Goal: Transaction & Acquisition: Purchase product/service

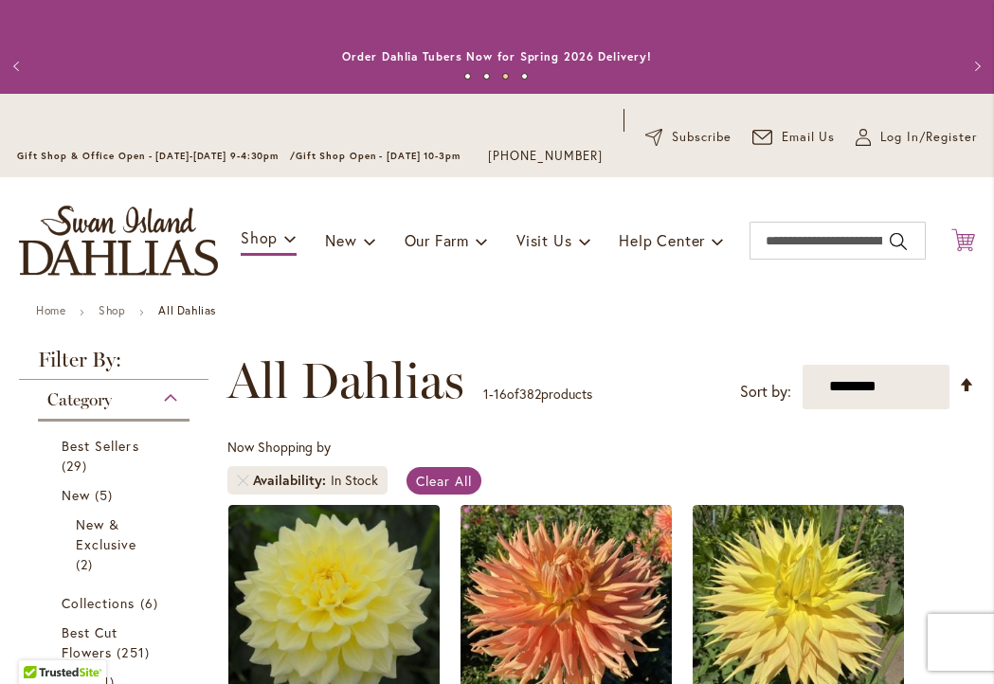
click at [963, 252] on icon "Cart .cls-1 { fill: #231f20; }" at bounding box center [963, 240] width 24 height 24
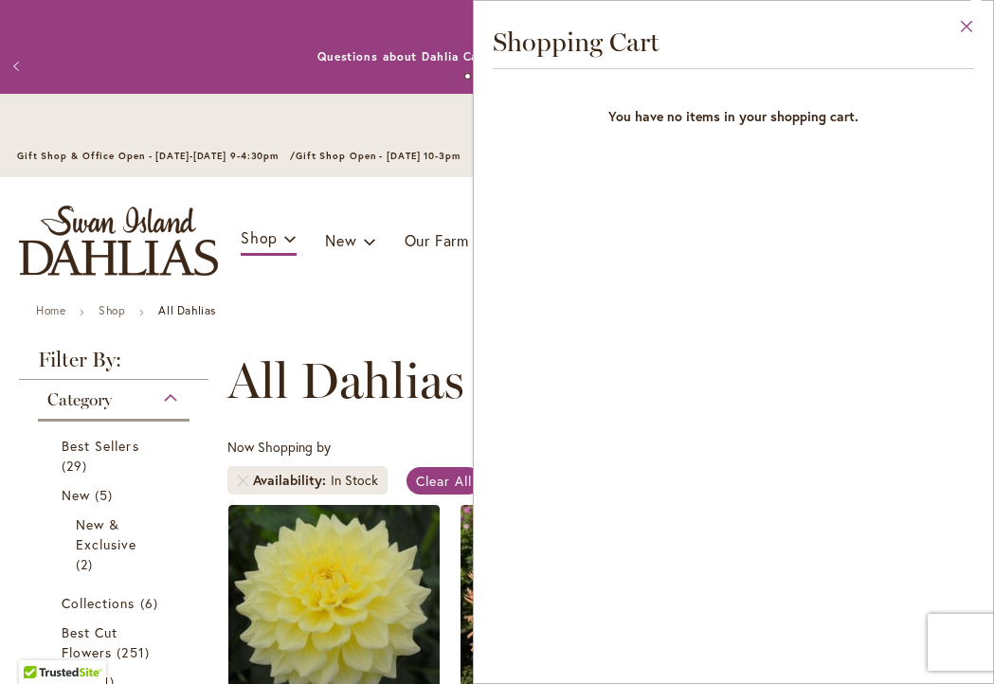
click at [965, 30] on button "Close" at bounding box center [967, 31] width 52 height 60
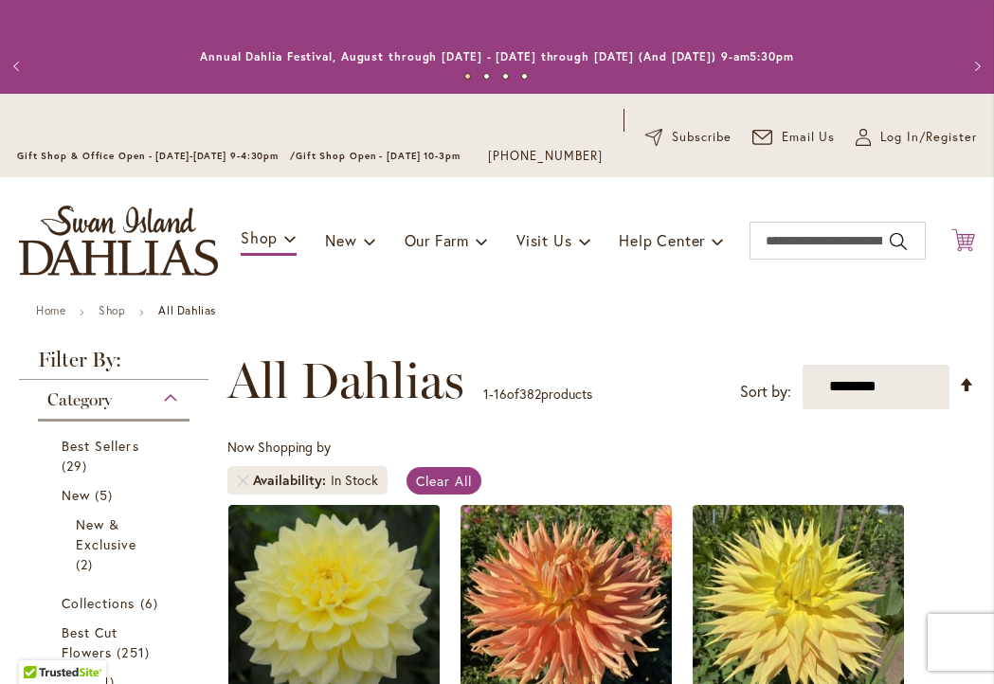
click at [959, 252] on icon "Cart .cls-1 { fill: #231f20; }" at bounding box center [963, 240] width 24 height 24
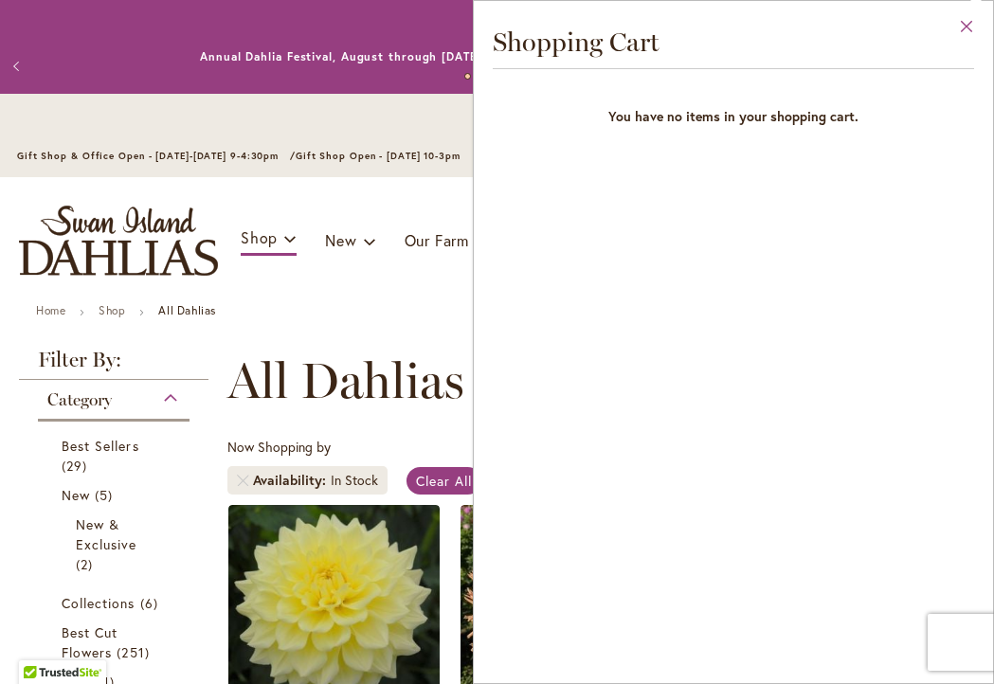
click at [960, 25] on button "Close" at bounding box center [967, 31] width 52 height 60
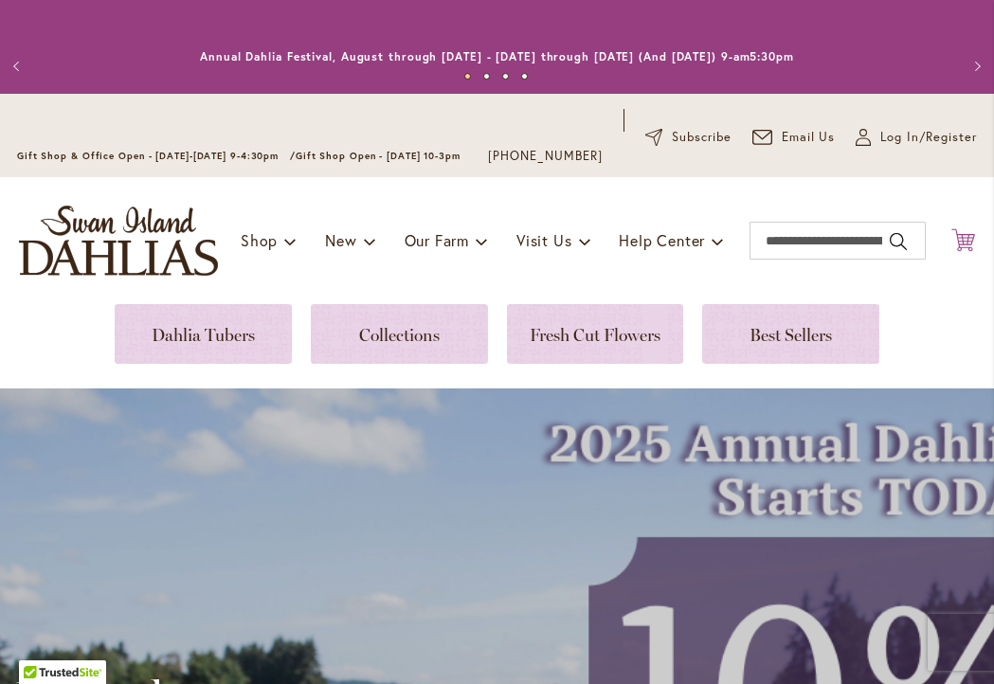
click at [963, 251] on icon at bounding box center [963, 239] width 24 height 23
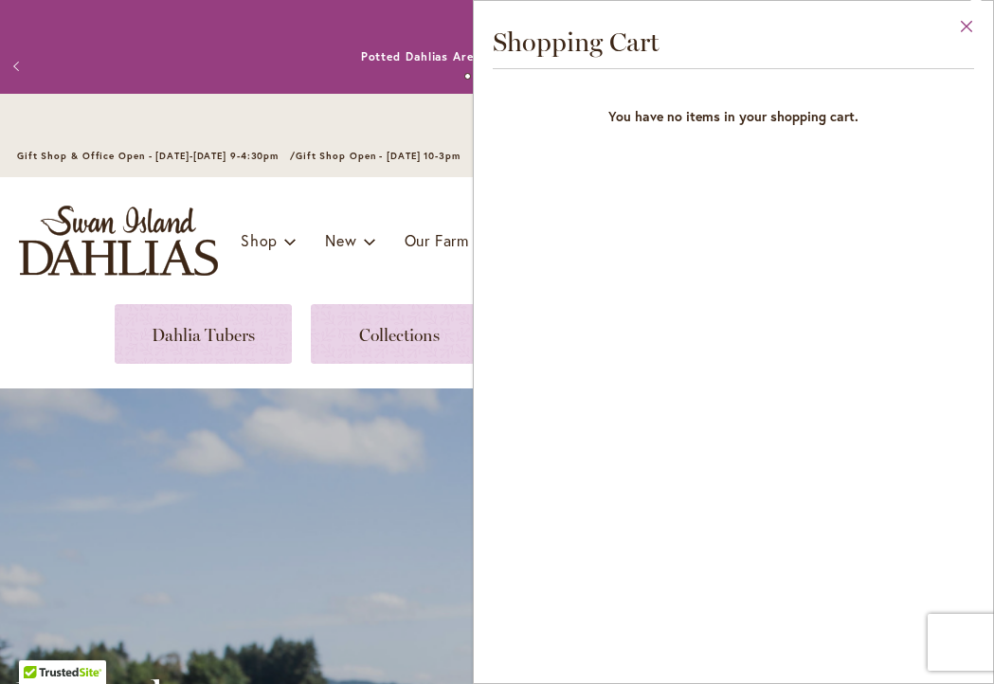
click at [962, 27] on button "Close" at bounding box center [967, 31] width 52 height 60
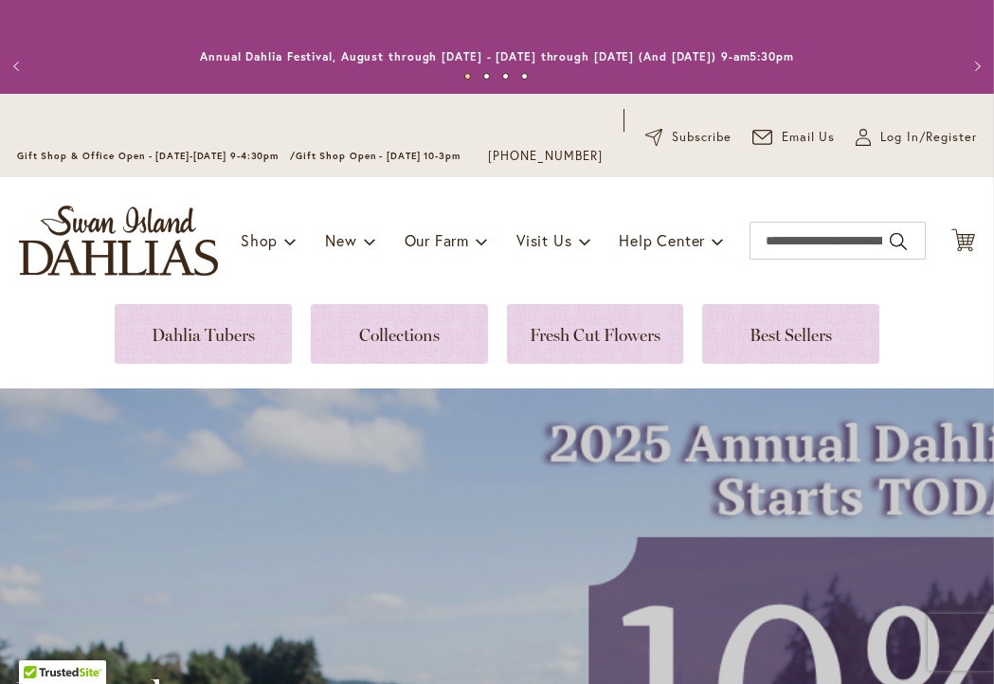
click at [303, 252] on ul "Shop Dahlia Tubers Collections Fresh Cut Dahlias Gardening Supplies Gift Cards …" at bounding box center [482, 241] width 483 height 36
click at [349, 250] on span "New" at bounding box center [340, 240] width 31 height 20
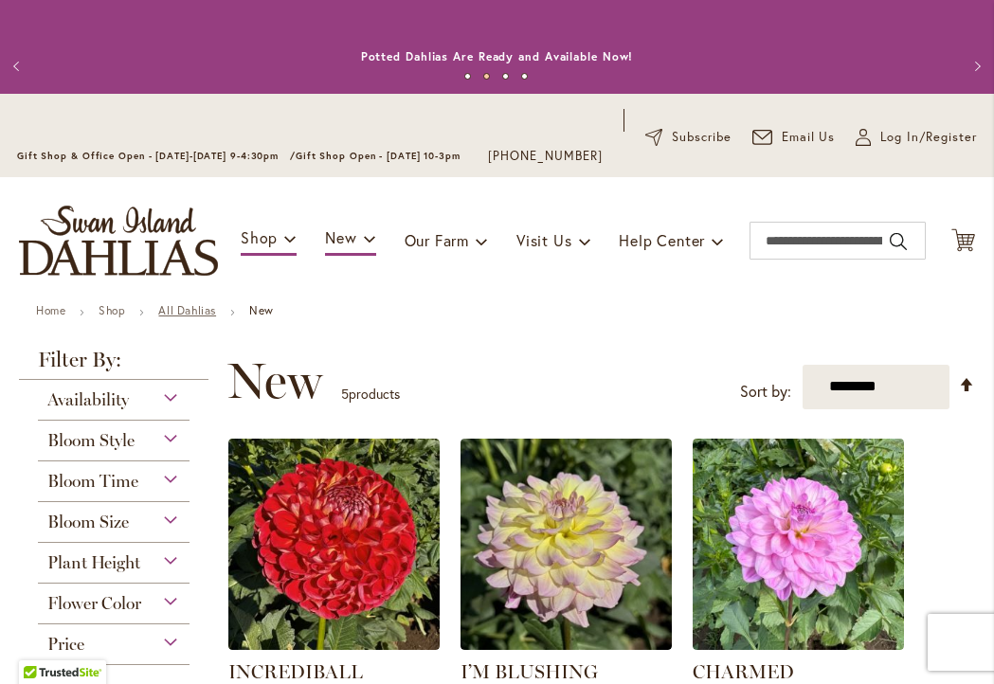
click at [192, 317] on link "All Dahlias" at bounding box center [187, 310] width 58 height 14
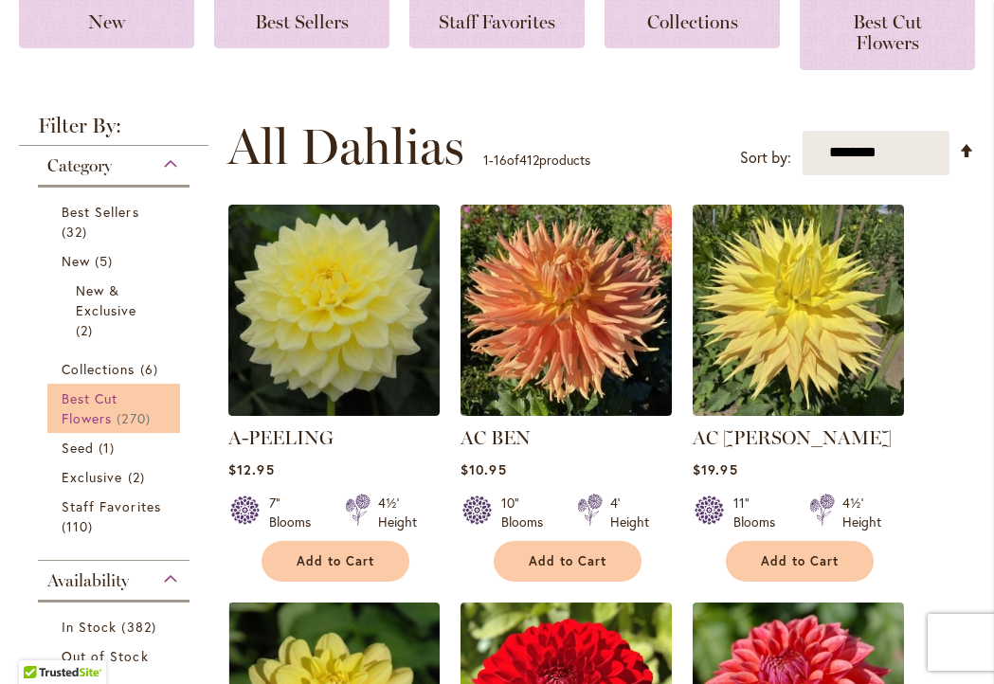
scroll to position [0, 1]
click at [150, 425] on span "270 items" at bounding box center [136, 418] width 38 height 20
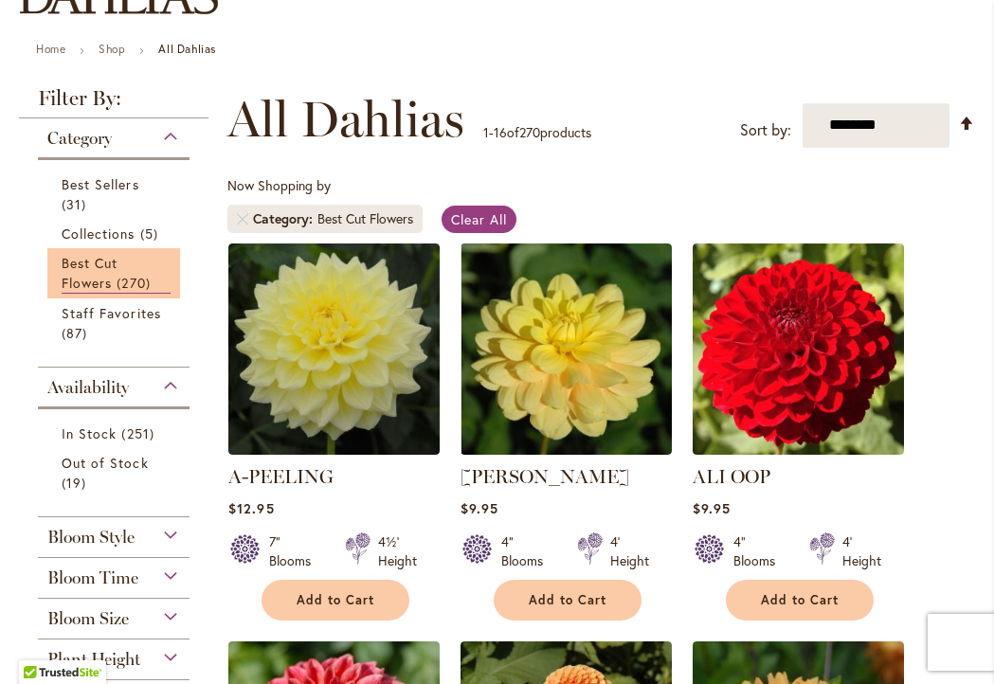
scroll to position [283, 0]
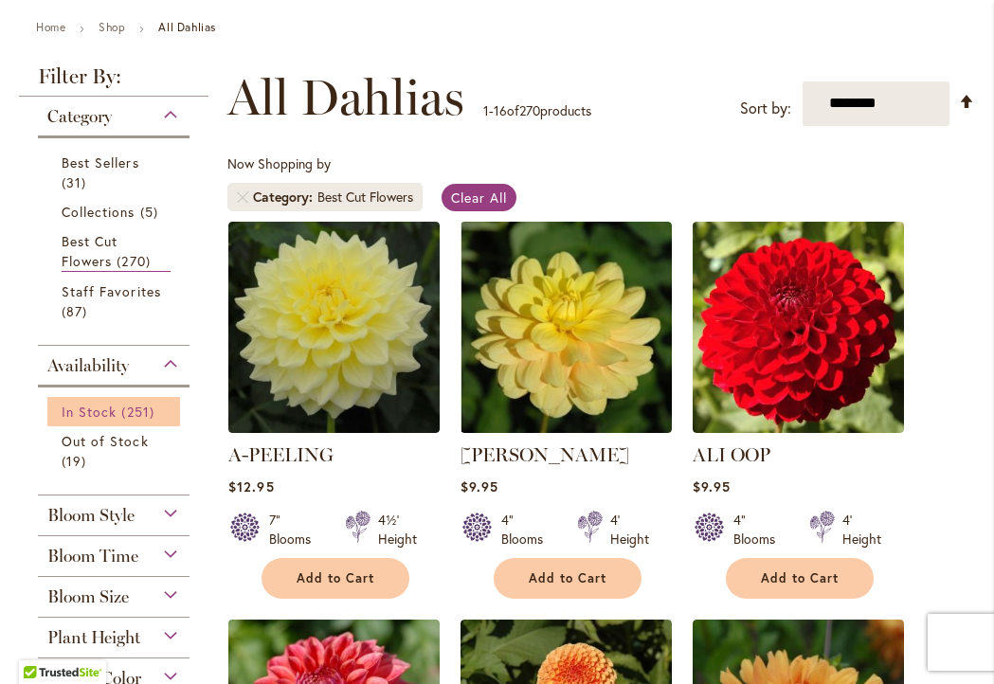
click at [150, 422] on span "251 items" at bounding box center [139, 412] width 37 height 20
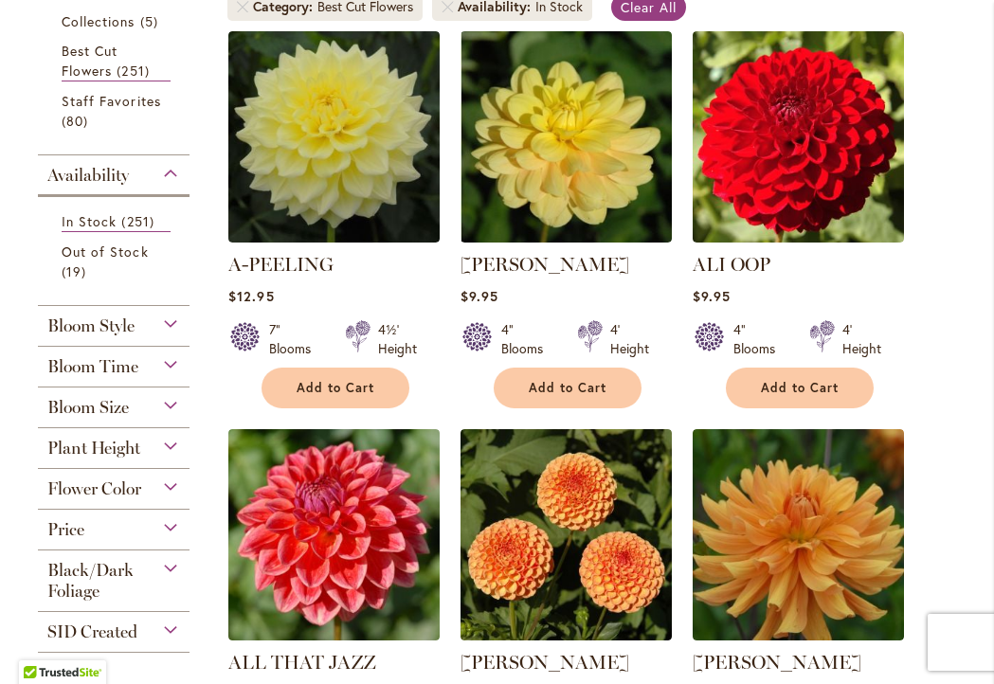
click at [173, 418] on div "Bloom Size" at bounding box center [114, 402] width 152 height 30
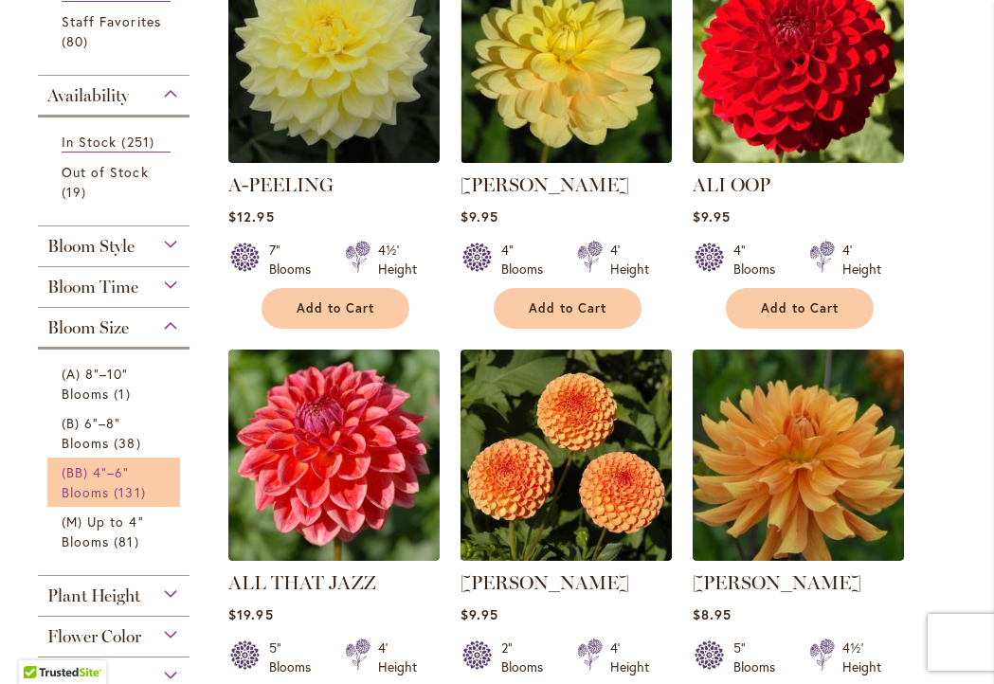
scroll to position [551, 0]
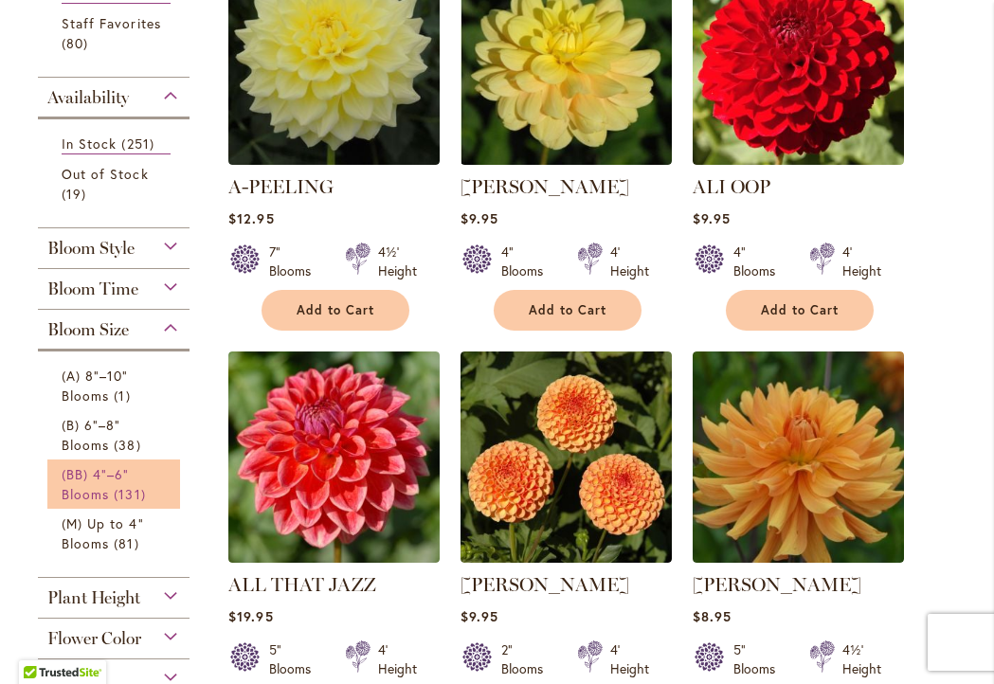
click at [167, 488] on link "(BB) 4"–6" Blooms 131 items" at bounding box center [116, 484] width 109 height 40
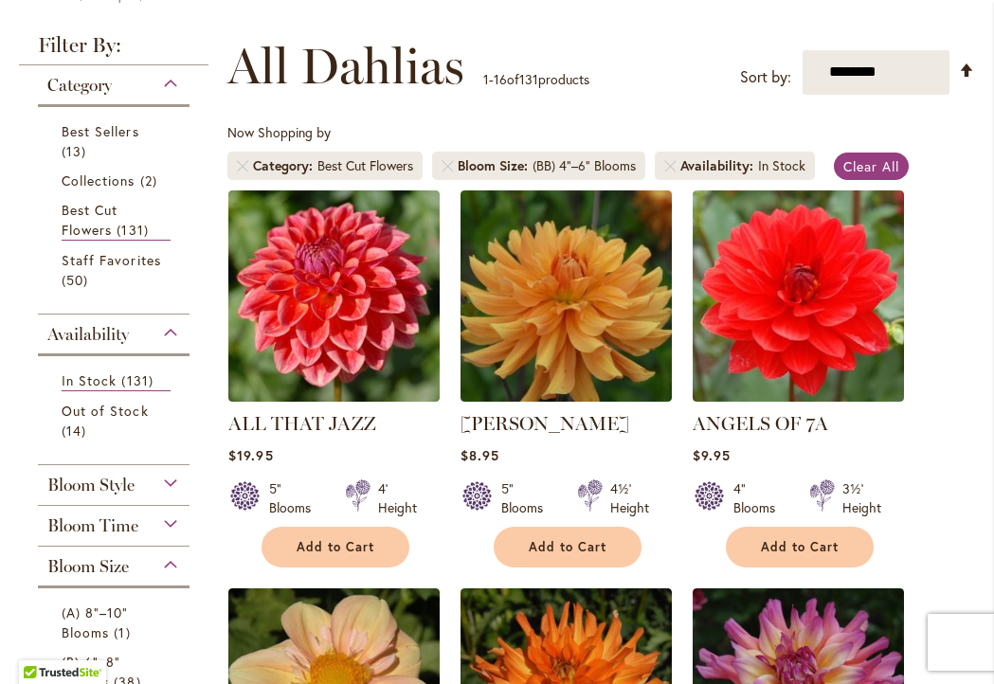
scroll to position [321, 0]
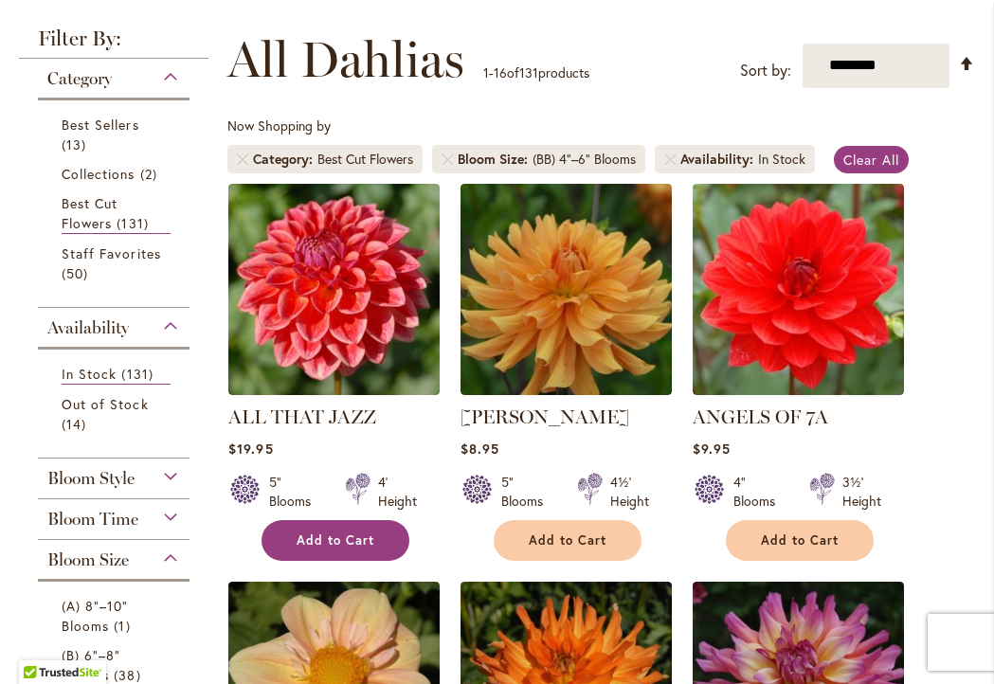
click at [357, 548] on span "Add to Cart" at bounding box center [336, 540] width 78 height 16
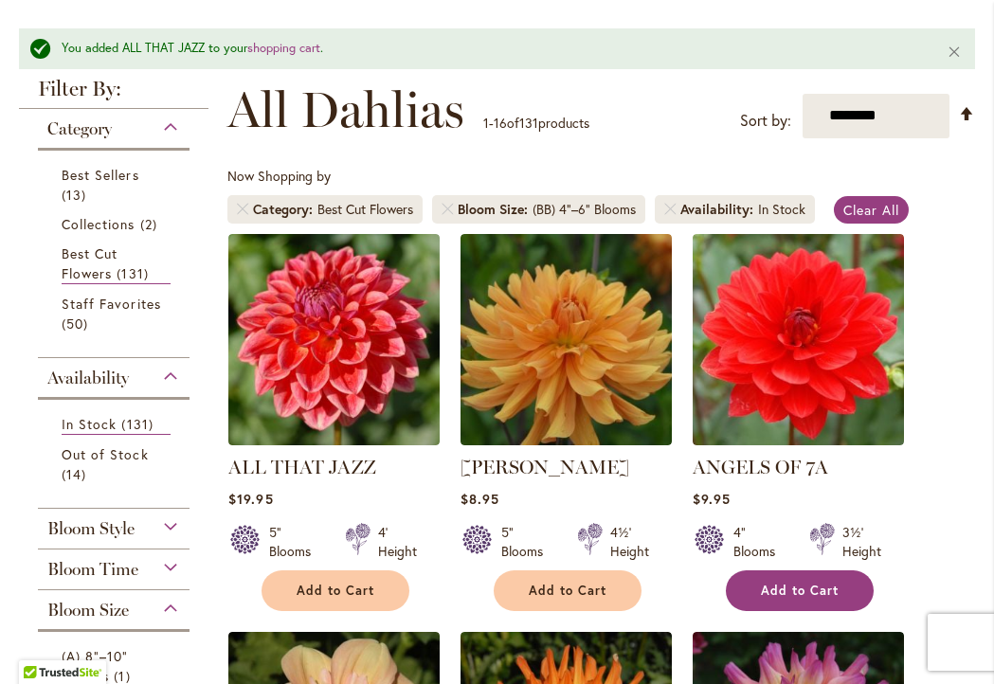
click at [818, 599] on span "Add to Cart" at bounding box center [800, 591] width 78 height 16
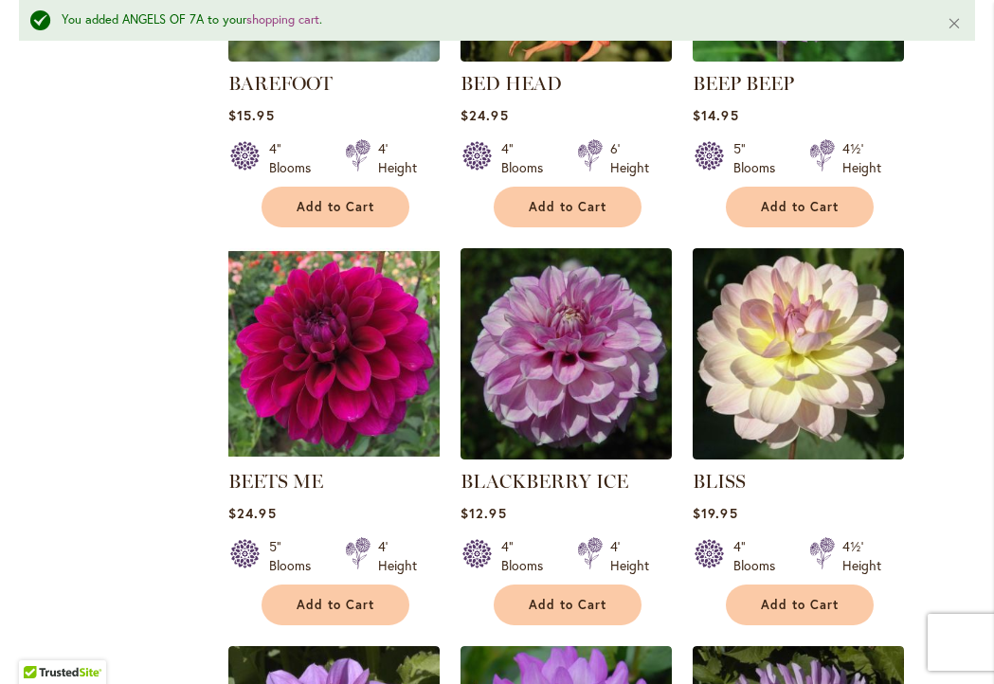
scroll to position [1501, 0]
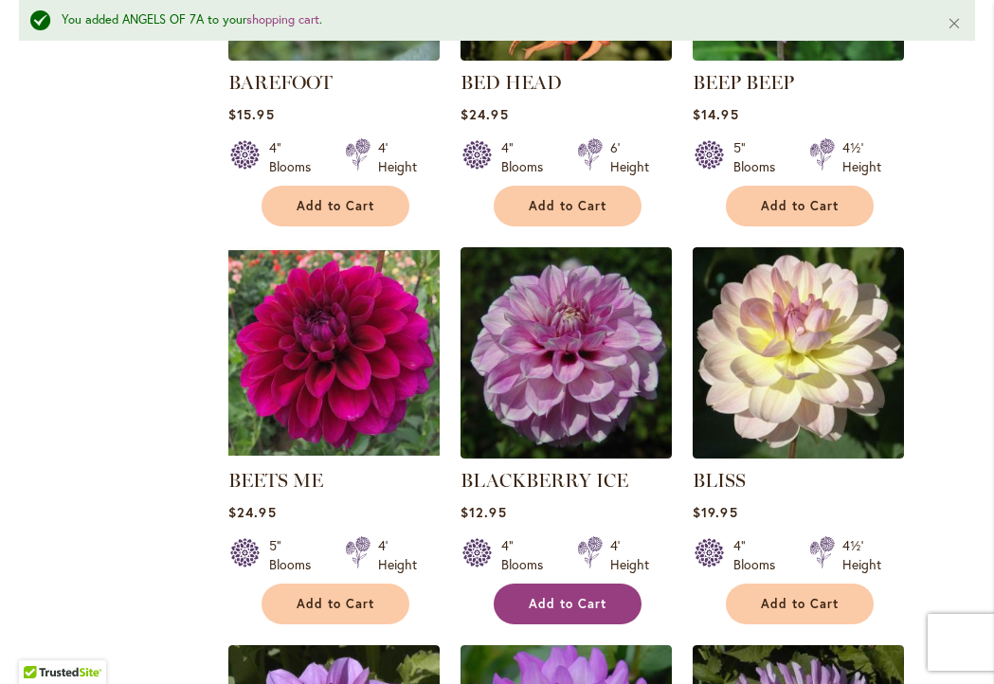
click at [584, 609] on span "Add to Cart" at bounding box center [568, 604] width 78 height 16
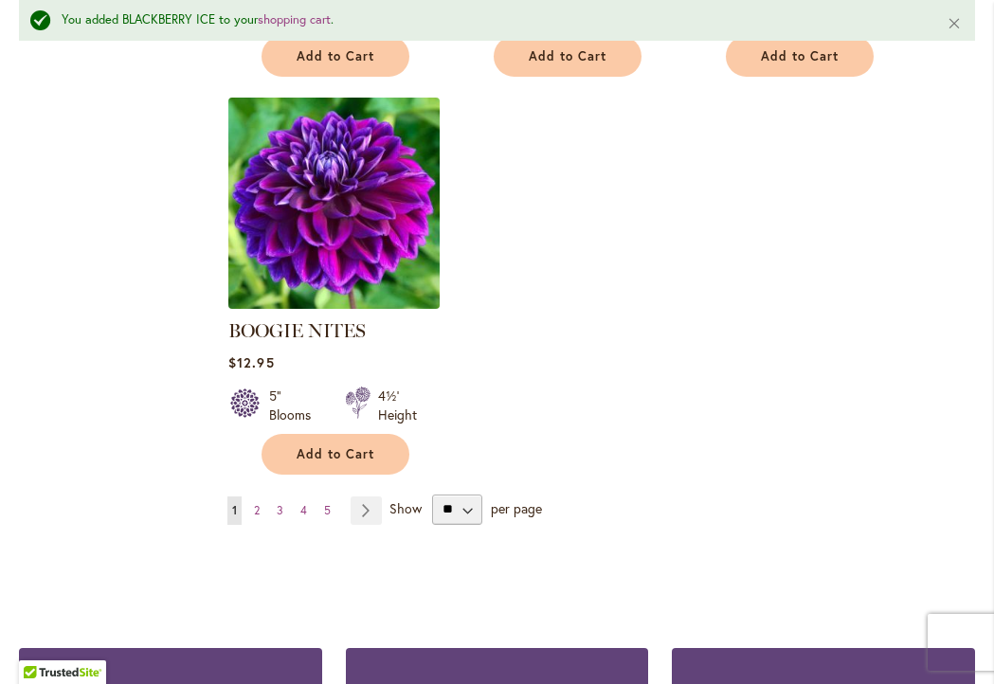
scroll to position [2461, 0]
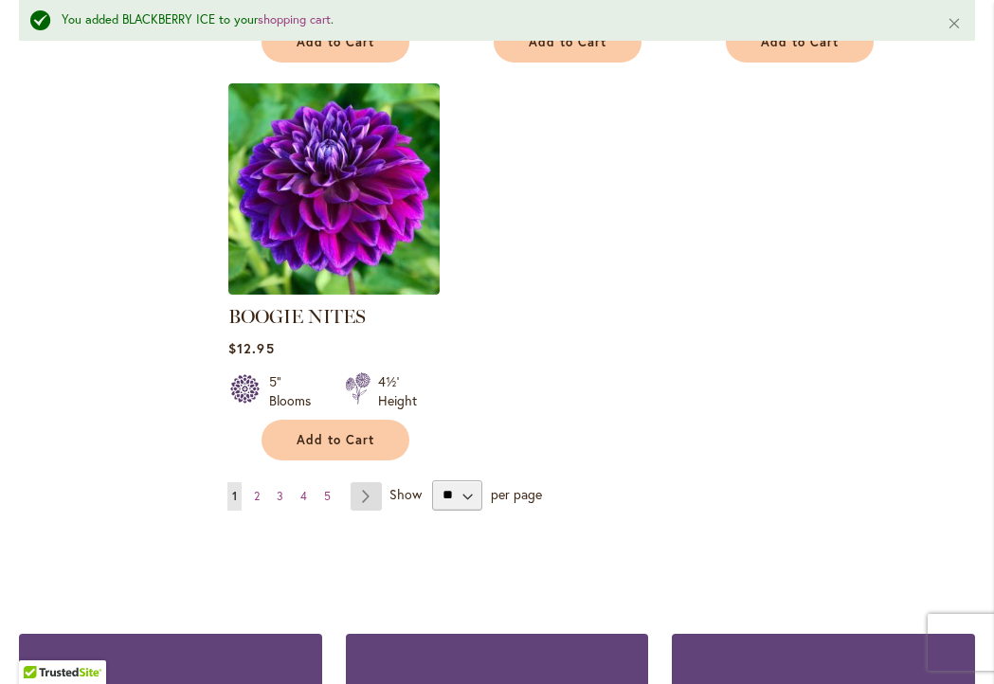
click at [372, 509] on link "Page Next" at bounding box center [366, 496] width 31 height 28
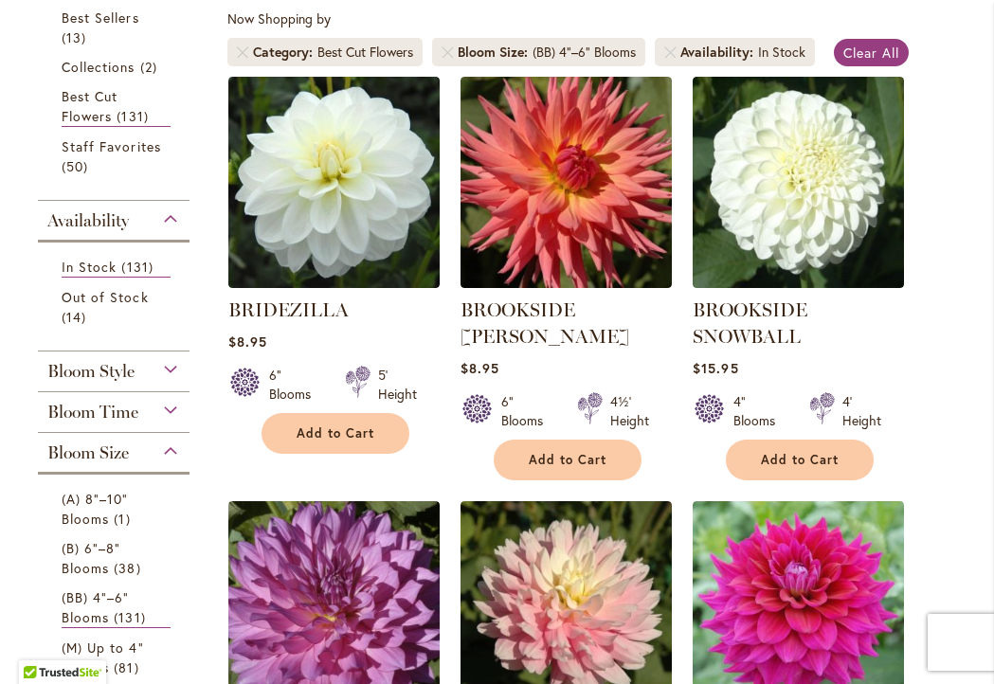
scroll to position [437, 0]
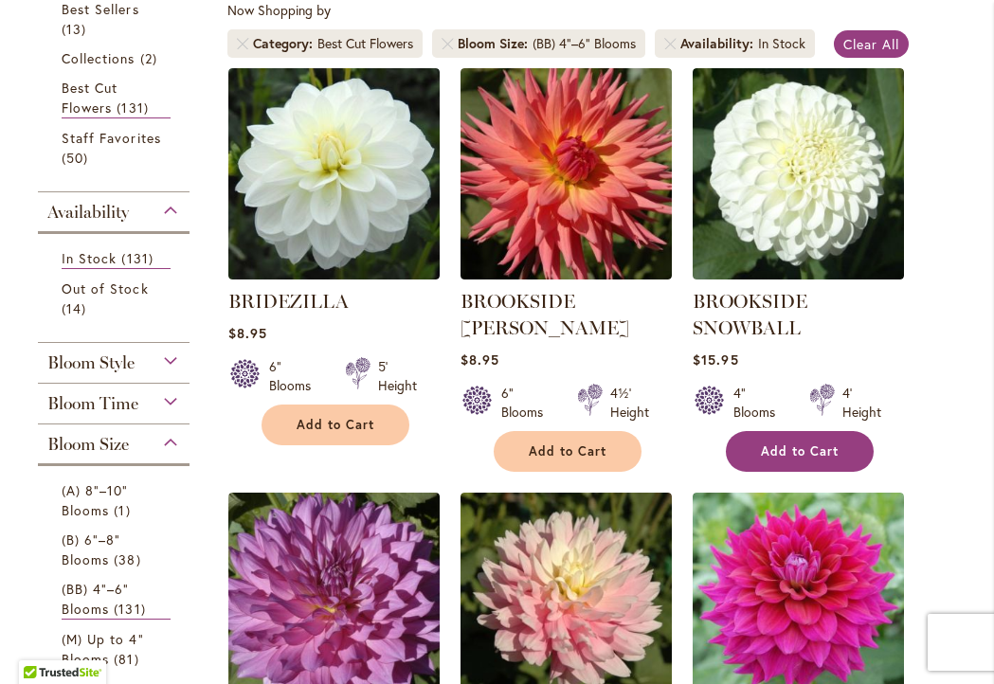
click at [781, 459] on span "Add to Cart" at bounding box center [800, 451] width 78 height 16
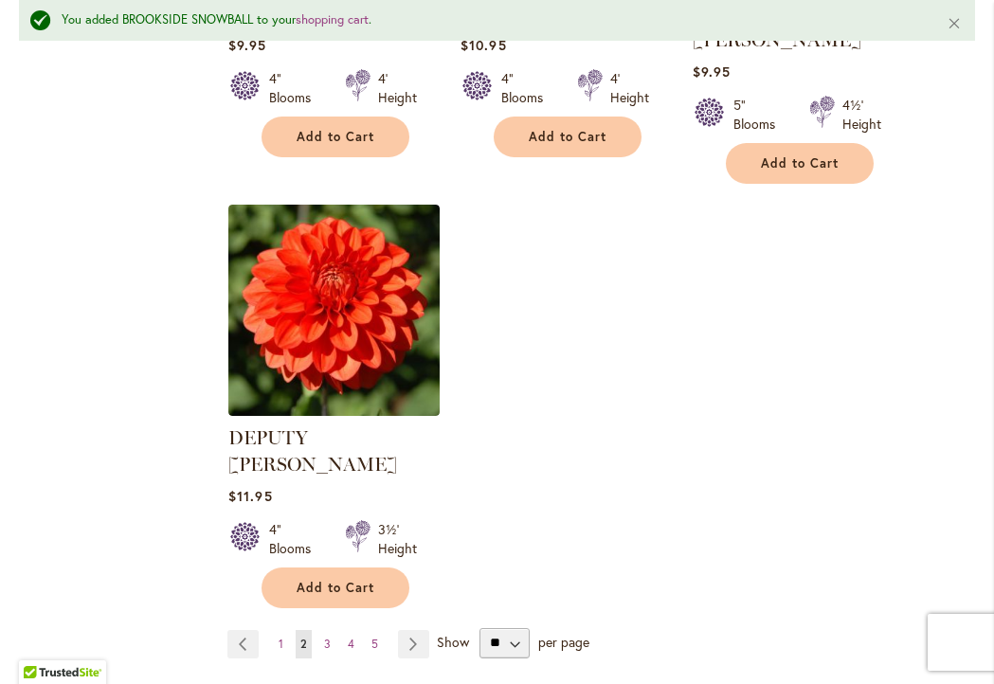
scroll to position [2476, 0]
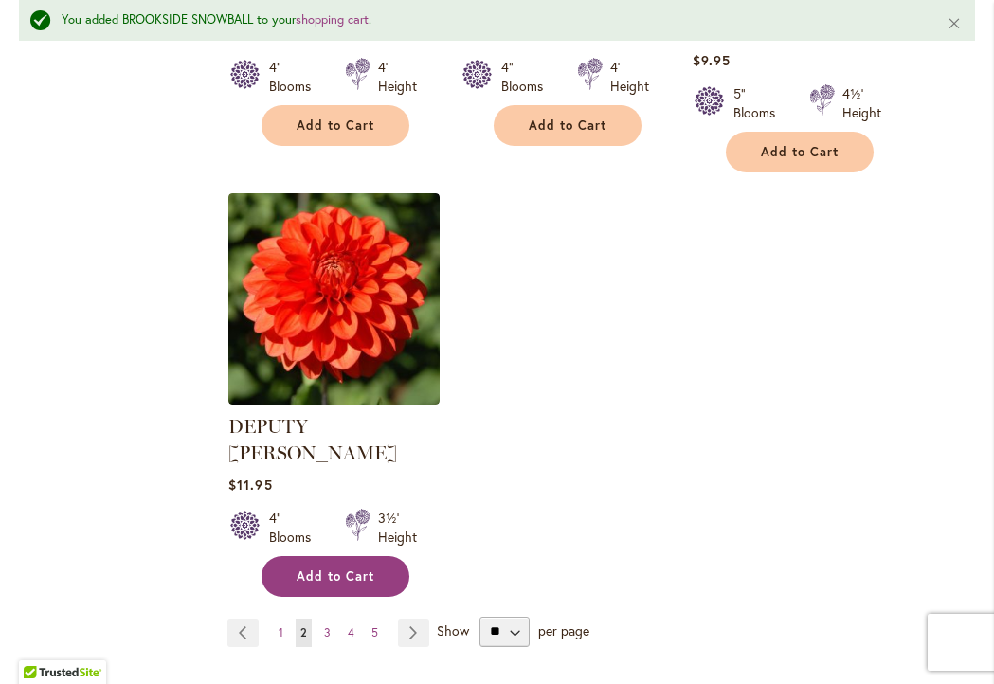
click at [345, 556] on button "Add to Cart" at bounding box center [335, 576] width 148 height 41
click at [411, 619] on link "Page Next" at bounding box center [413, 633] width 31 height 28
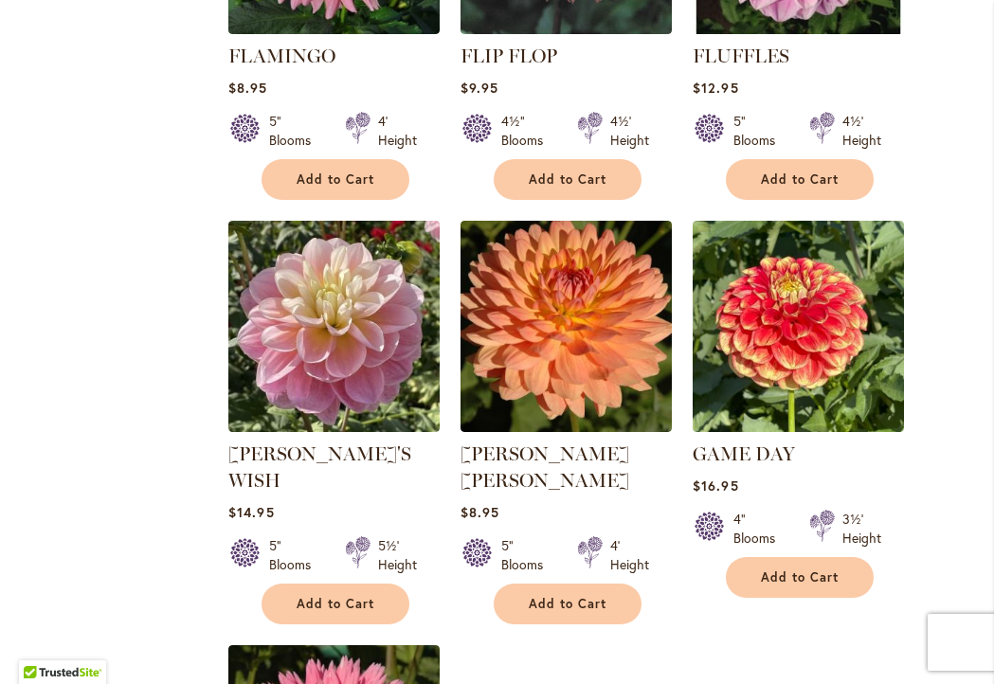
scroll to position [1932, 0]
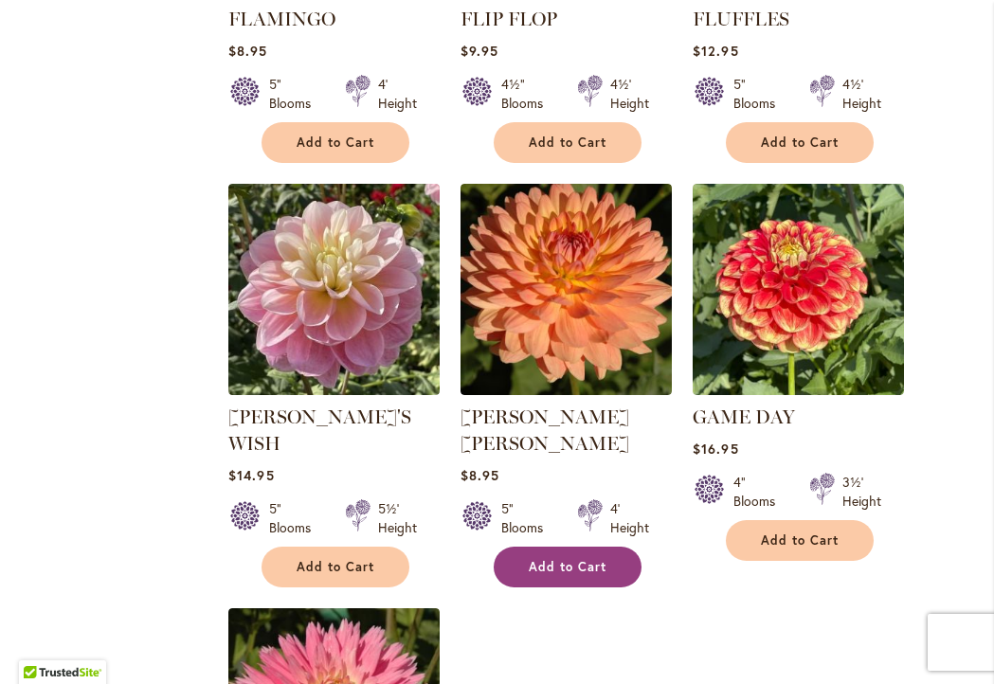
click at [589, 561] on span "Add to Cart" at bounding box center [568, 567] width 78 height 16
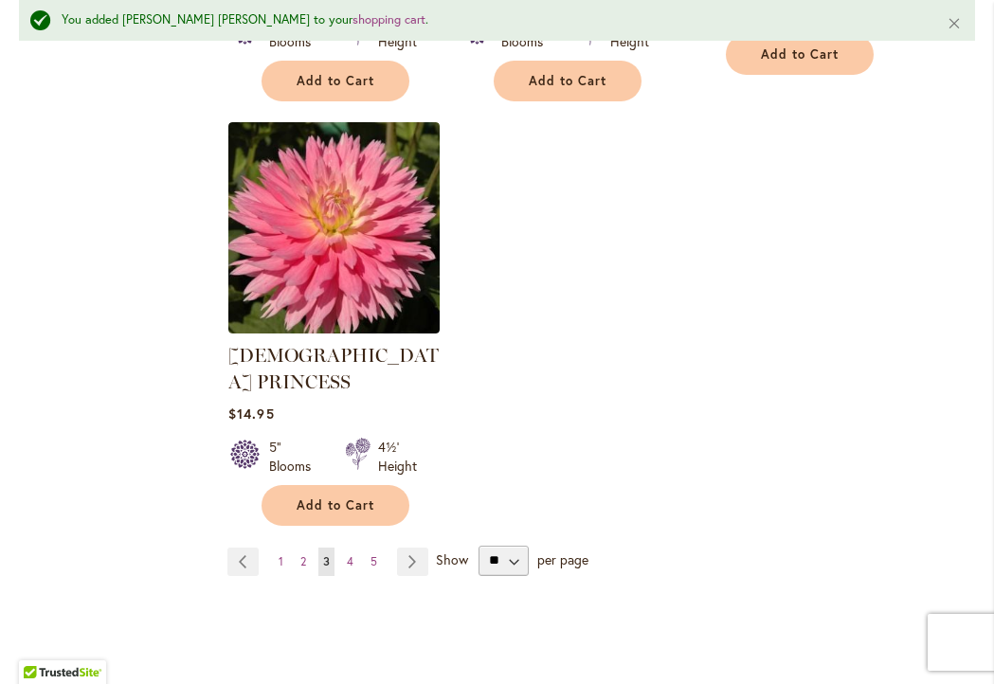
scroll to position [2470, 0]
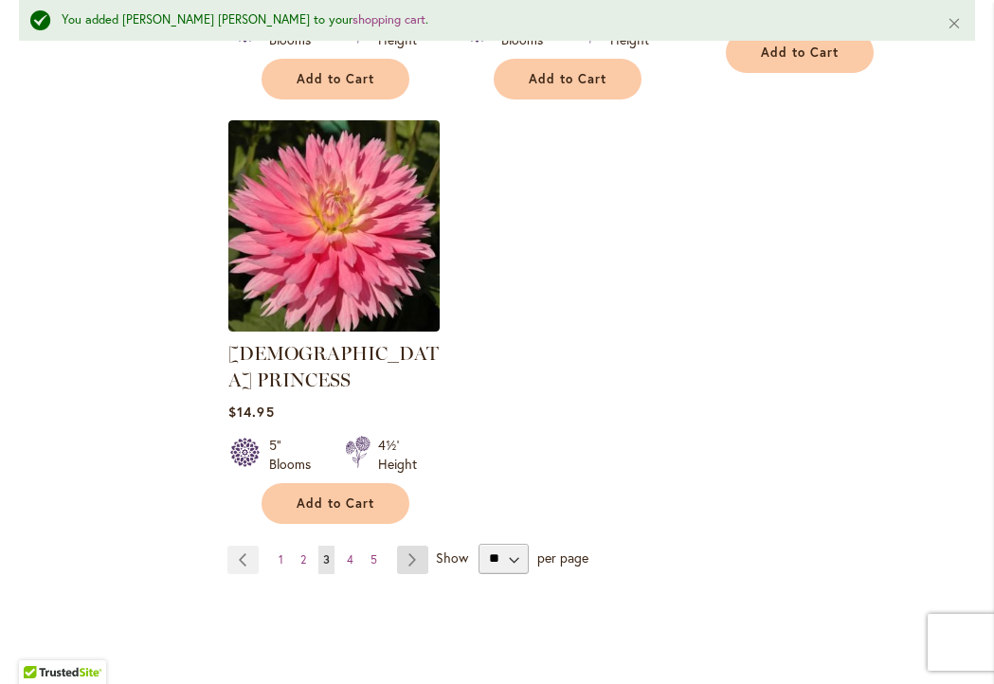
click at [421, 546] on link "Page Next" at bounding box center [412, 560] width 31 height 28
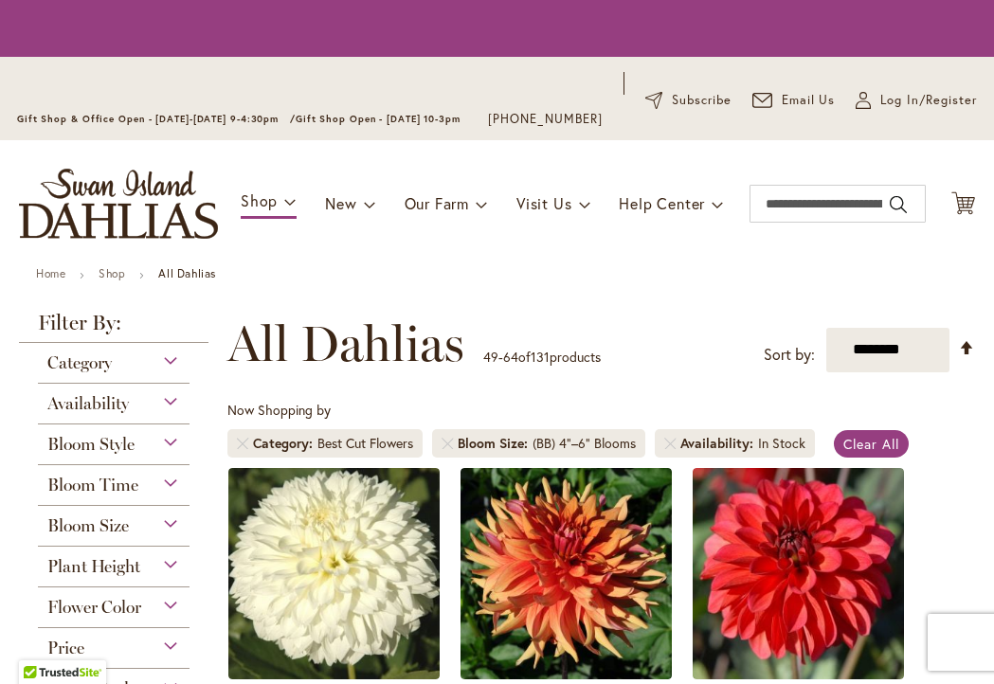
click at [418, 520] on img at bounding box center [333, 573] width 211 height 211
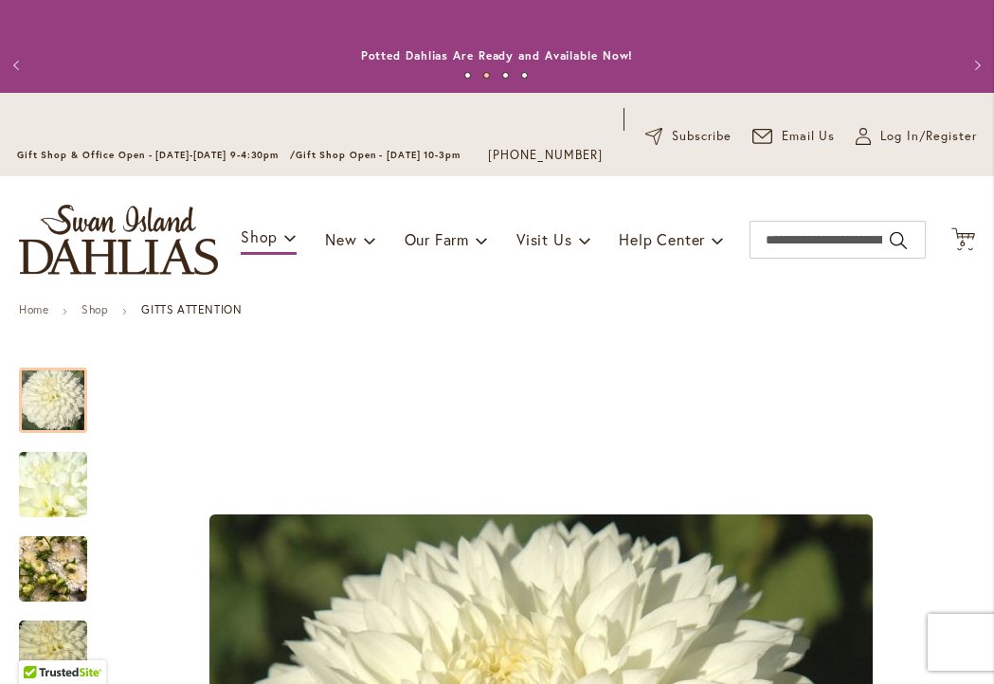
scroll to position [6, 0]
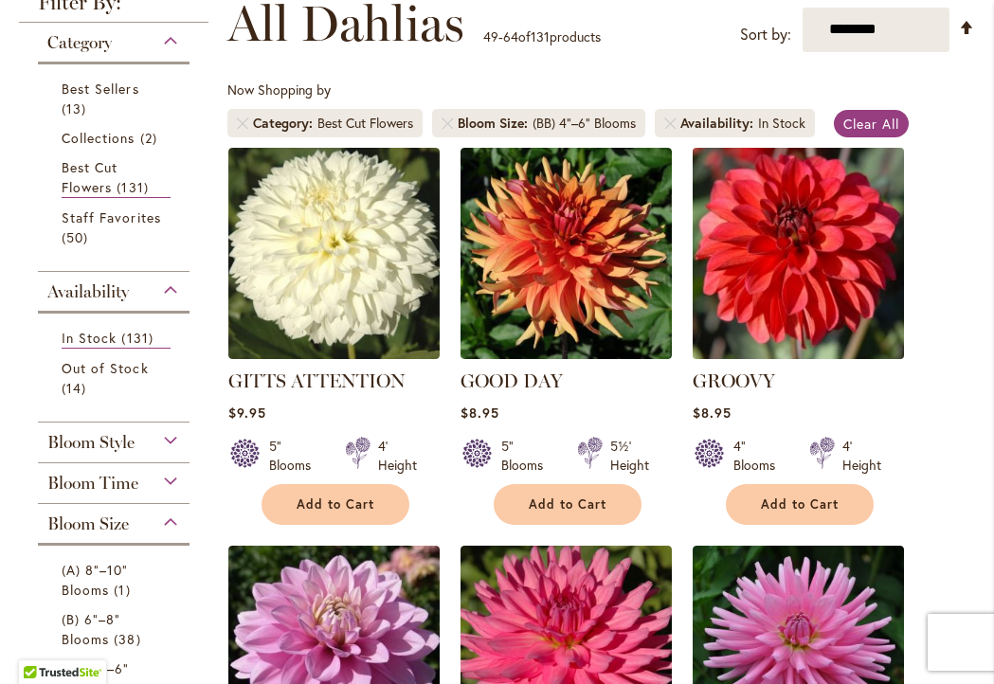
scroll to position [402, 0]
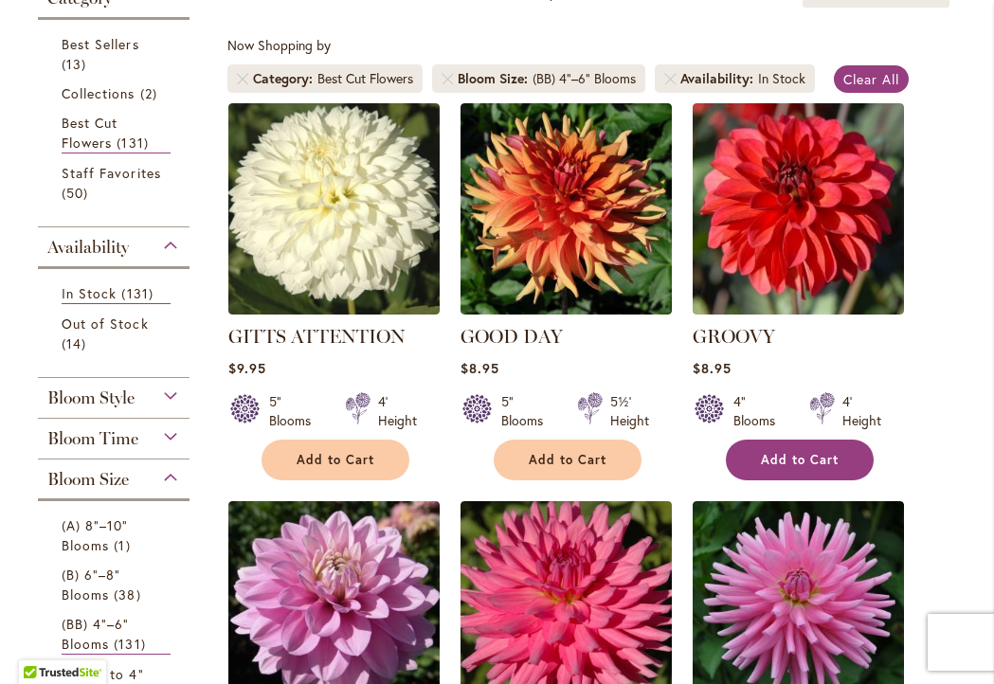
click at [770, 468] on span "Add to Cart" at bounding box center [800, 460] width 78 height 16
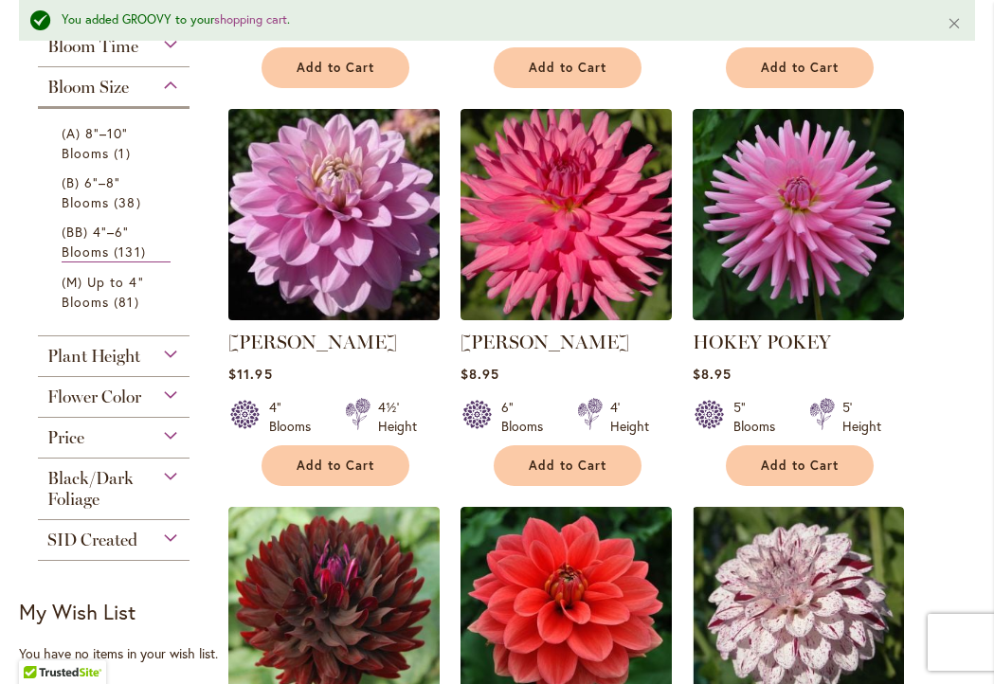
scroll to position [845, 0]
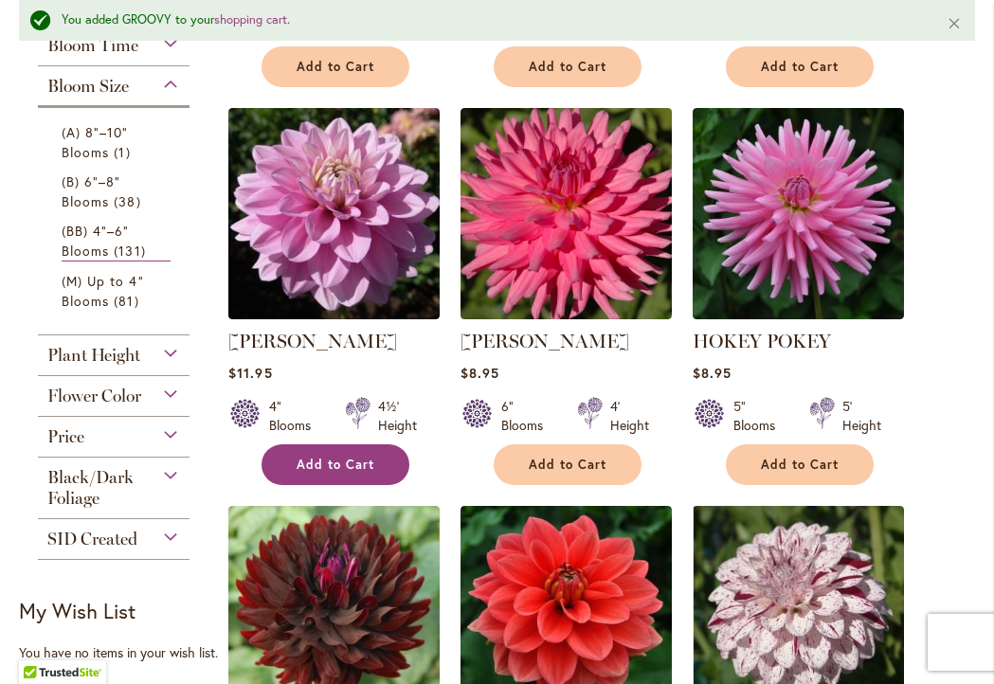
click at [337, 463] on button "Add to Cart" at bounding box center [335, 464] width 148 height 41
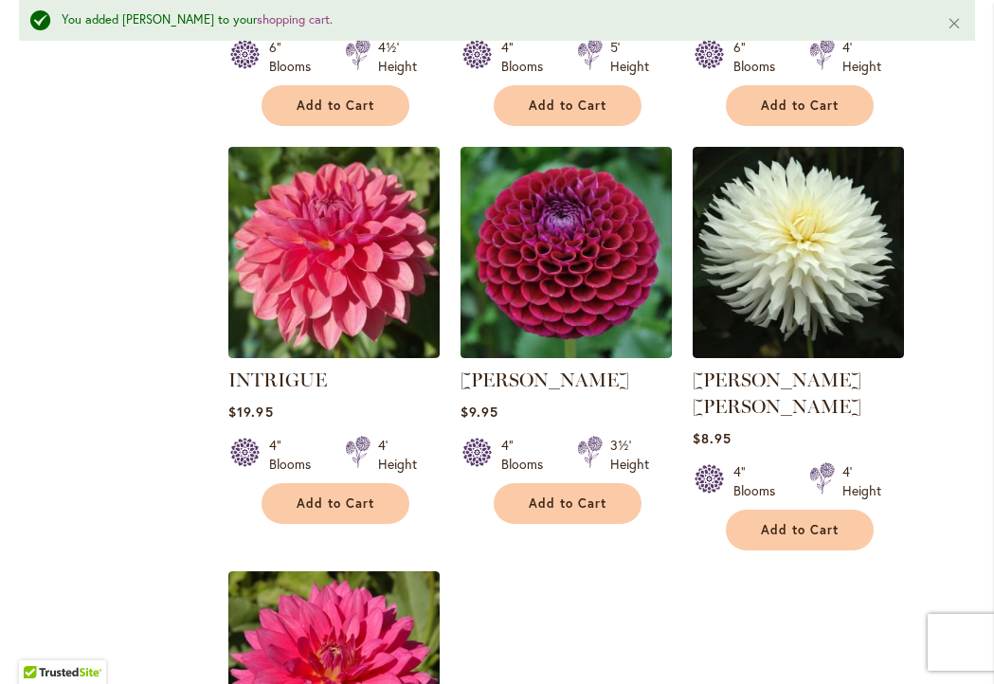
scroll to position [2052, 0]
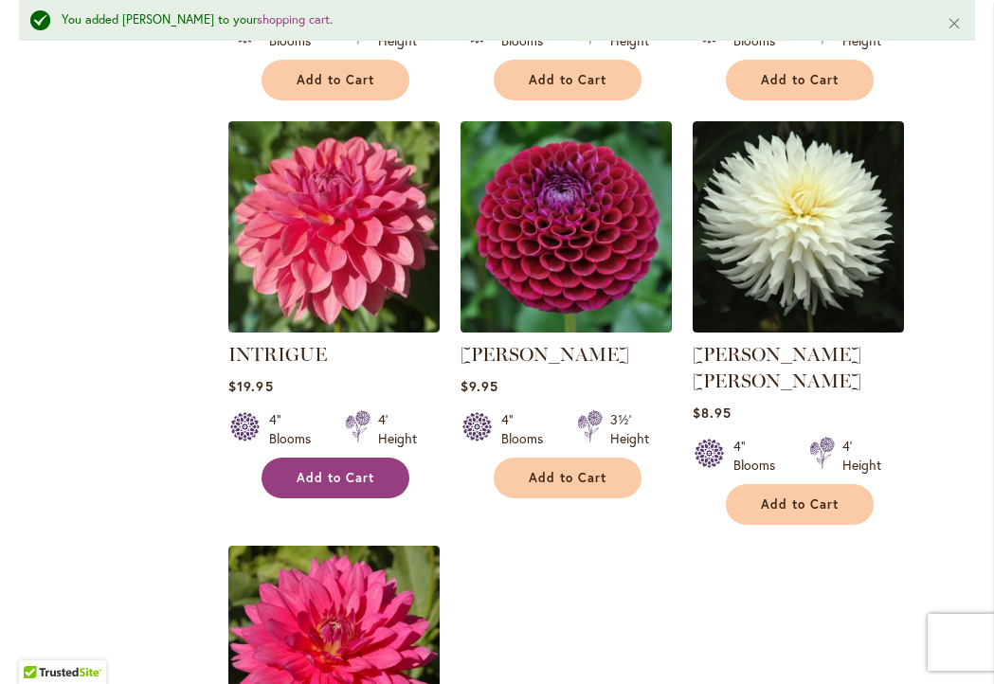
click at [339, 486] on span "Add to Cart" at bounding box center [336, 478] width 78 height 16
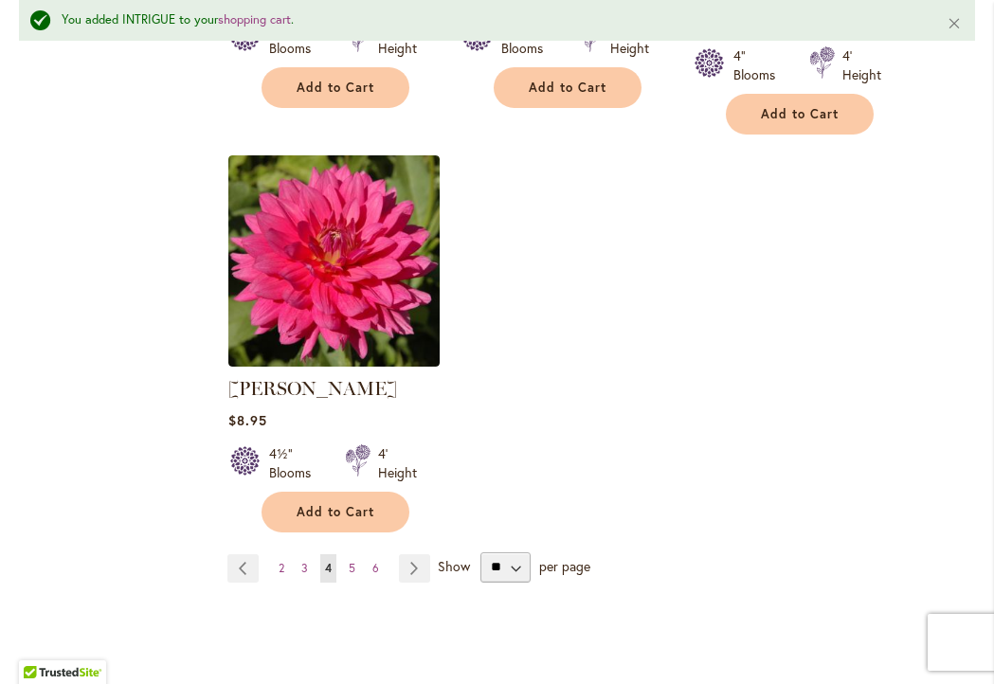
scroll to position [2444, 0]
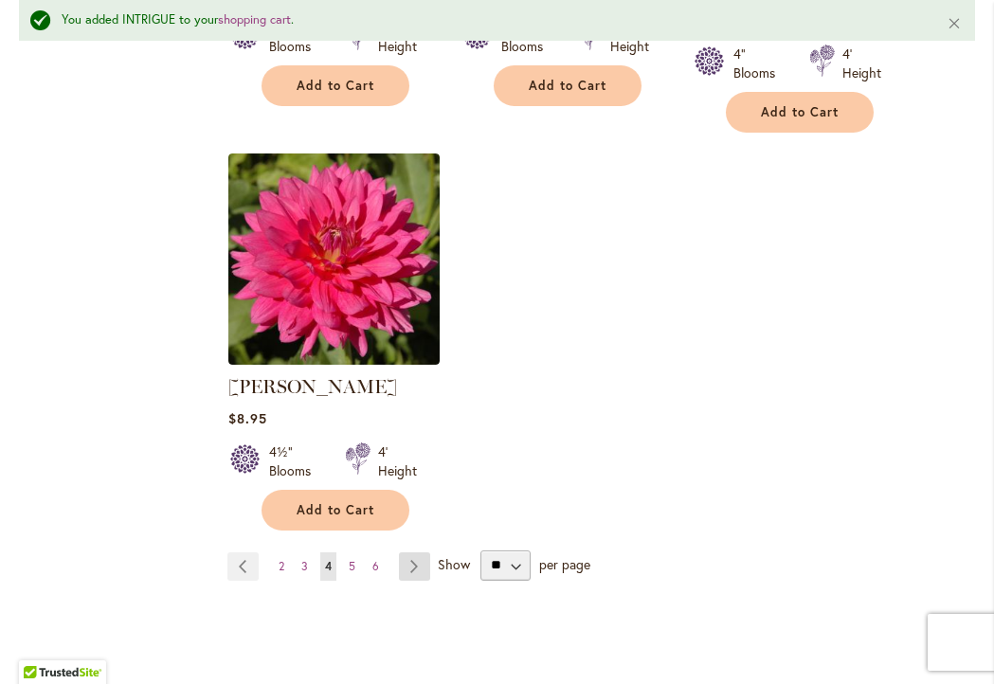
click at [407, 552] on link "Page Next" at bounding box center [414, 566] width 31 height 28
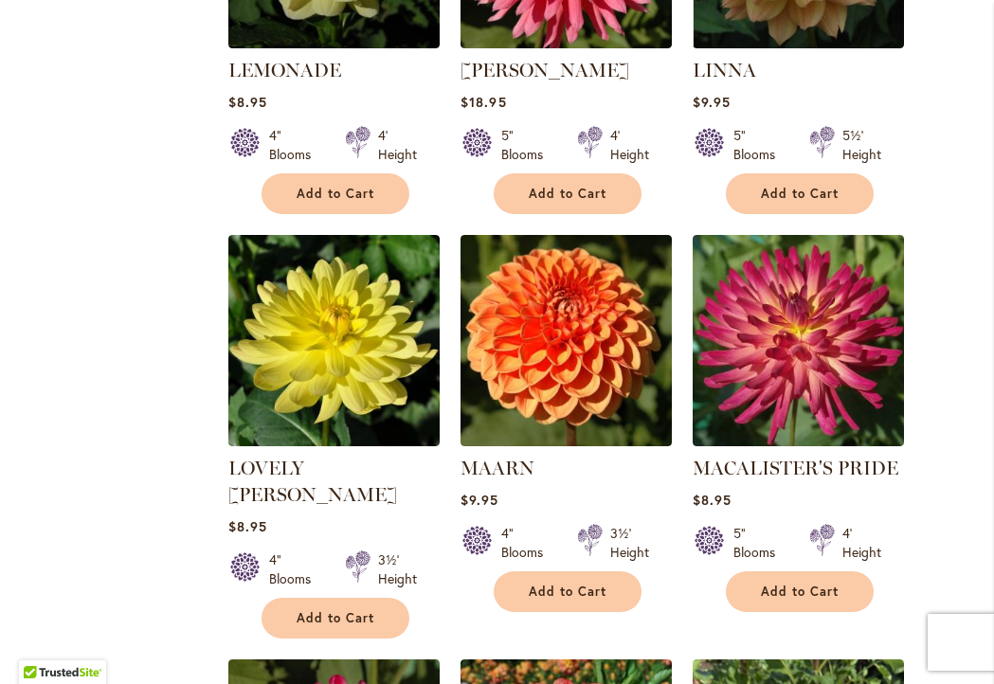
scroll to position [1491, 0]
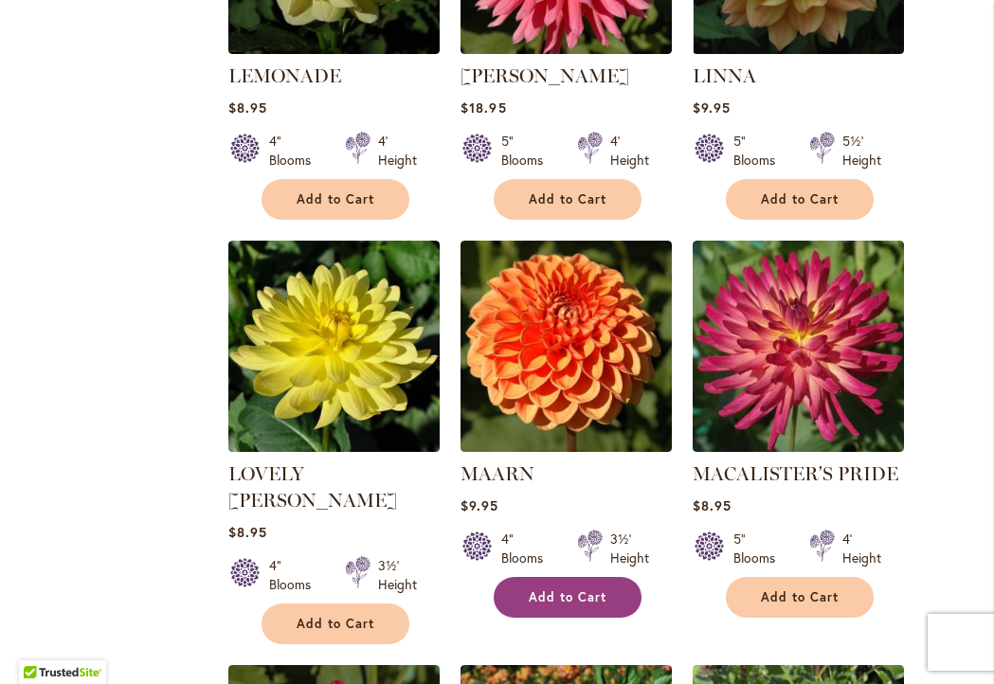
click at [569, 577] on button "Add to Cart" at bounding box center [568, 597] width 148 height 41
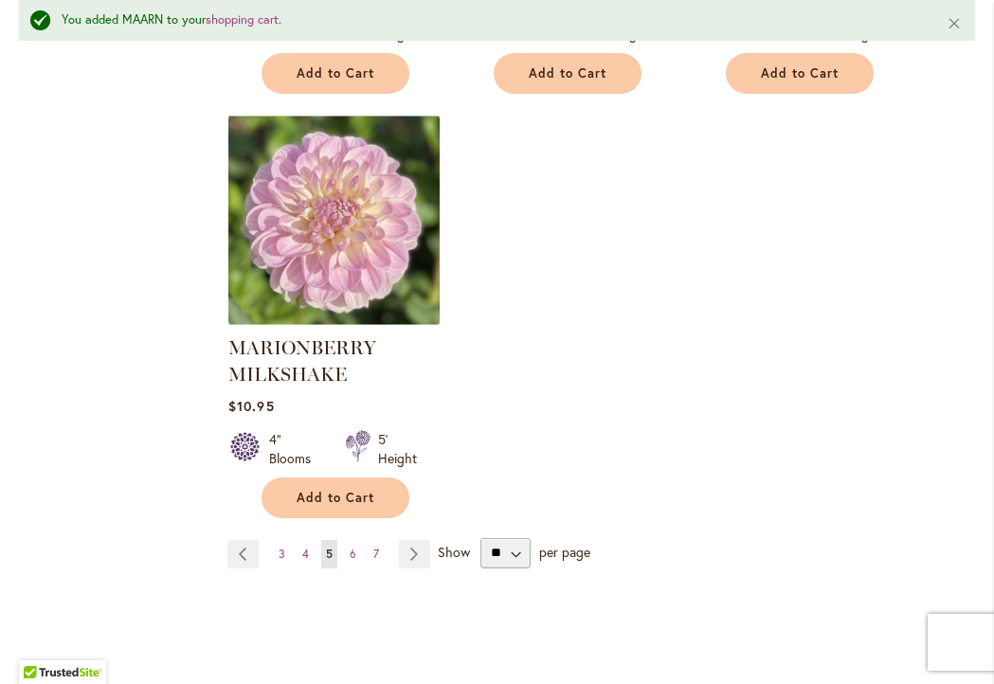
scroll to position [2501, 0]
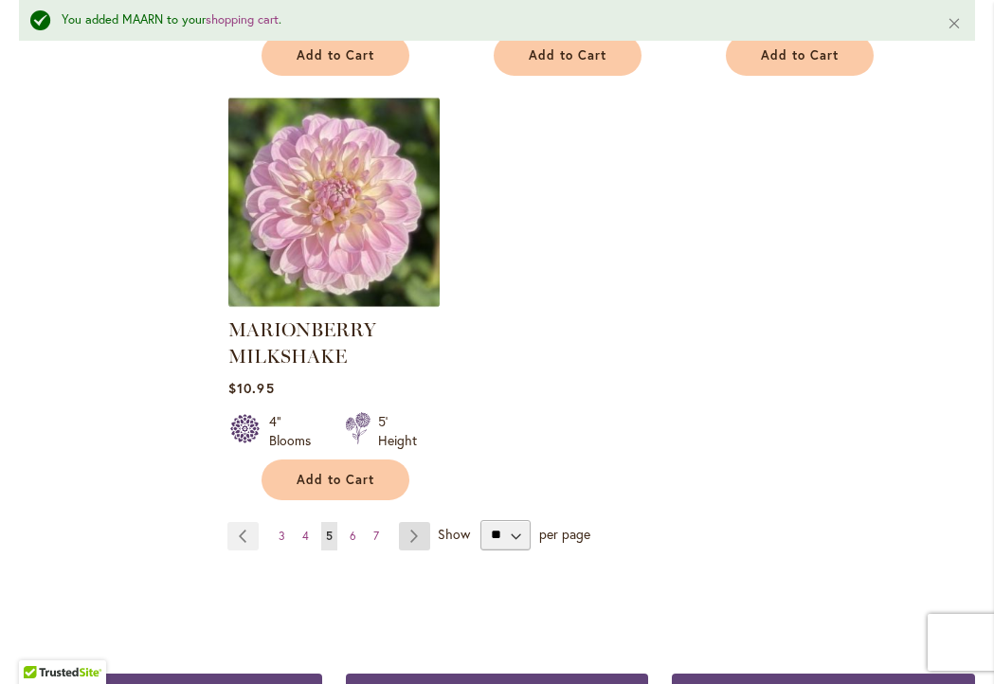
click at [418, 522] on link "Page Next" at bounding box center [414, 536] width 31 height 28
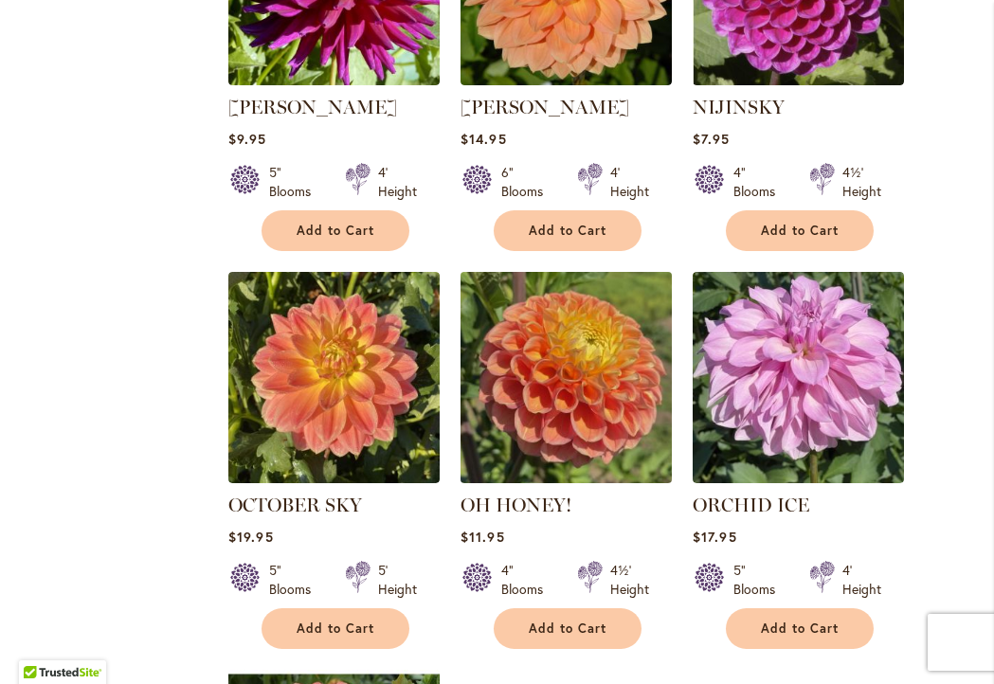
scroll to position [1853, 0]
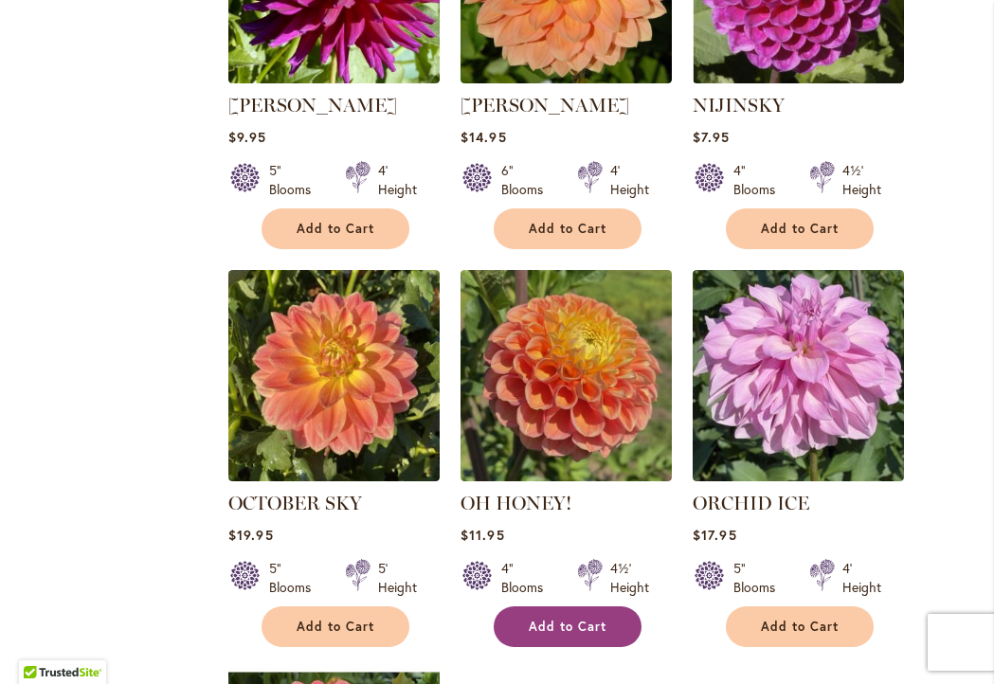
click at [554, 619] on span "Add to Cart" at bounding box center [568, 627] width 78 height 16
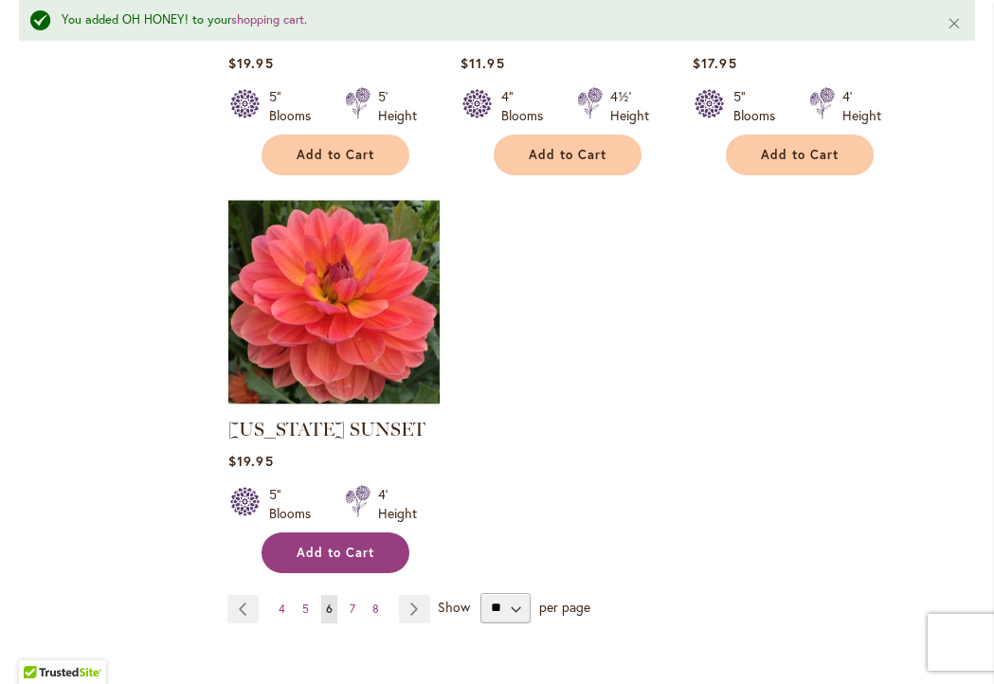
scroll to position [2386, 0]
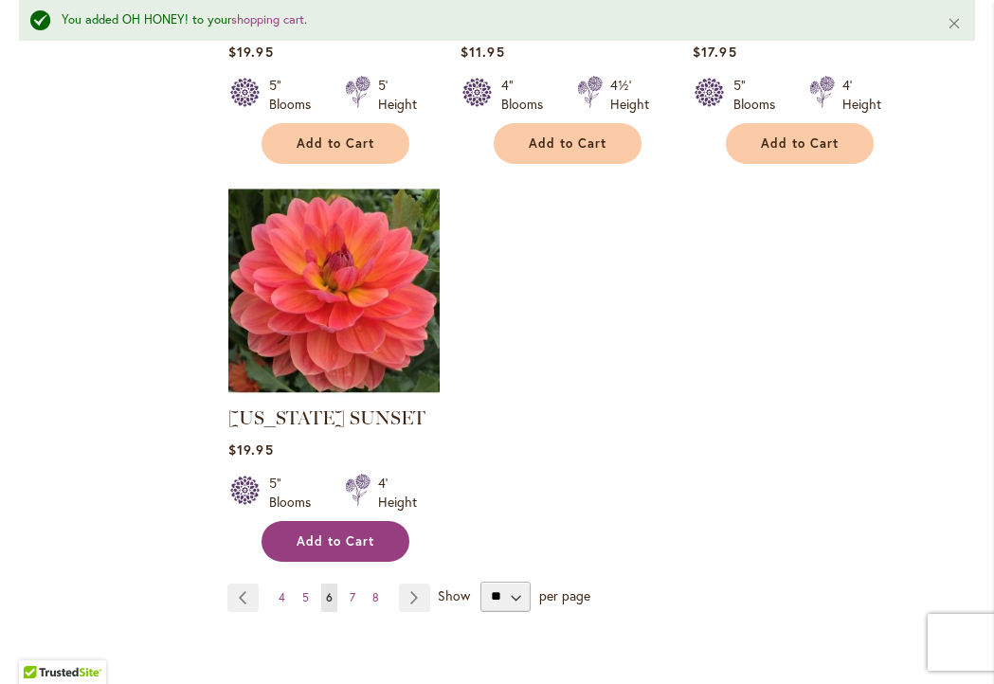
click at [357, 533] on span "Add to Cart" at bounding box center [336, 541] width 78 height 16
click at [418, 584] on link "Page Next" at bounding box center [414, 598] width 31 height 28
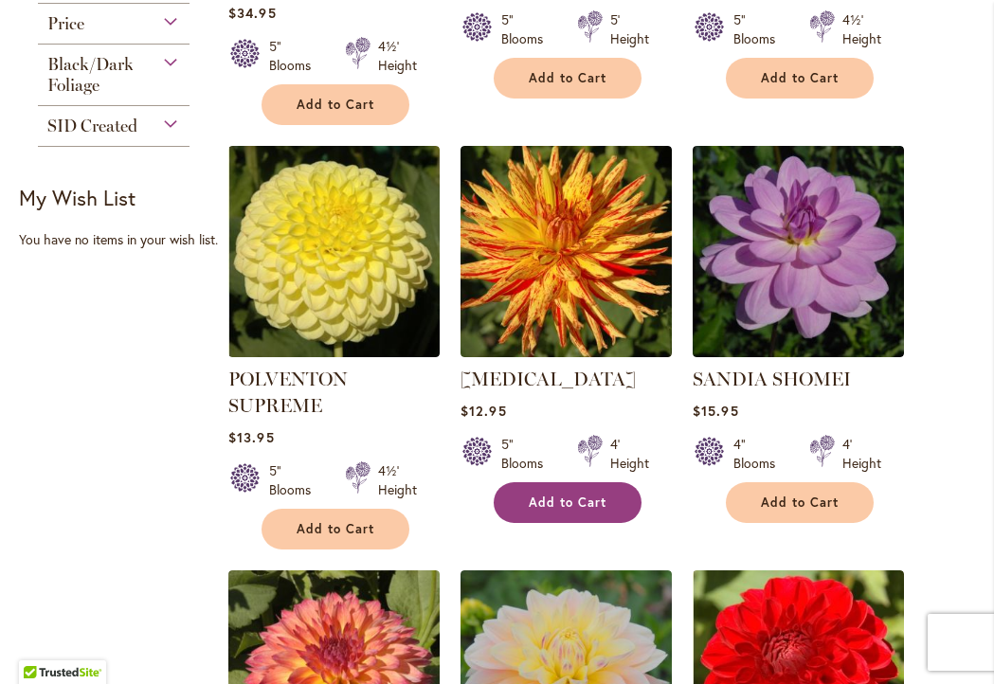
scroll to position [1211, 0]
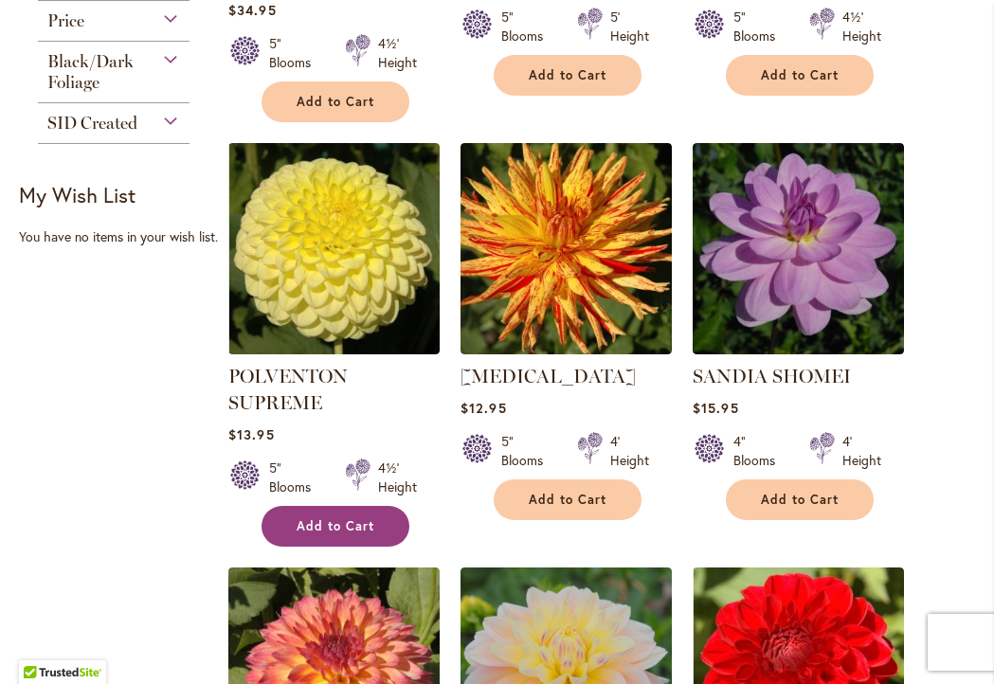
click at [365, 526] on button "Add to Cart" at bounding box center [335, 526] width 148 height 41
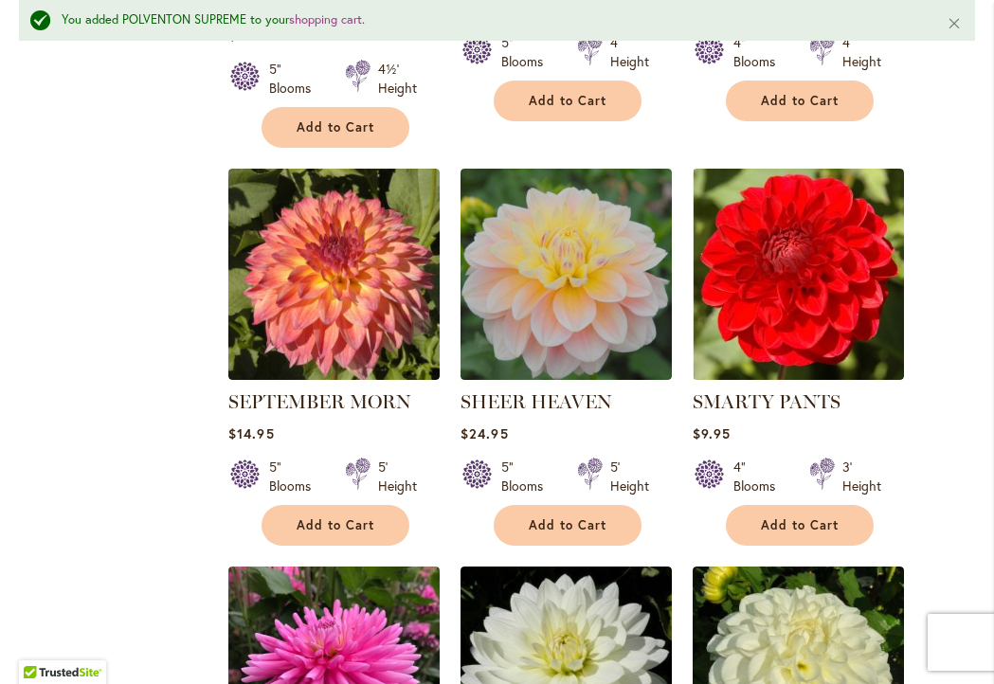
scroll to position [1668, 0]
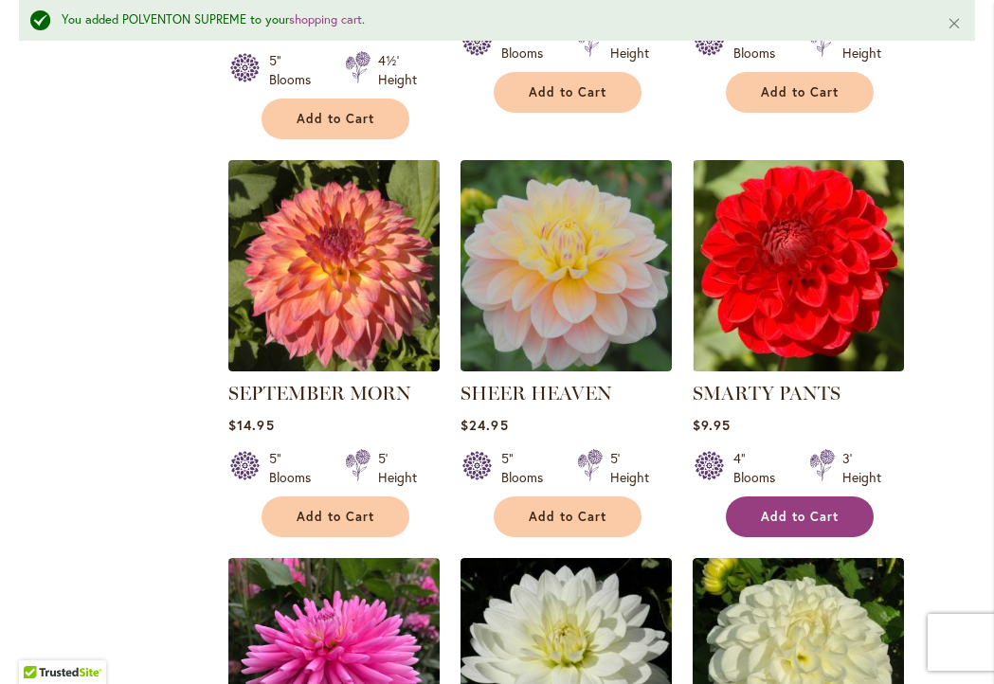
click at [821, 525] on span "Add to Cart" at bounding box center [800, 517] width 78 height 16
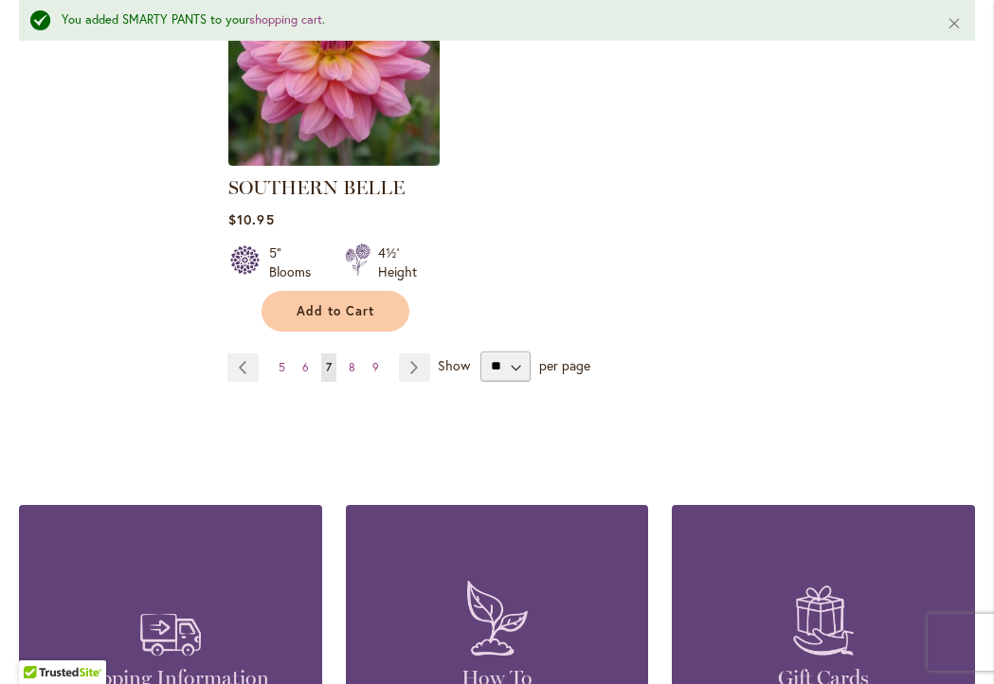
scroll to position [2675, 0]
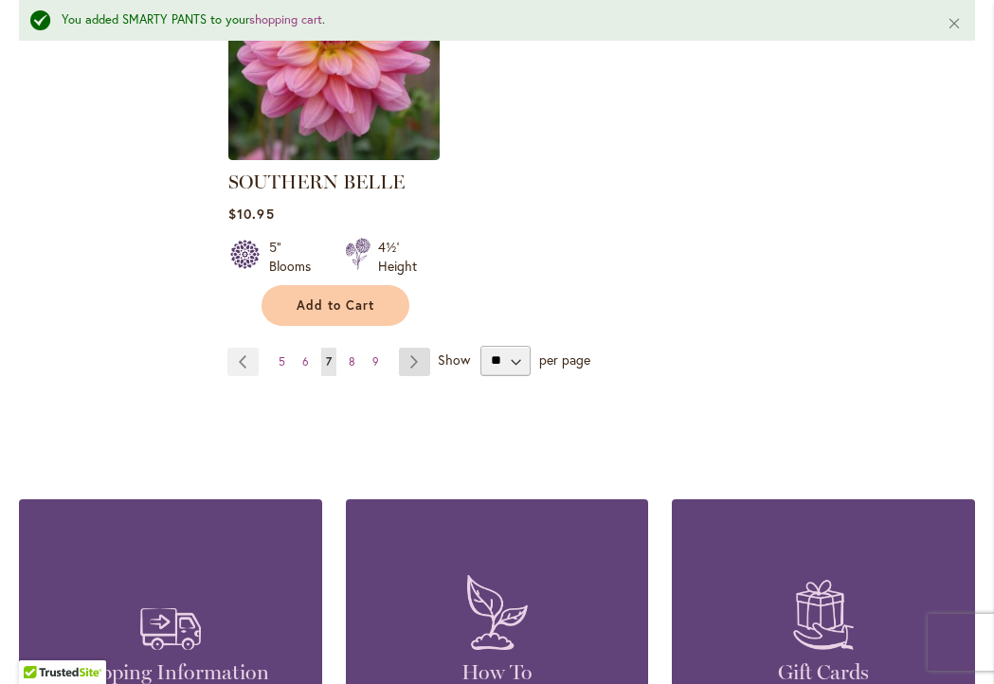
click at [411, 374] on link "Page Next" at bounding box center [414, 362] width 31 height 28
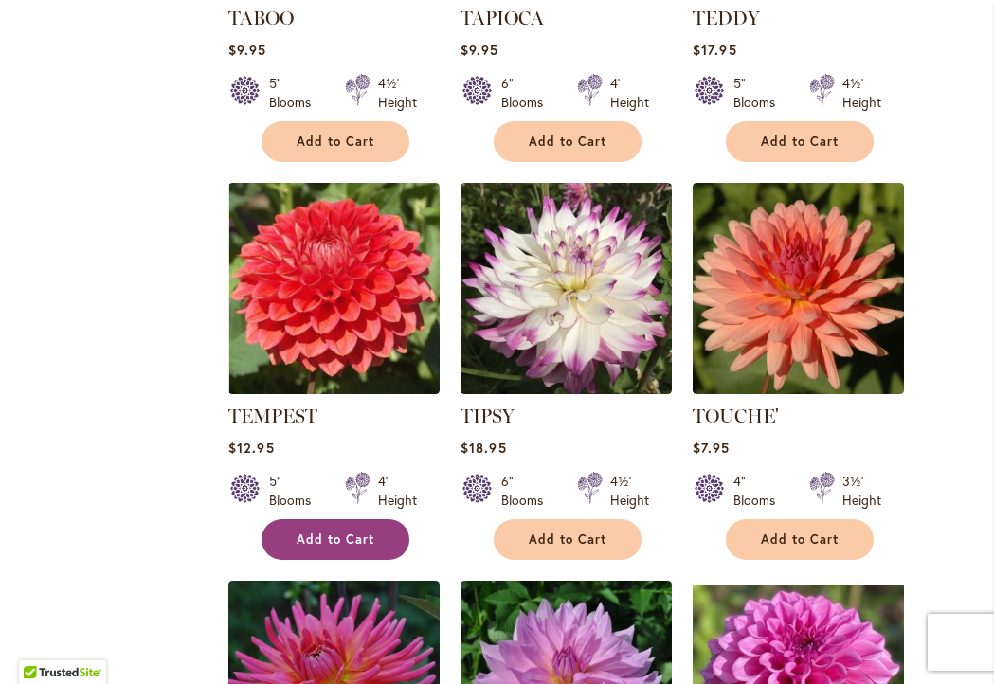
click at [335, 548] on span "Add to Cart" at bounding box center [336, 539] width 78 height 16
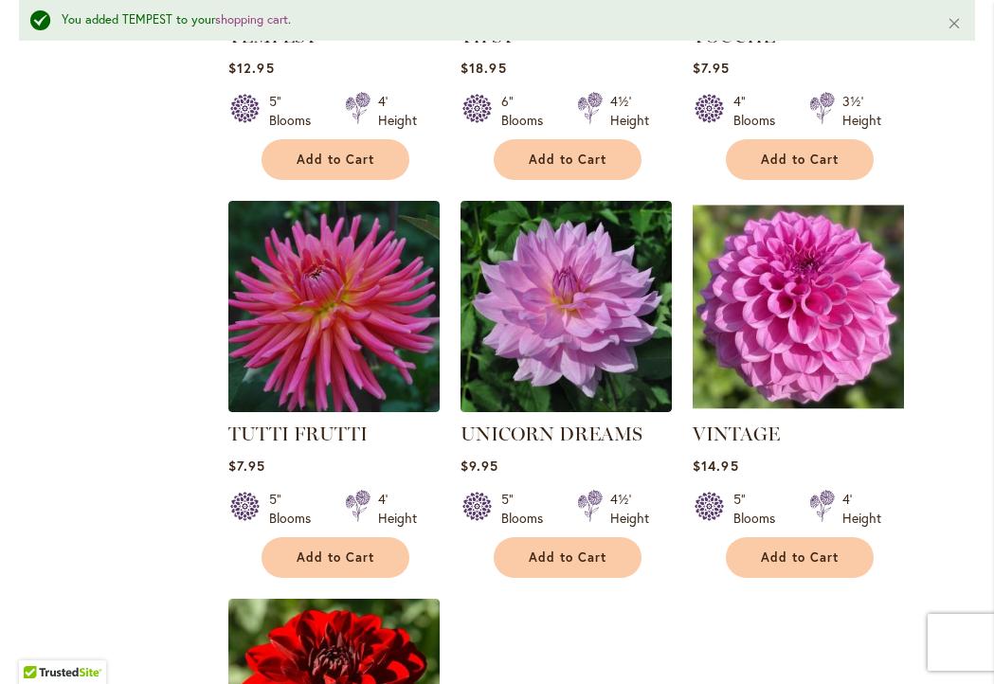
scroll to position [1948, 0]
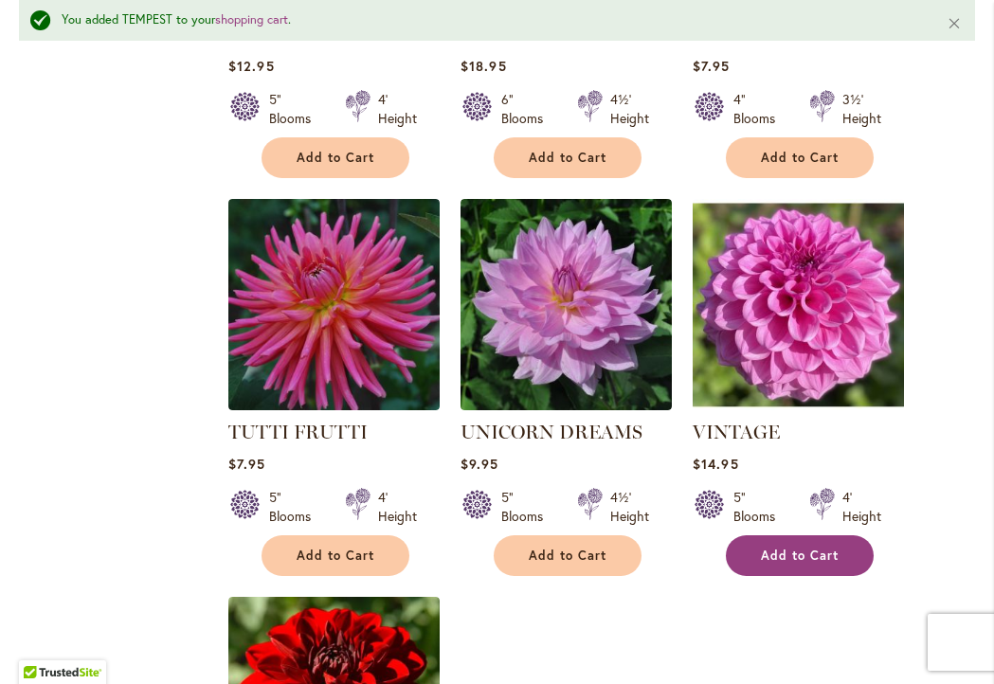
click at [838, 563] on button "Add to Cart" at bounding box center [800, 555] width 148 height 41
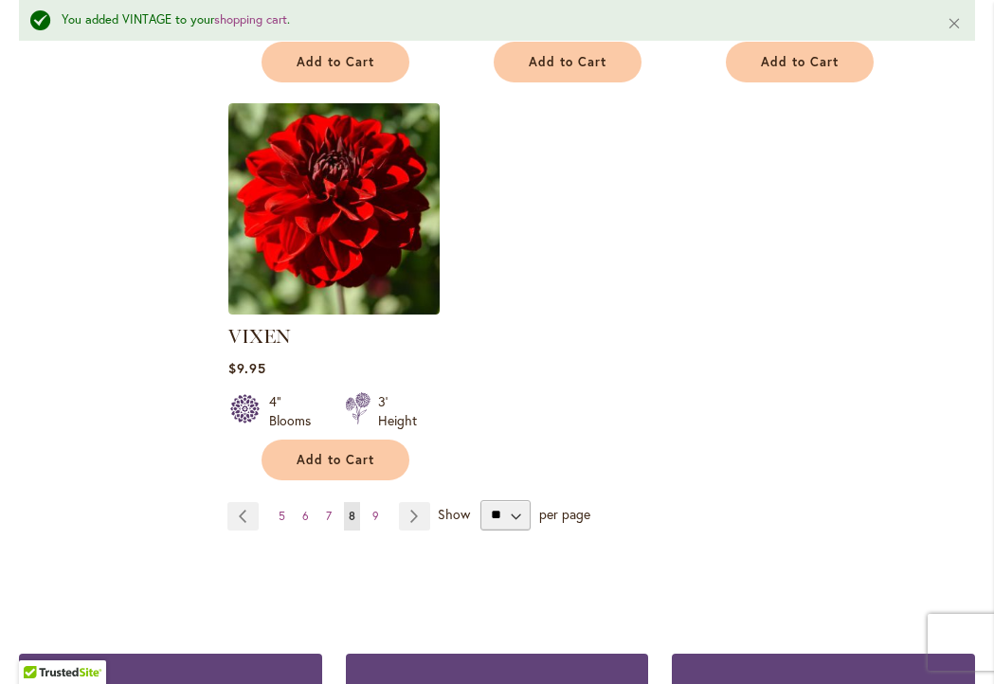
scroll to position [2464, 0]
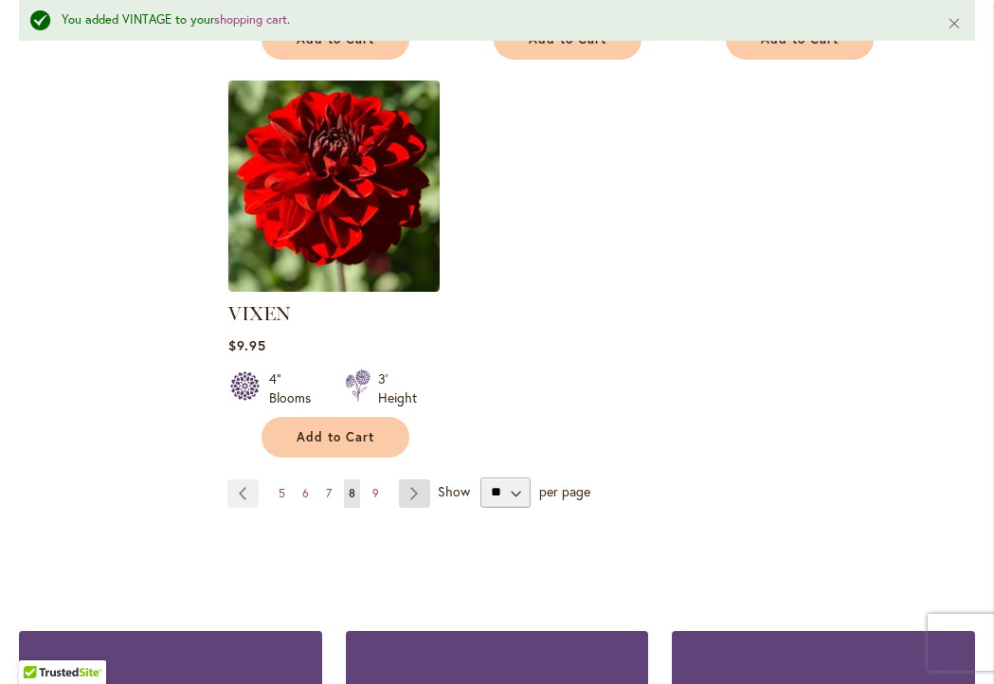
click at [414, 508] on link "Page Next" at bounding box center [414, 493] width 31 height 28
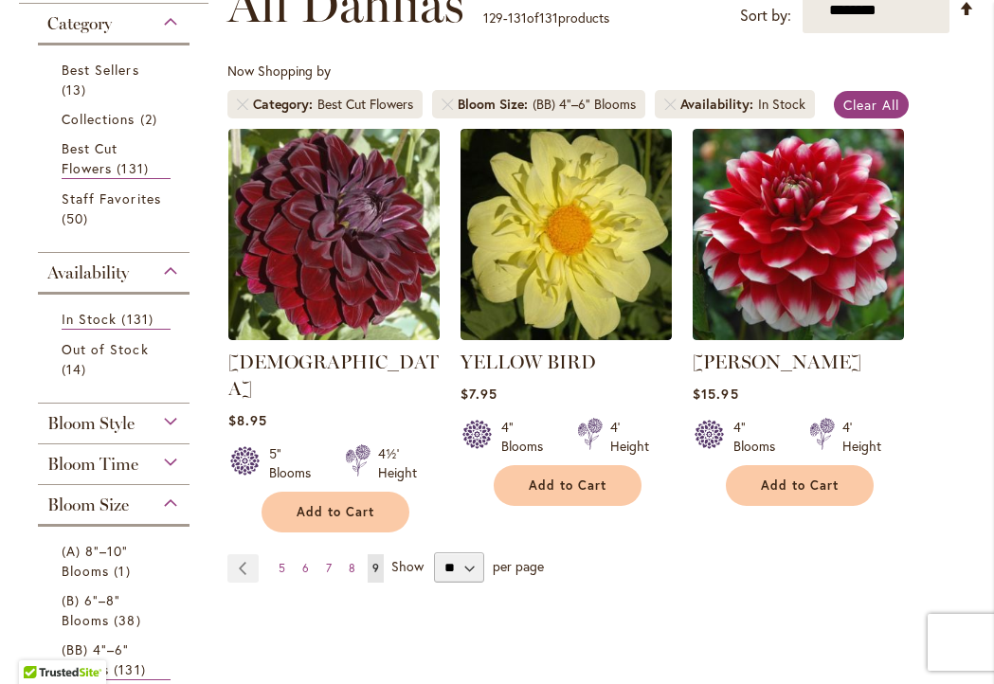
scroll to position [379, 0]
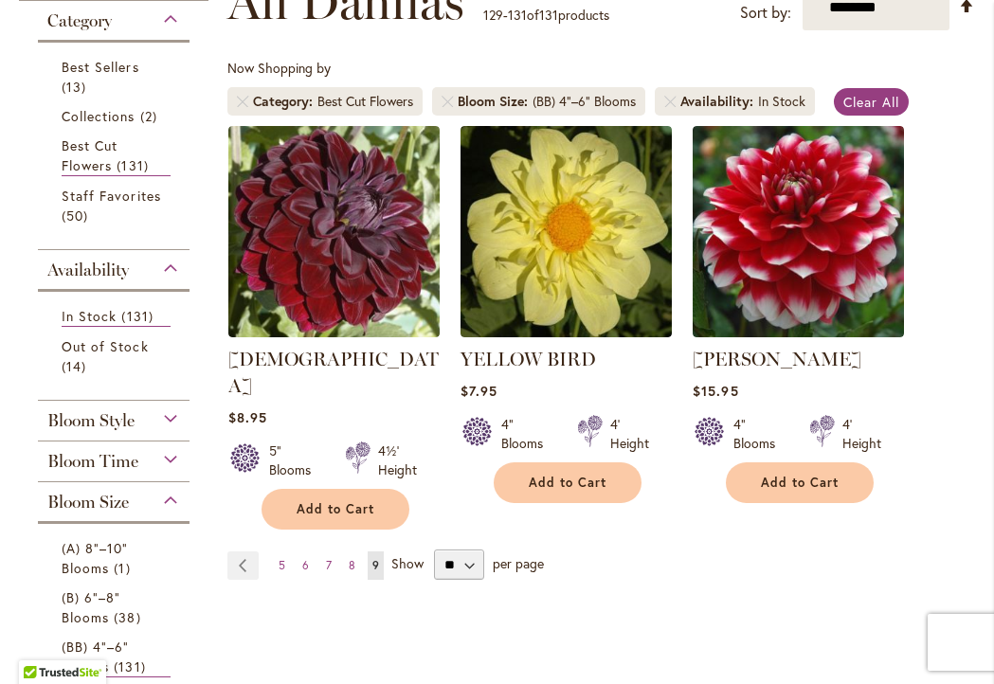
click at [173, 431] on div "Bloom Style" at bounding box center [114, 416] width 152 height 30
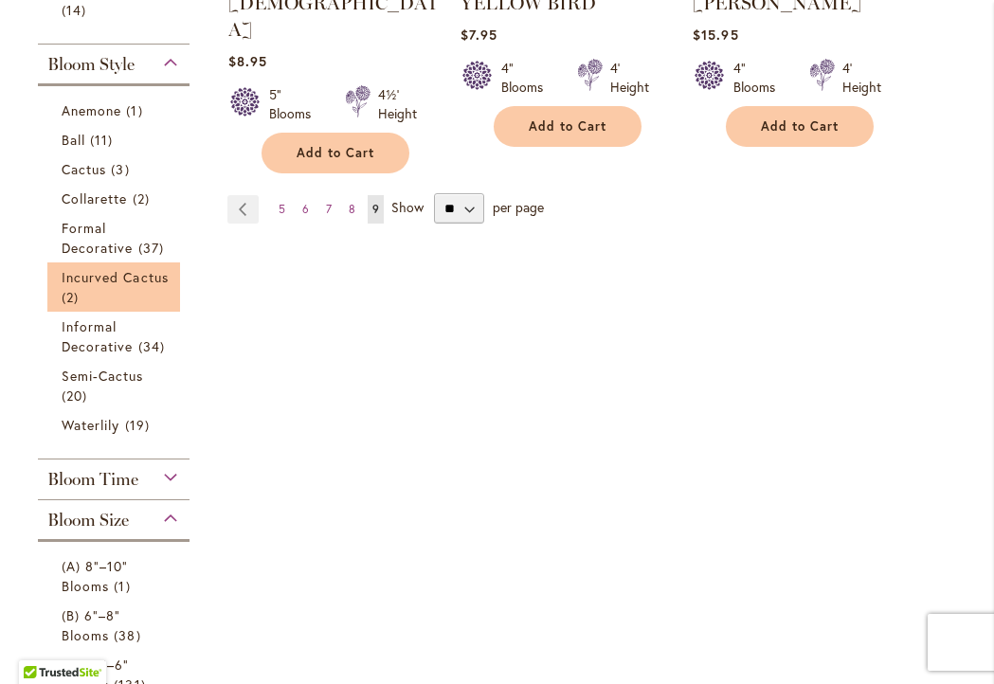
scroll to position [736, 0]
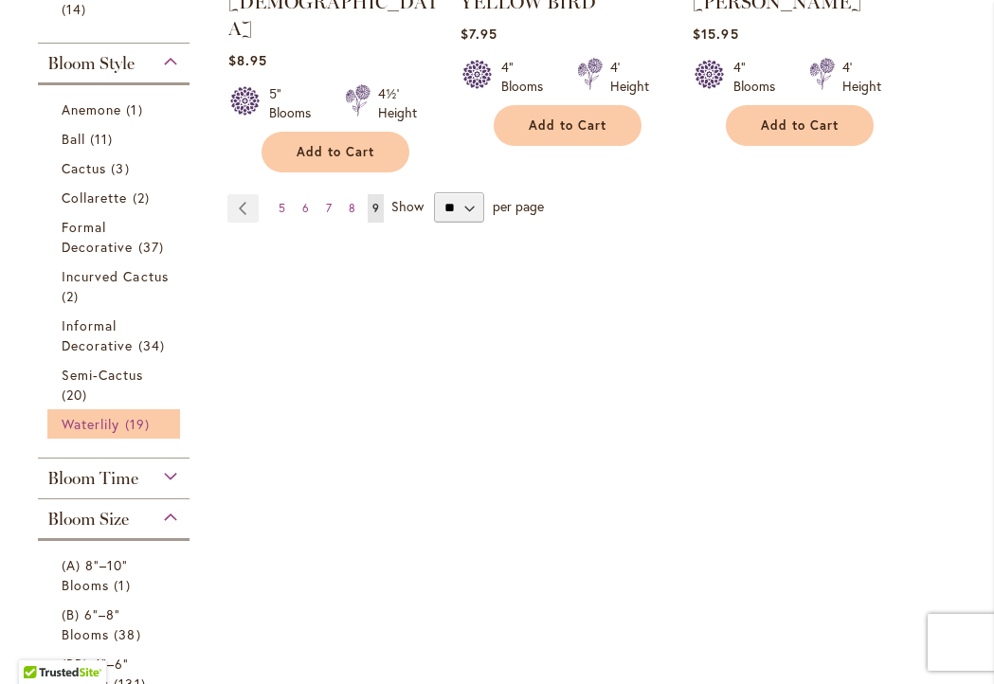
click at [161, 434] on link "Waterlily 19 items" at bounding box center [116, 424] width 109 height 20
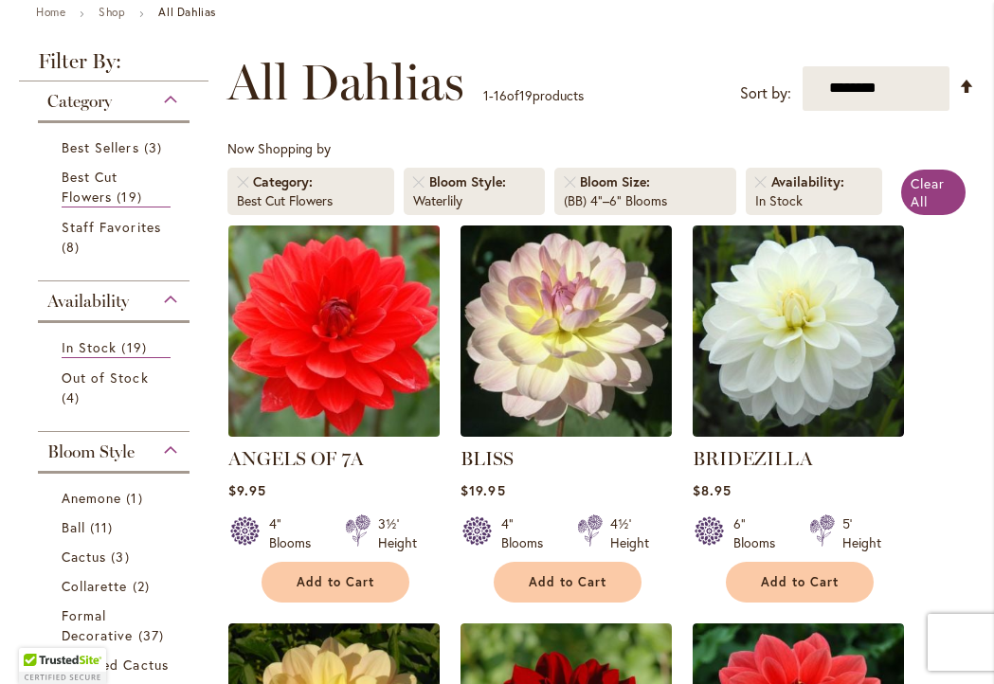
scroll to position [301, 0]
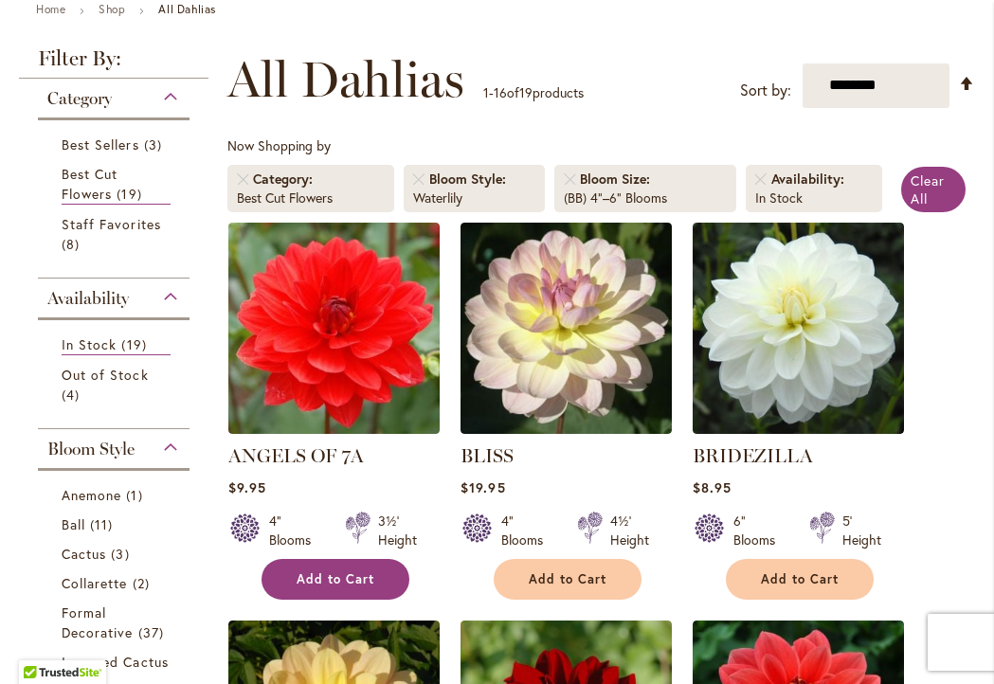
click at [343, 587] on span "Add to Cart" at bounding box center [336, 579] width 78 height 16
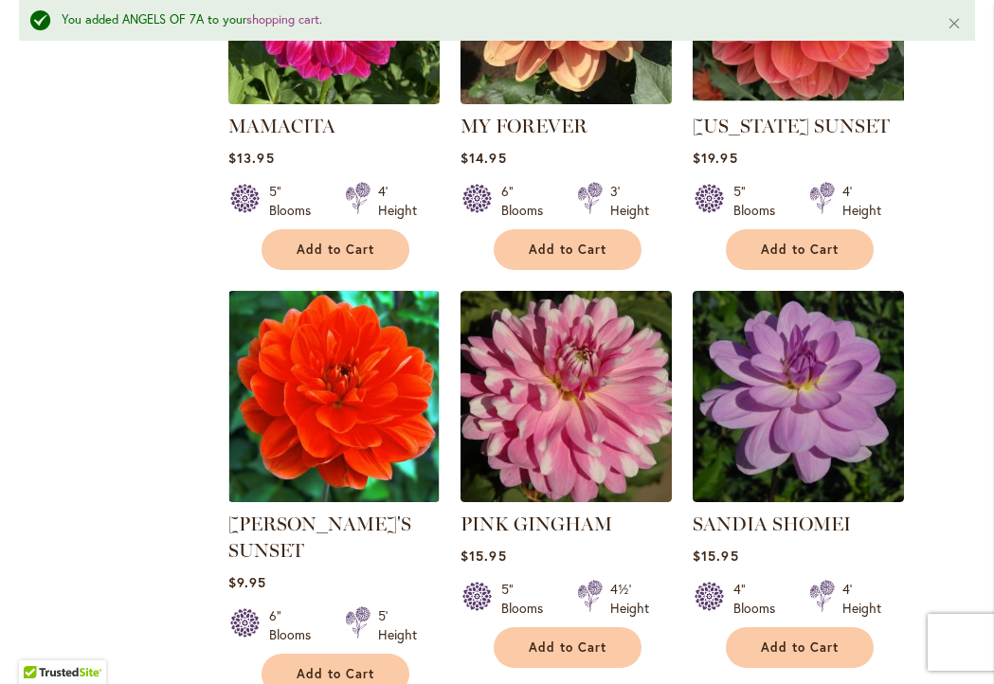
scroll to position [1931, 0]
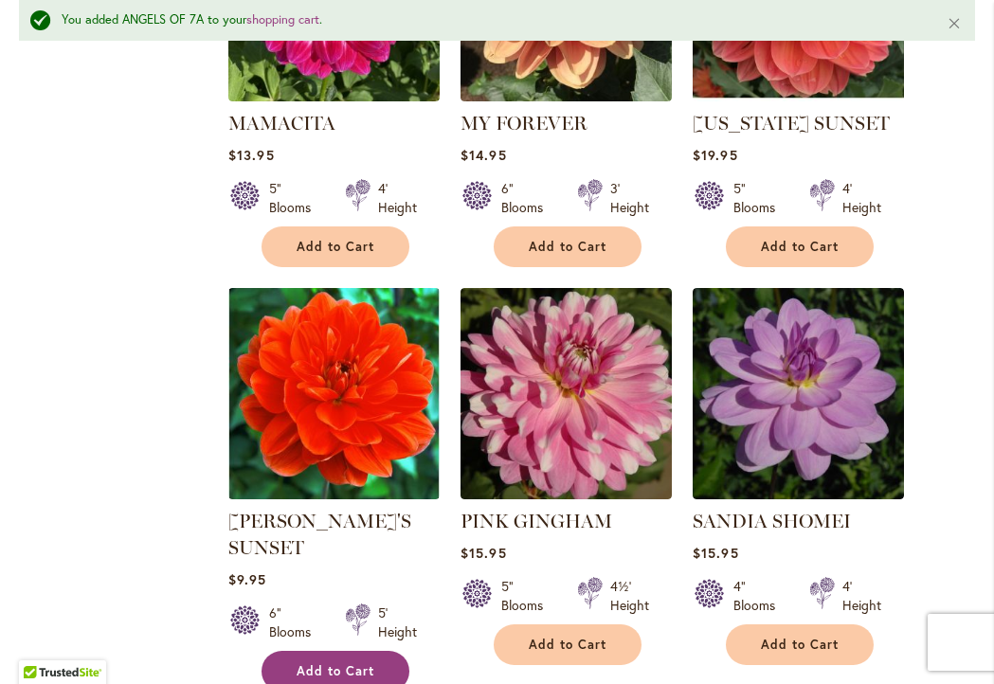
click at [353, 663] on span "Add to Cart" at bounding box center [336, 671] width 78 height 16
click at [356, 663] on span "Add to Cart" at bounding box center [336, 671] width 78 height 16
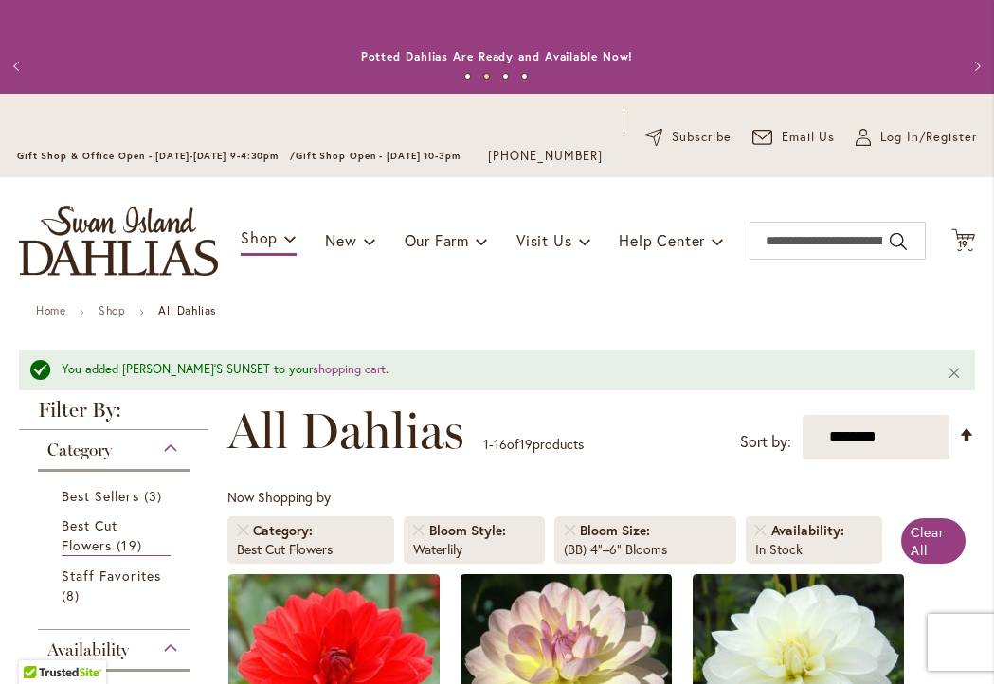
scroll to position [0, 0]
click at [967, 250] on span "19" at bounding box center [963, 244] width 11 height 12
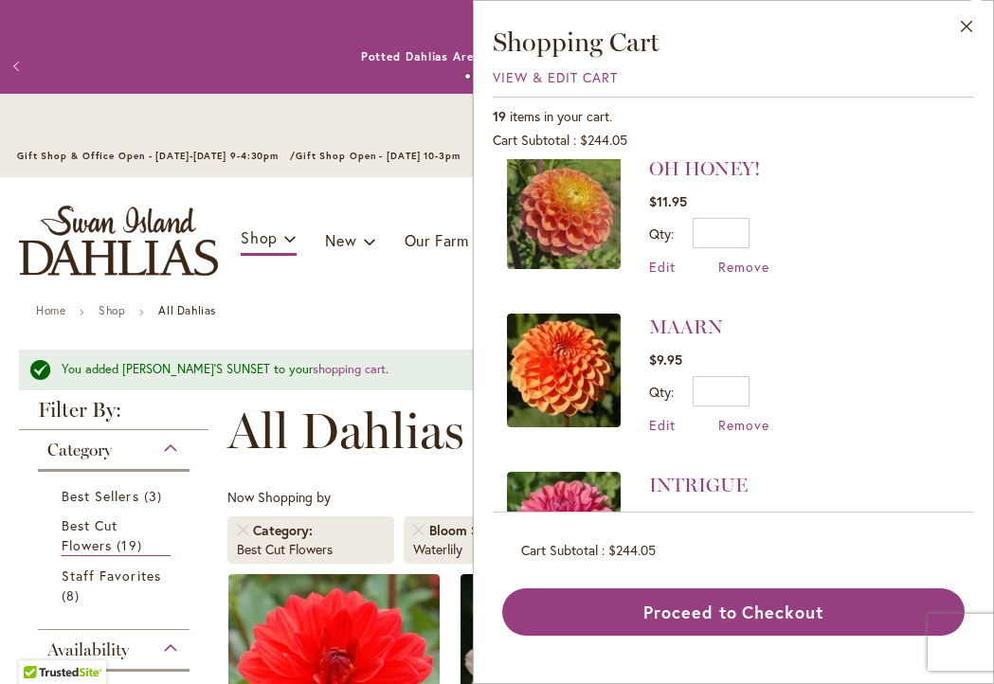
scroll to position [969, 0]
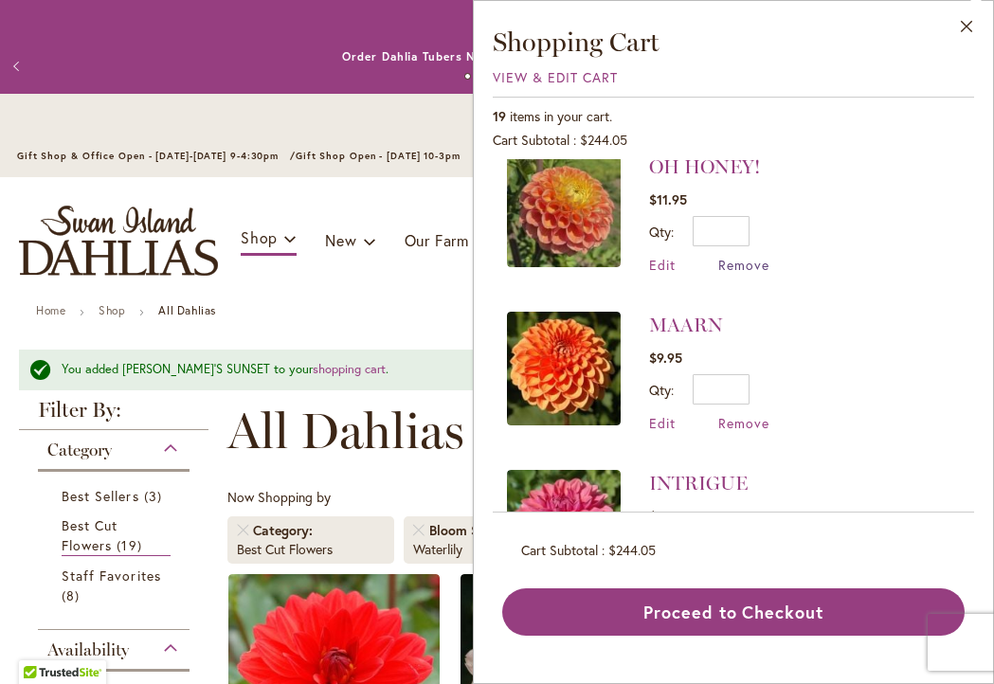
click at [753, 259] on span "Remove" at bounding box center [743, 265] width 51 height 18
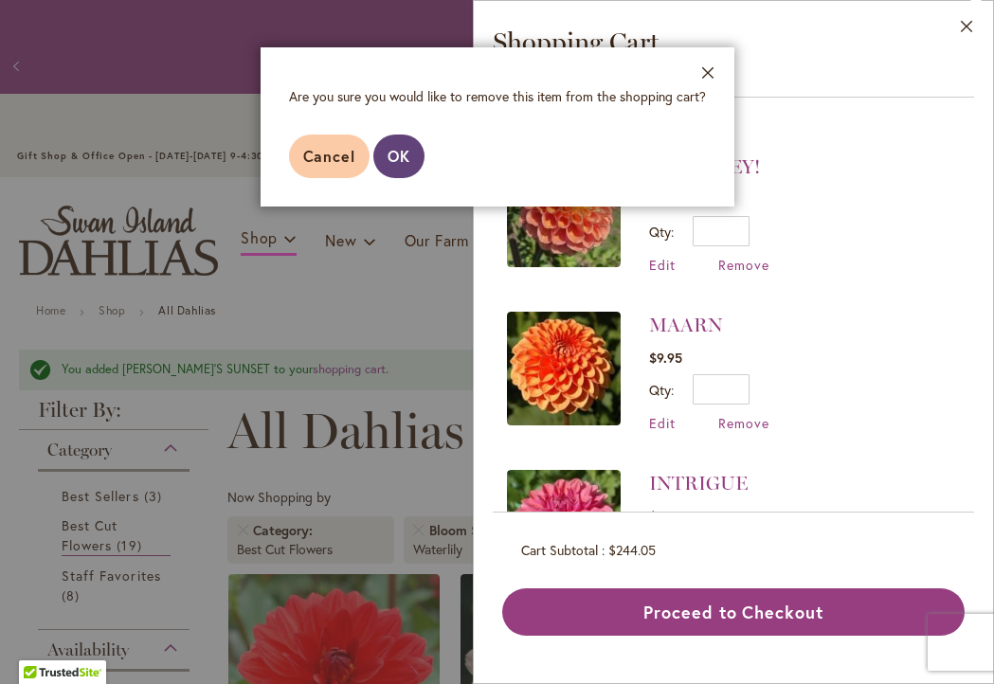
scroll to position [947, 0]
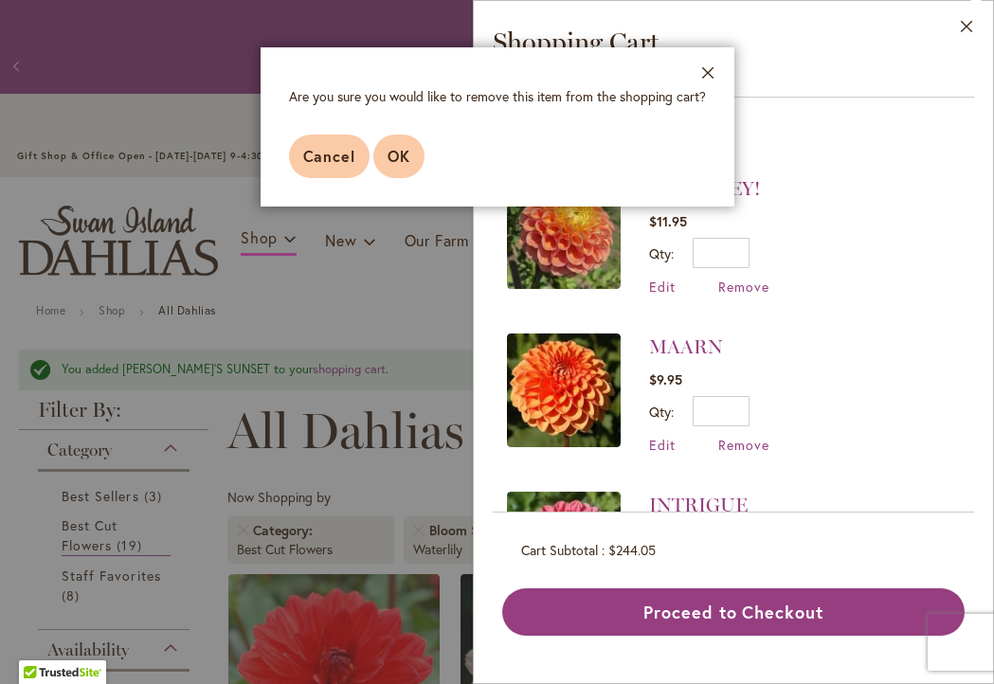
click at [406, 158] on span "OK" at bounding box center [398, 156] width 23 height 20
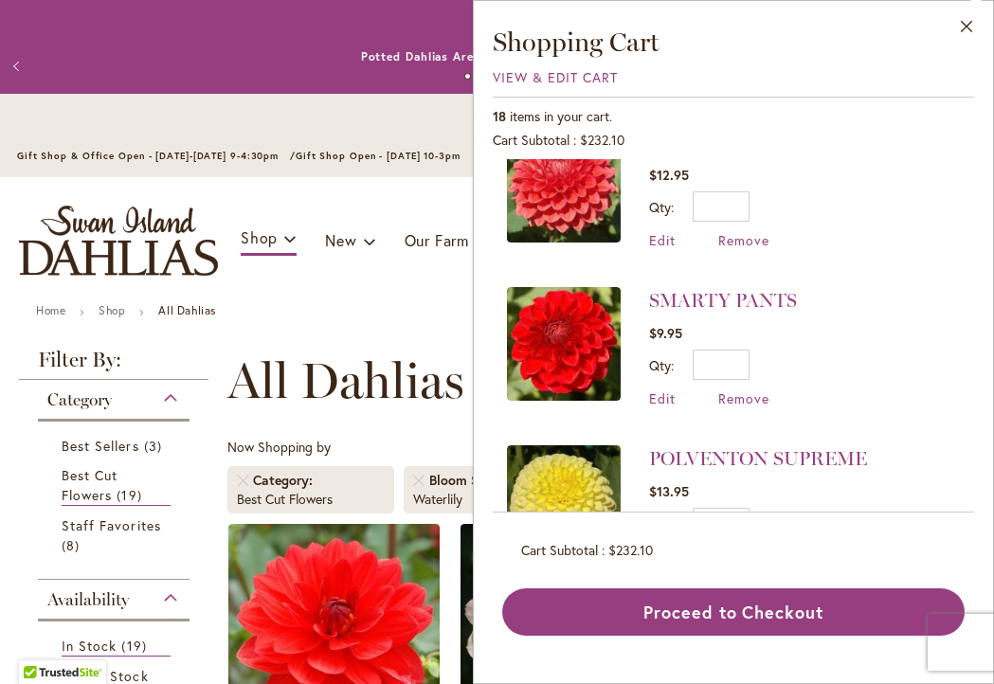
scroll to position [363, 0]
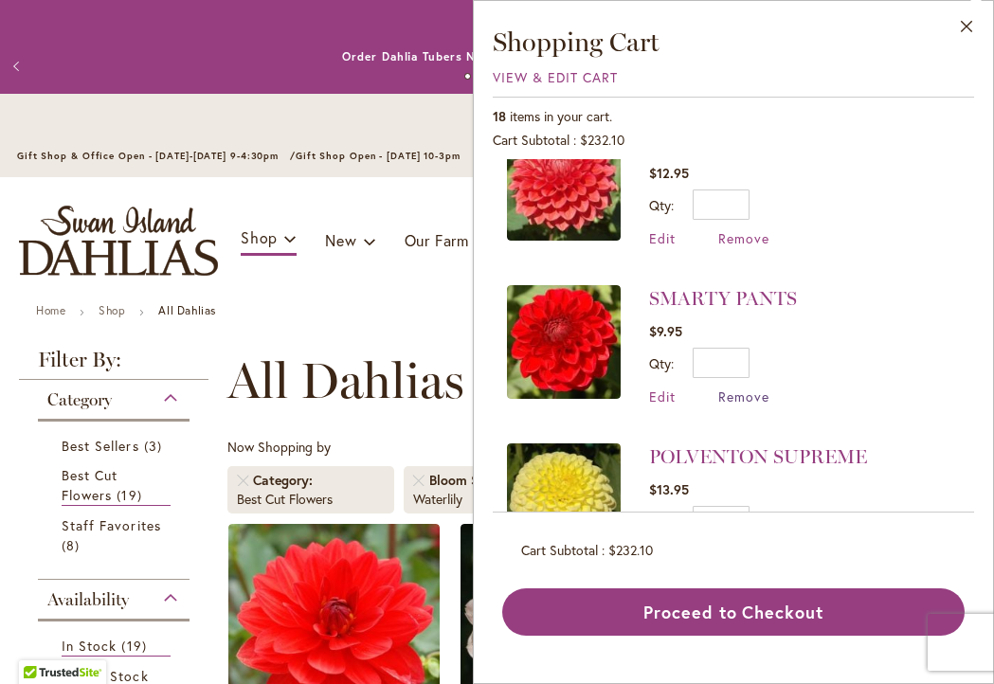
click at [749, 393] on span "Remove" at bounding box center [743, 396] width 51 height 18
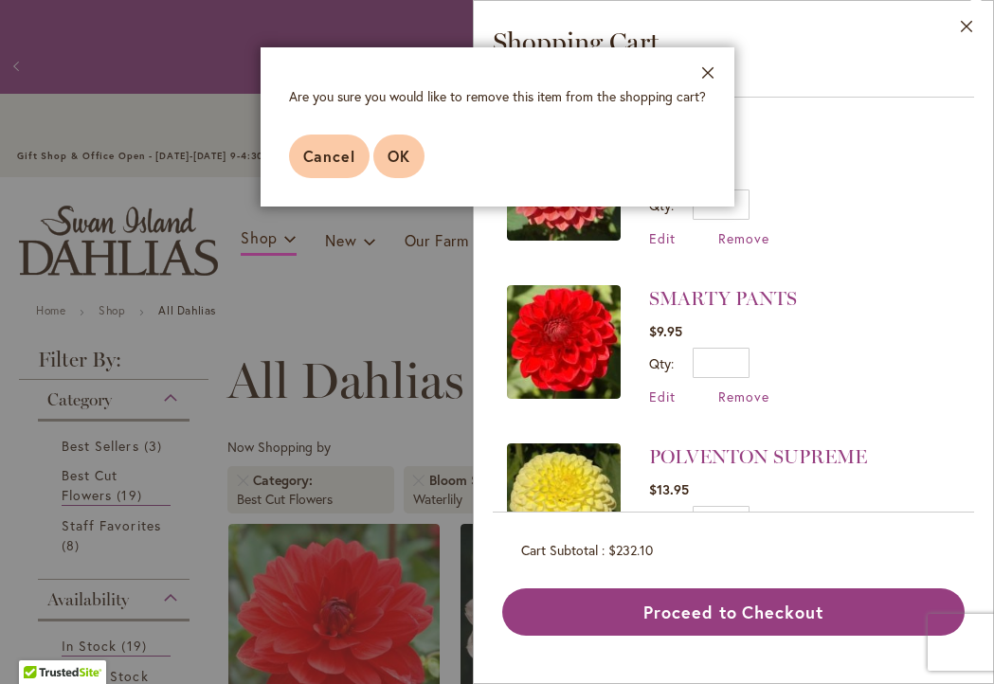
scroll to position [0, 0]
click at [408, 150] on span "OK" at bounding box center [398, 156] width 23 height 20
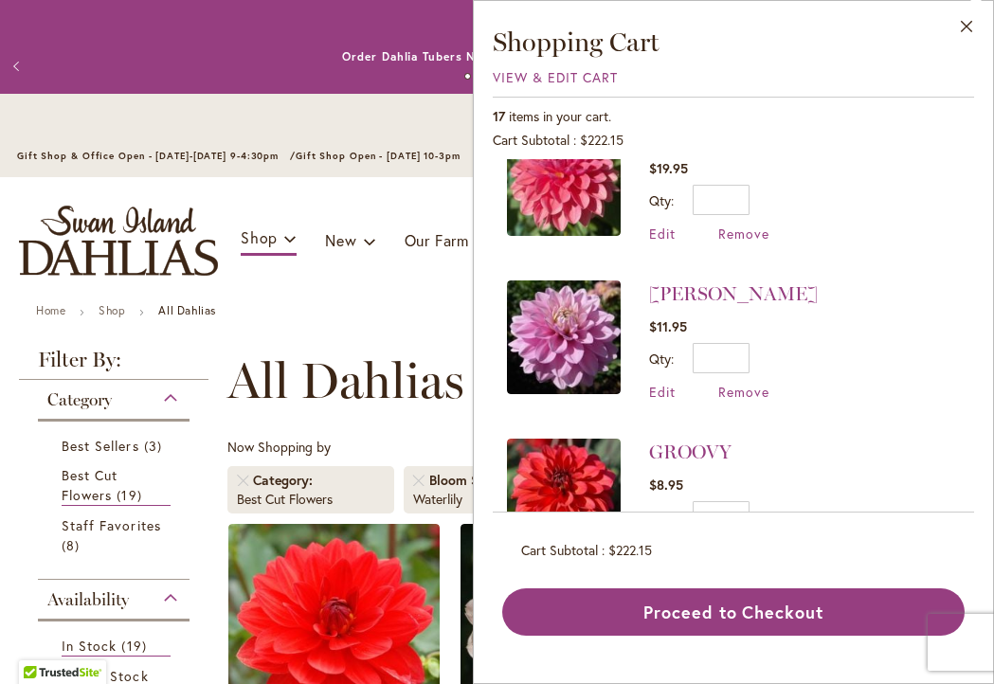
scroll to position [1012, 0]
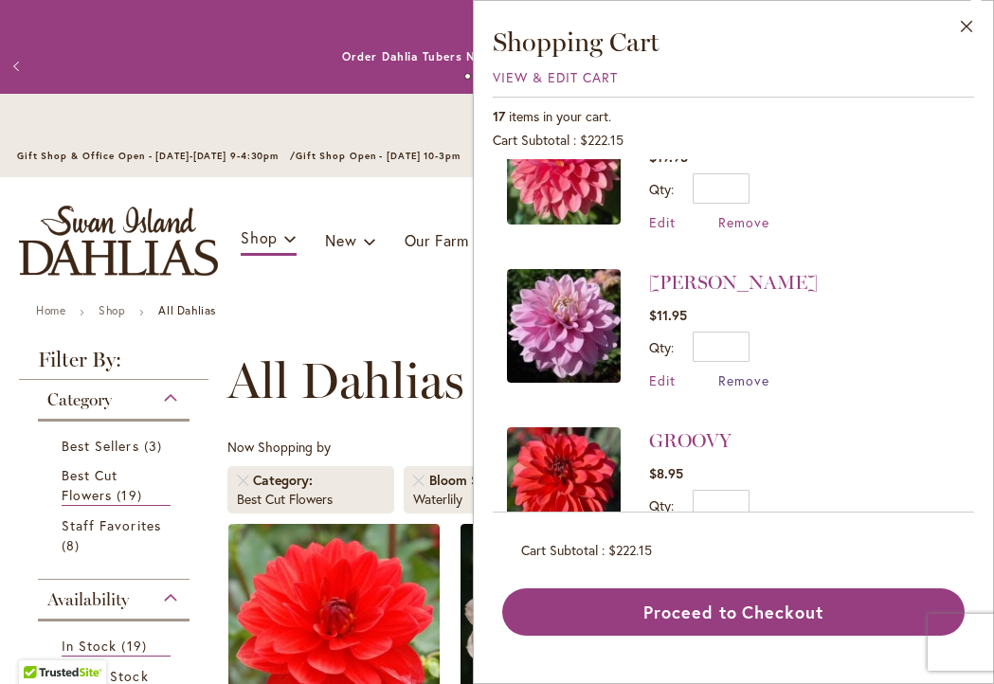
click at [739, 372] on span "Remove" at bounding box center [743, 380] width 51 height 18
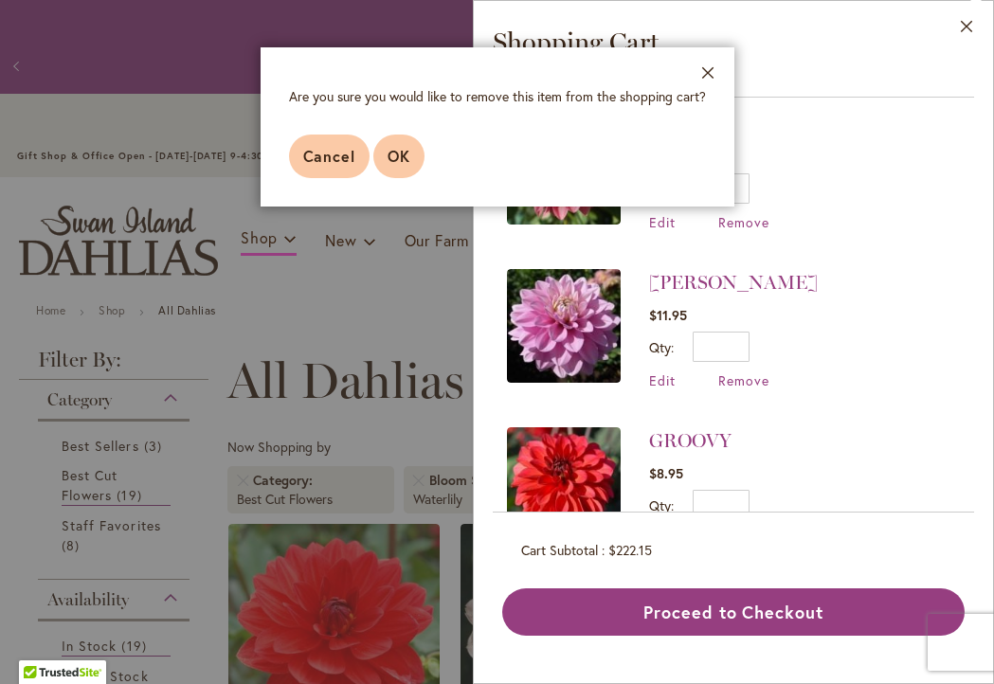
click at [397, 150] on span "OK" at bounding box center [398, 156] width 23 height 20
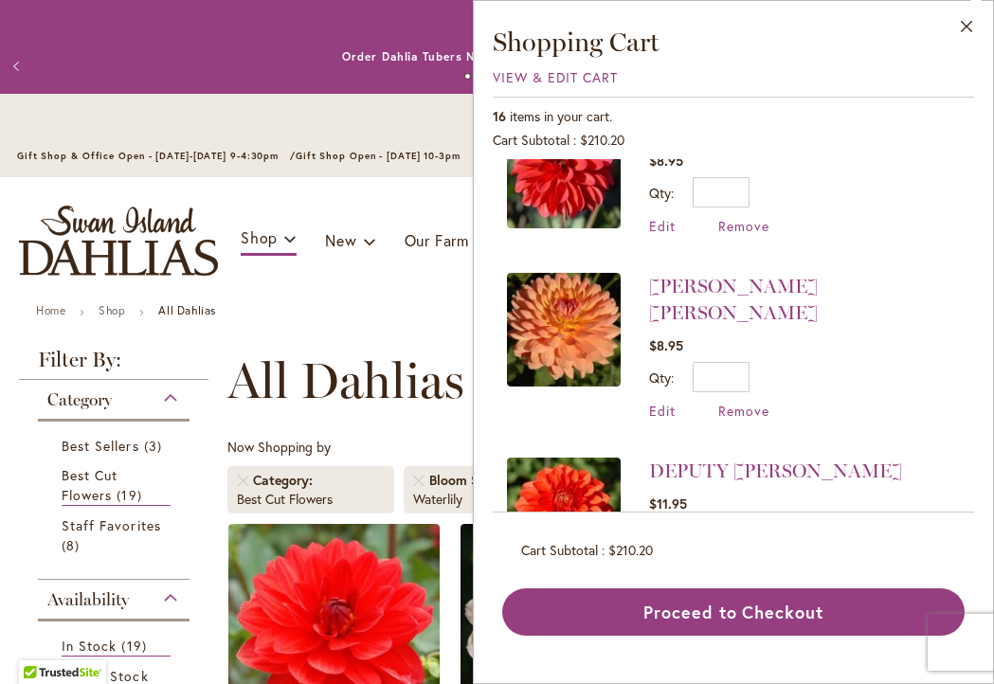
scroll to position [1183, 0]
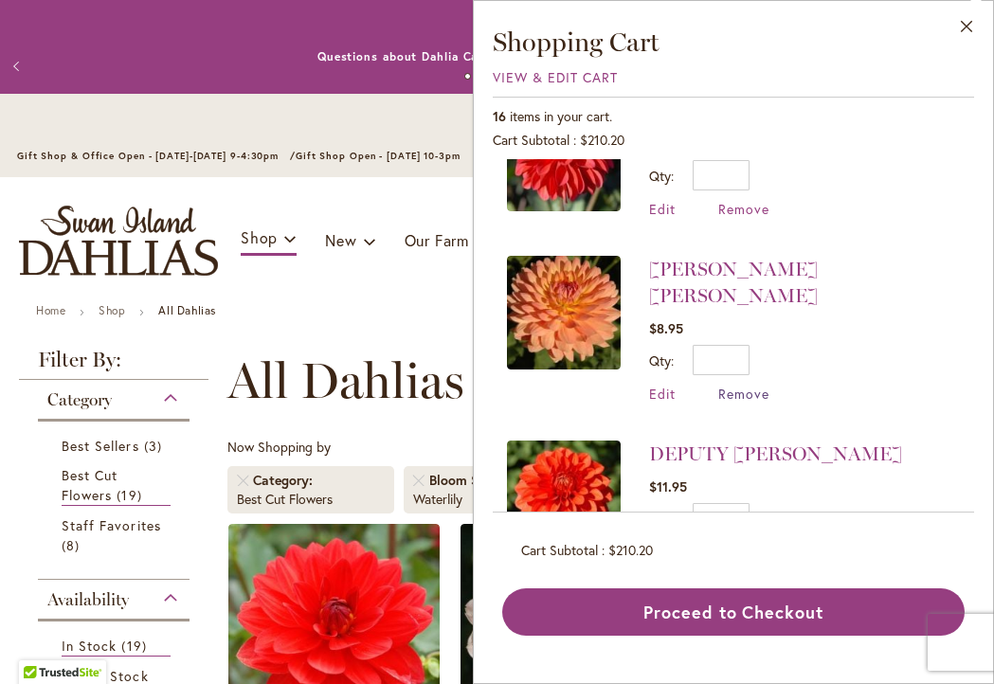
click at [733, 385] on span "Remove" at bounding box center [743, 394] width 51 height 18
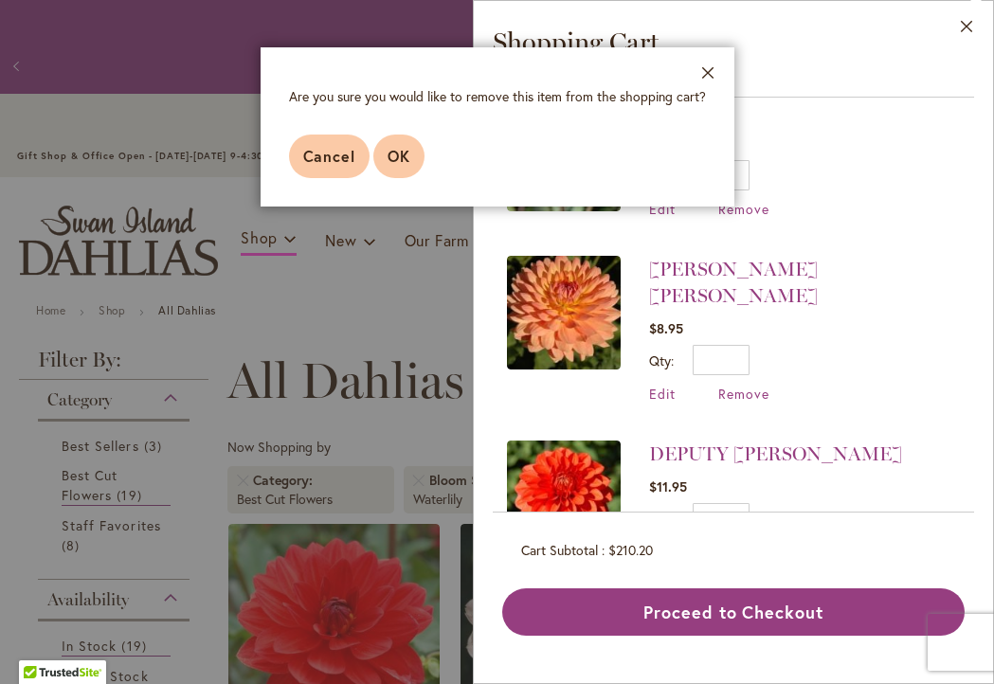
click at [394, 149] on span "OK" at bounding box center [398, 156] width 23 height 20
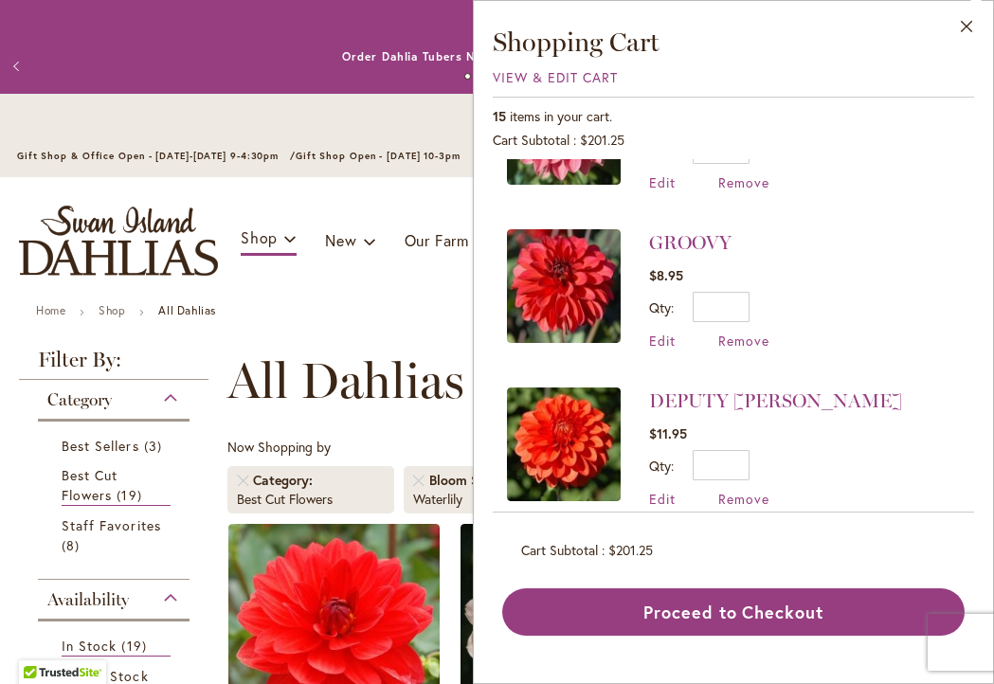
scroll to position [1053, 0]
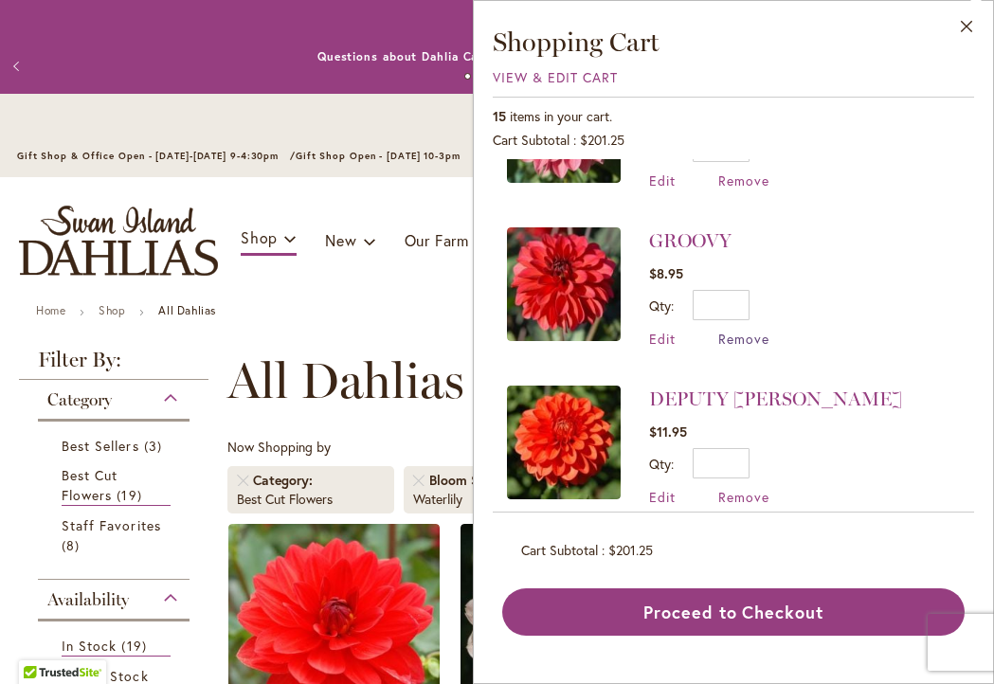
click at [738, 331] on span "Remove" at bounding box center [743, 339] width 51 height 18
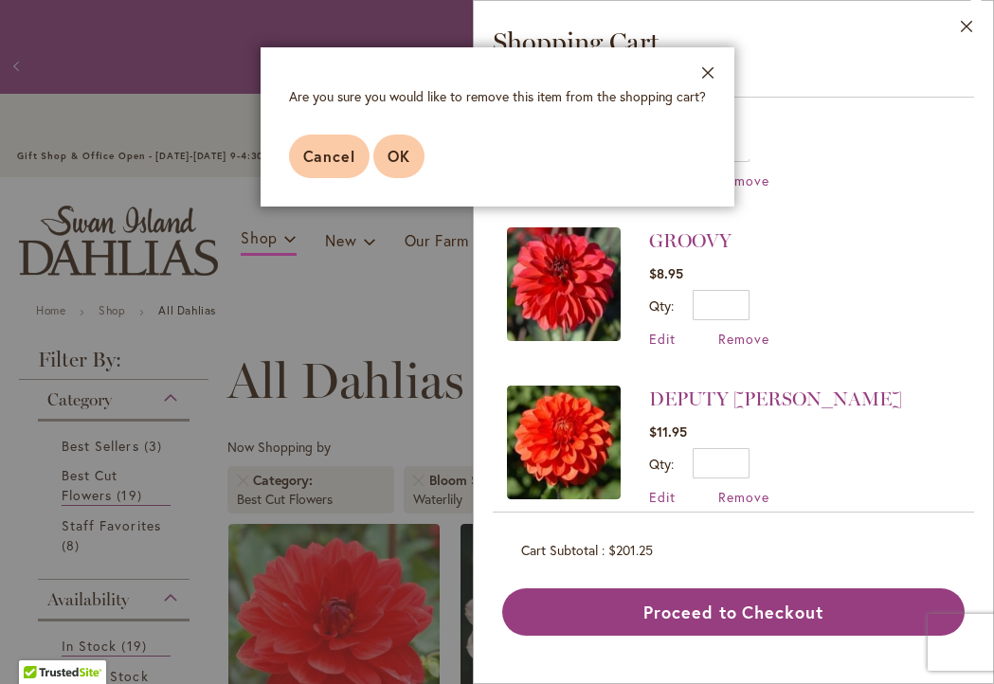
click at [400, 152] on span "OK" at bounding box center [398, 156] width 23 height 20
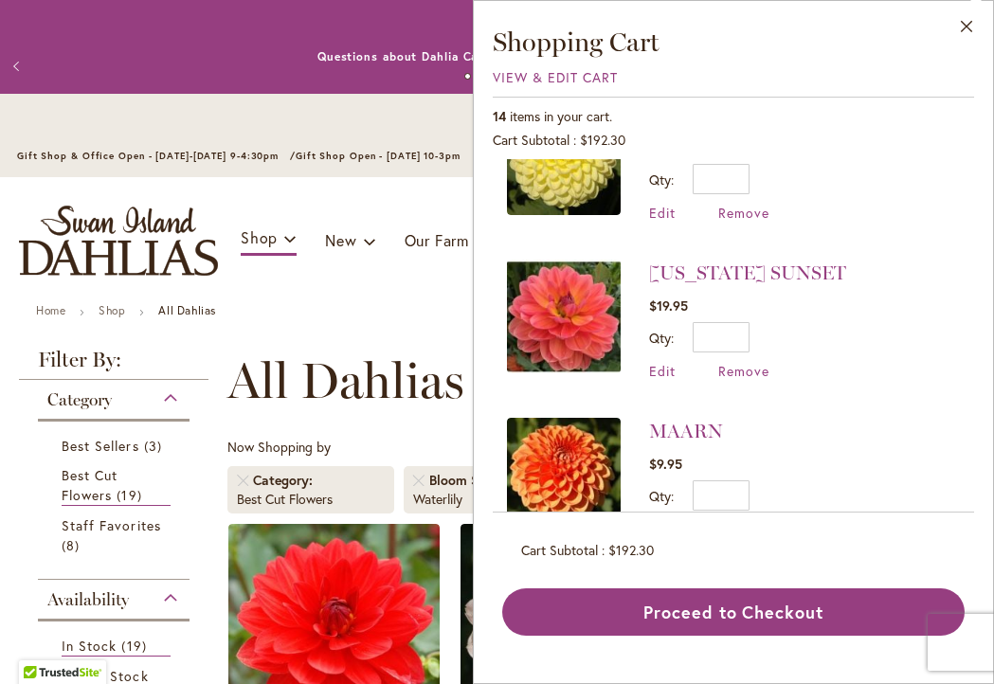
scroll to position [554, 0]
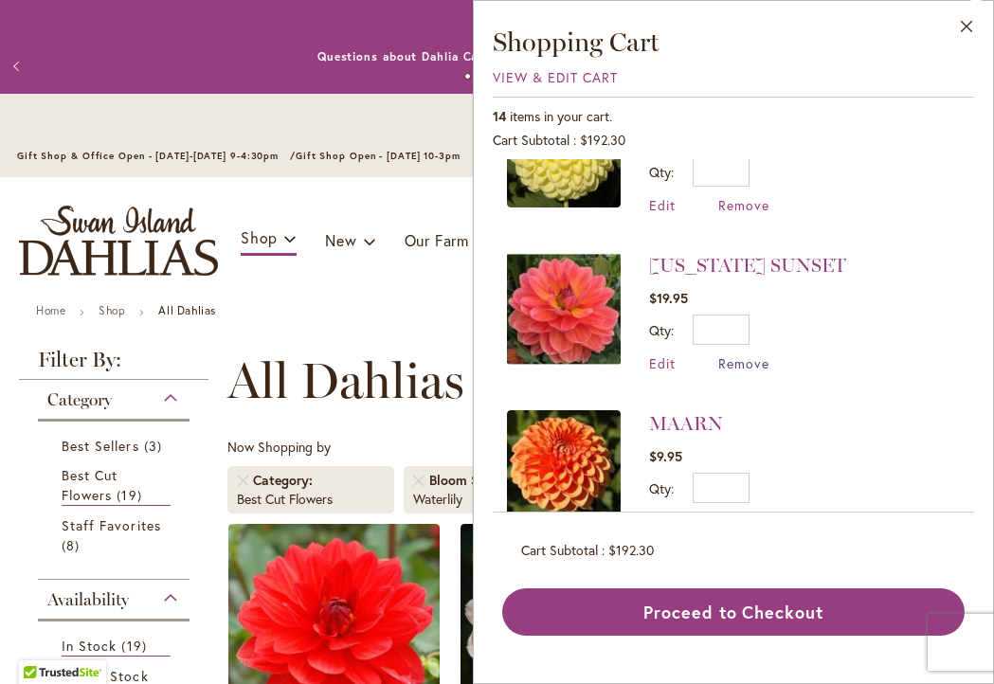
click at [736, 358] on span "Remove" at bounding box center [743, 363] width 51 height 18
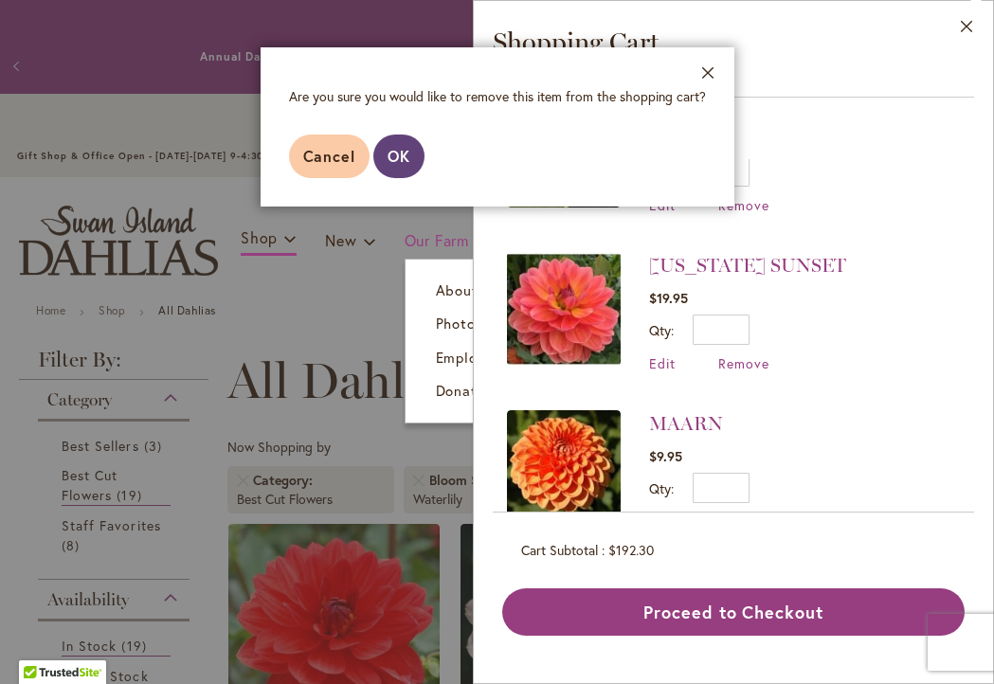
scroll to position [0, 0]
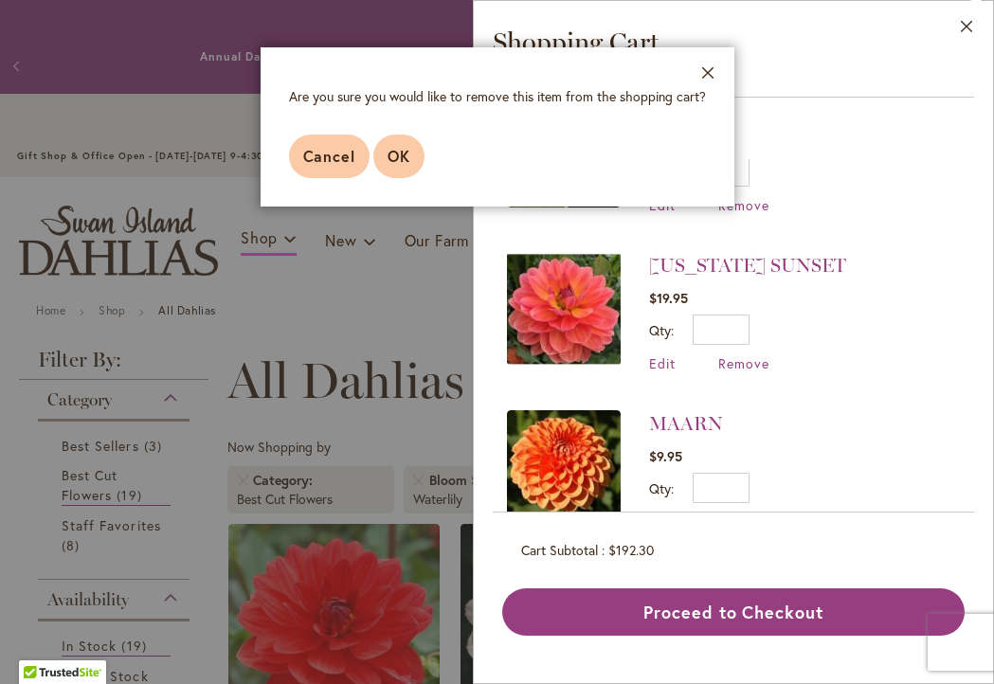
click at [394, 160] on span "OK" at bounding box center [398, 156] width 23 height 20
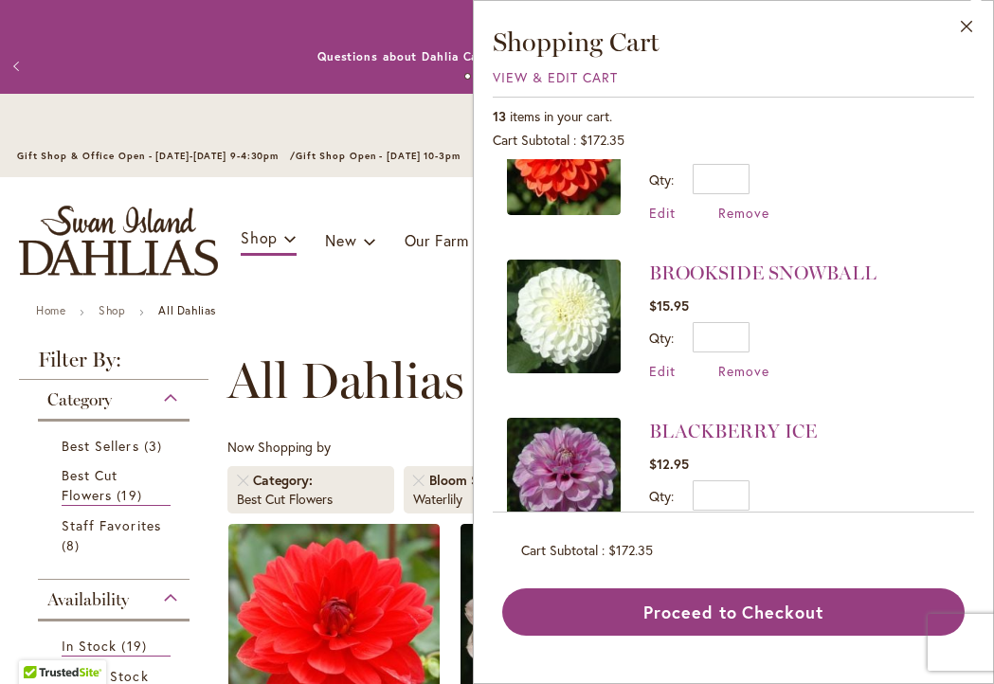
scroll to position [1044, 0]
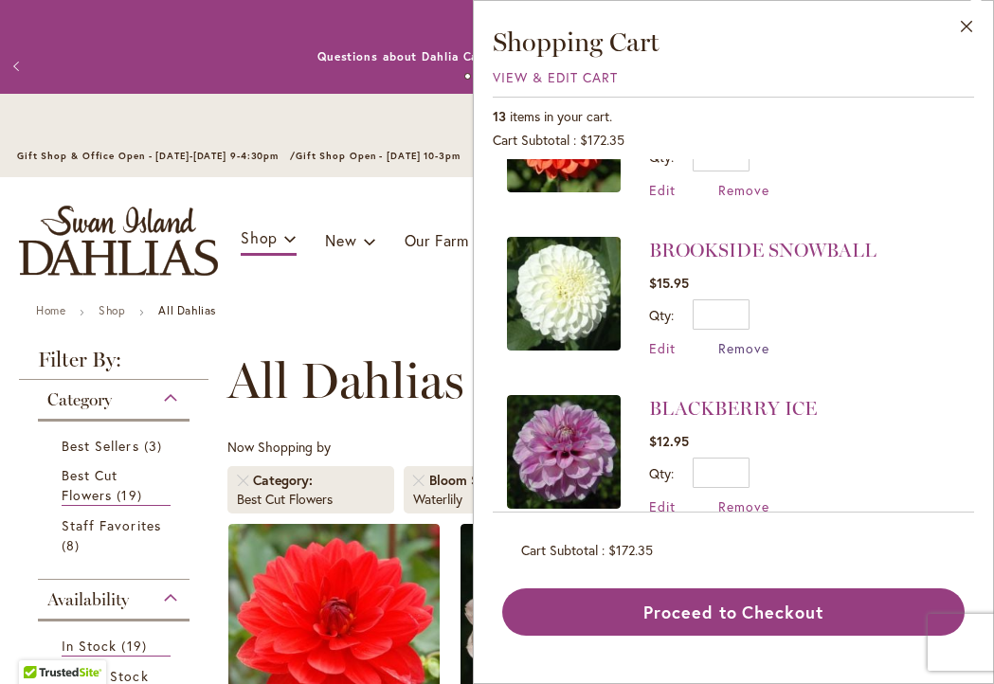
click at [749, 344] on span "Remove" at bounding box center [743, 348] width 51 height 18
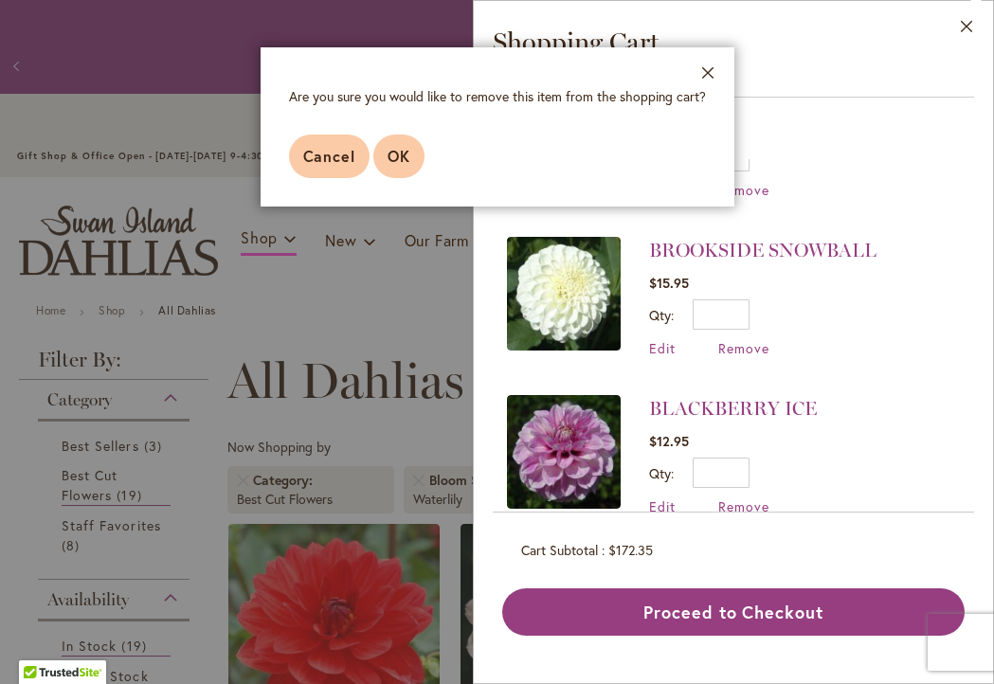
click at [395, 148] on span "OK" at bounding box center [398, 156] width 23 height 20
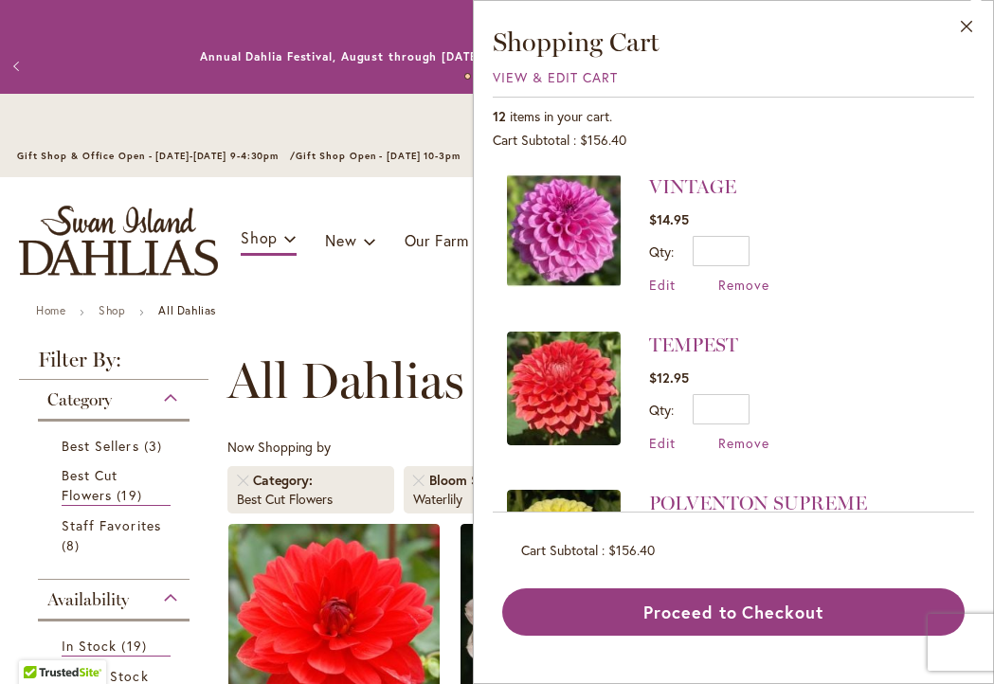
scroll to position [159, 0]
click at [743, 445] on span "Remove" at bounding box center [743, 442] width 51 height 18
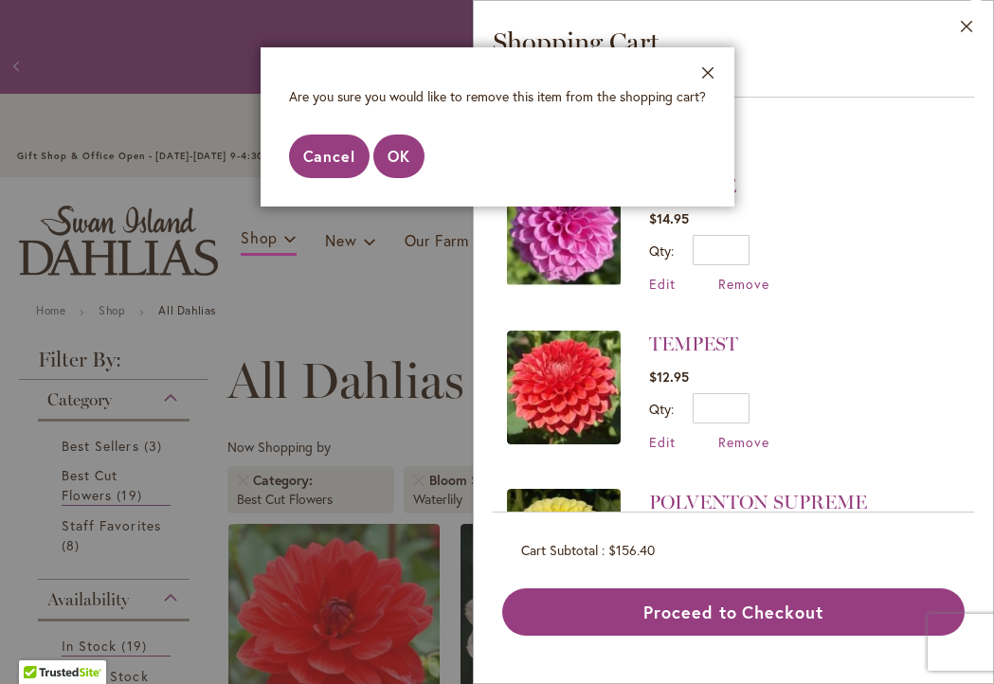
click at [316, 152] on span "Cancel" at bounding box center [329, 156] width 53 height 20
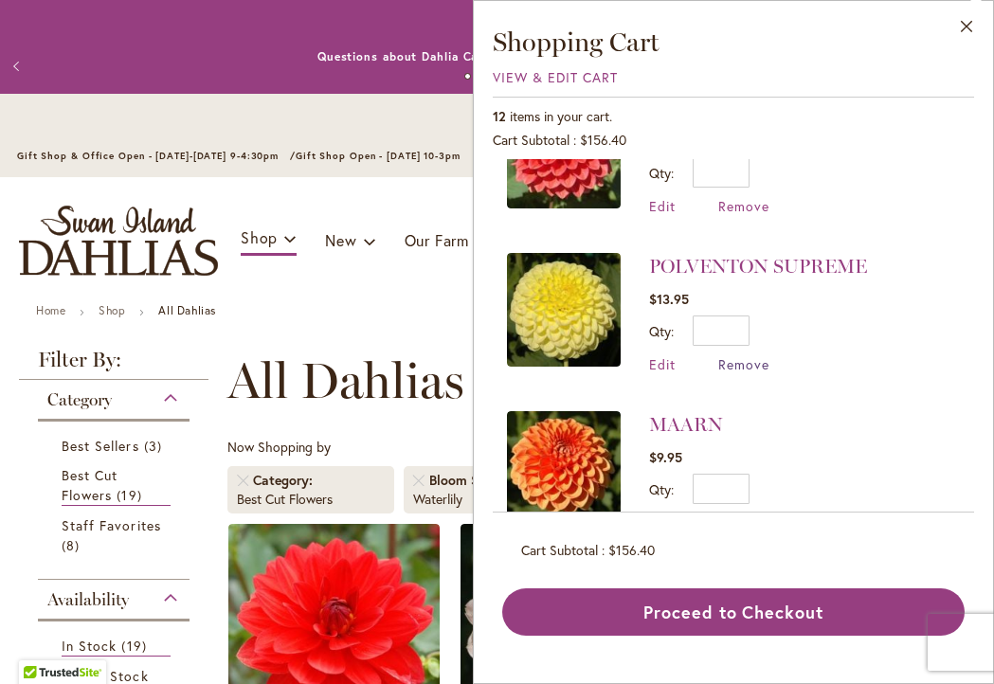
scroll to position [393, 0]
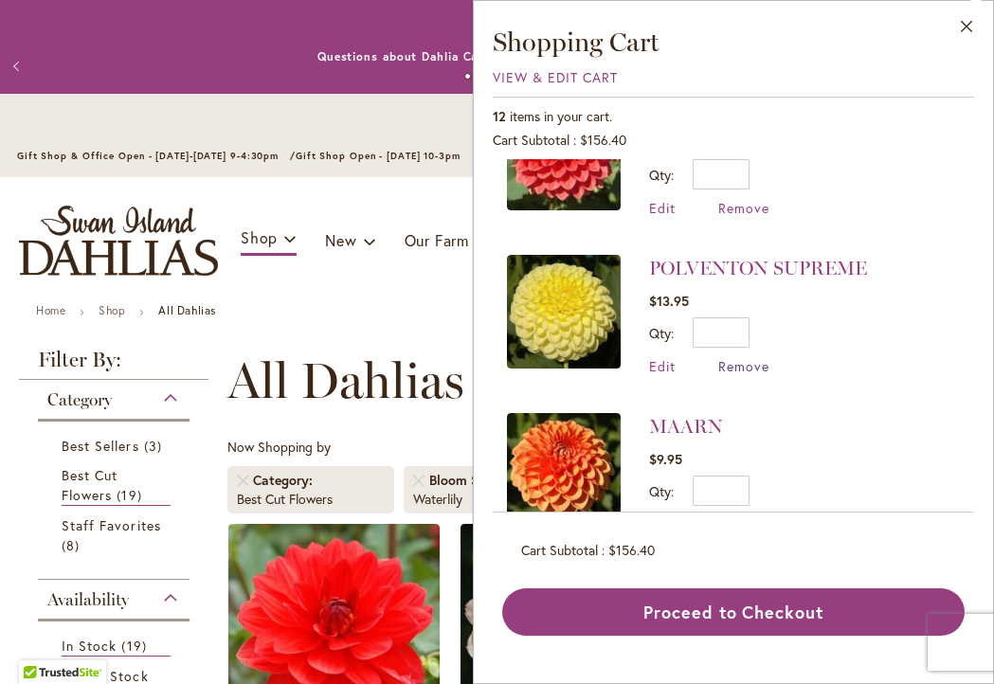
click at [748, 364] on span "Remove" at bounding box center [743, 366] width 51 height 18
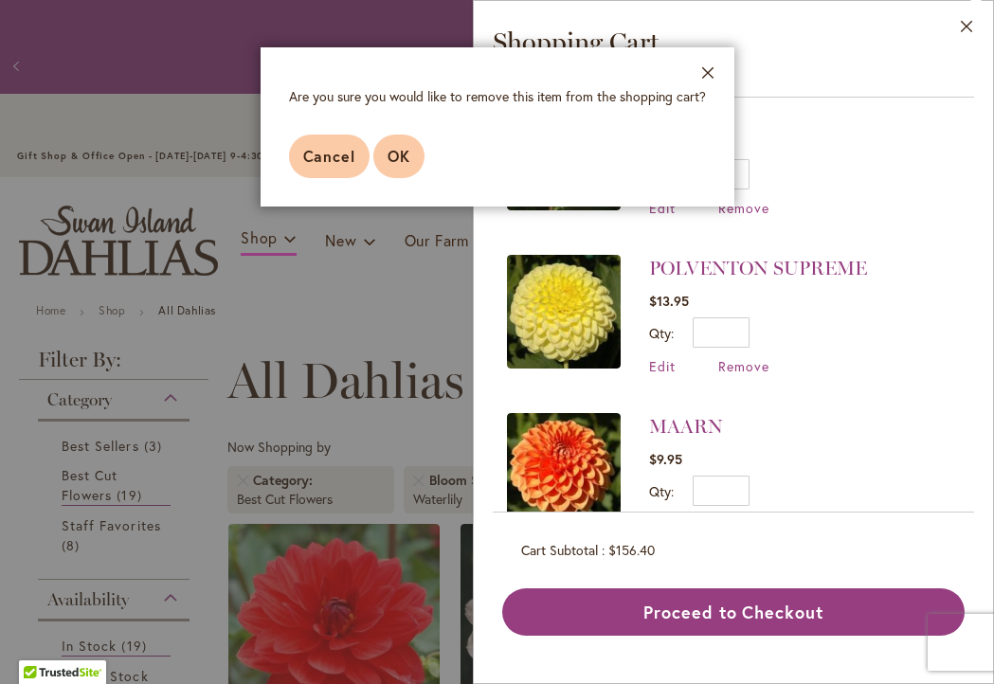
scroll to position [0, 1]
click at [879, 361] on li "POLVENTON SUPREME $13.95 Qty * Update Edit Remove" at bounding box center [733, 315] width 453 height 158
click at [315, 169] on button "Cancel" at bounding box center [329, 157] width 81 height 44
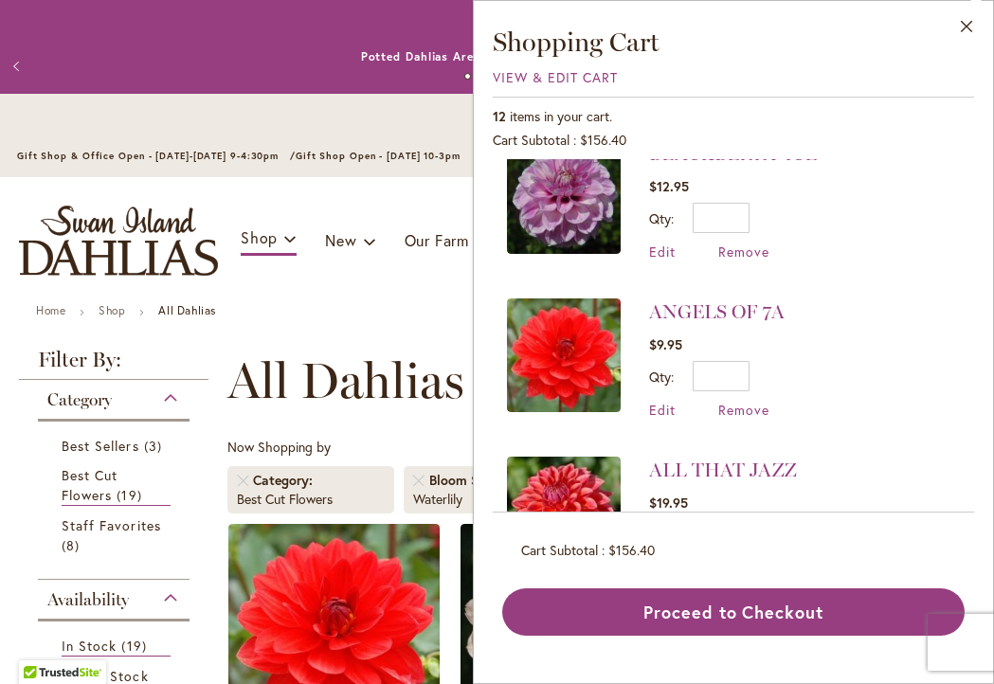
scroll to position [1142, 0]
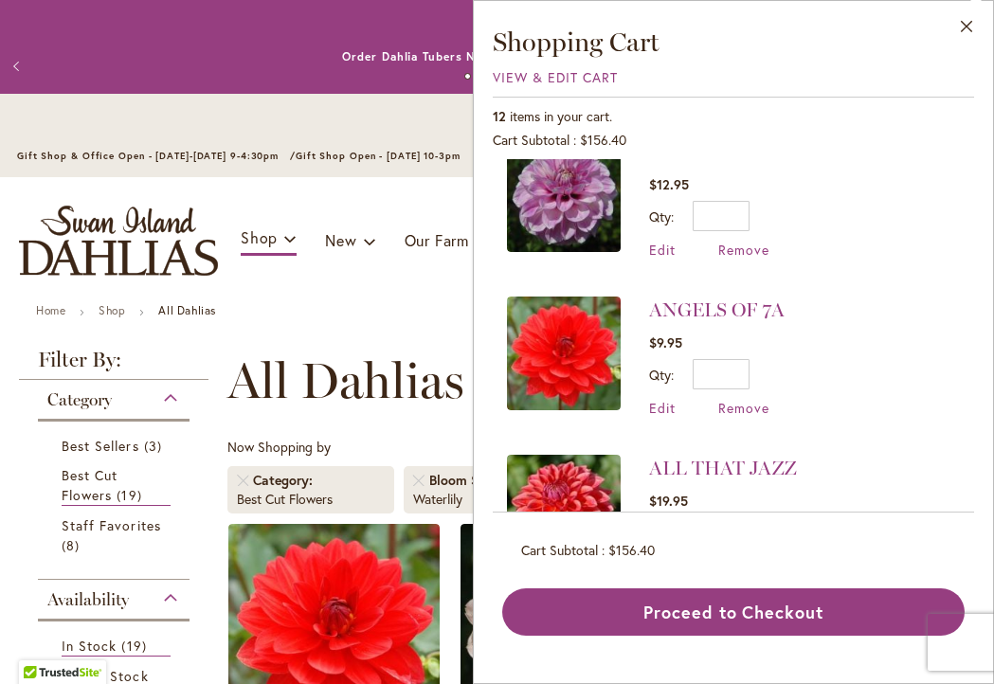
click at [678, 399] on div "Edit Remove" at bounding box center [716, 408] width 135 height 18
click at [743, 402] on span "Remove" at bounding box center [743, 408] width 51 height 18
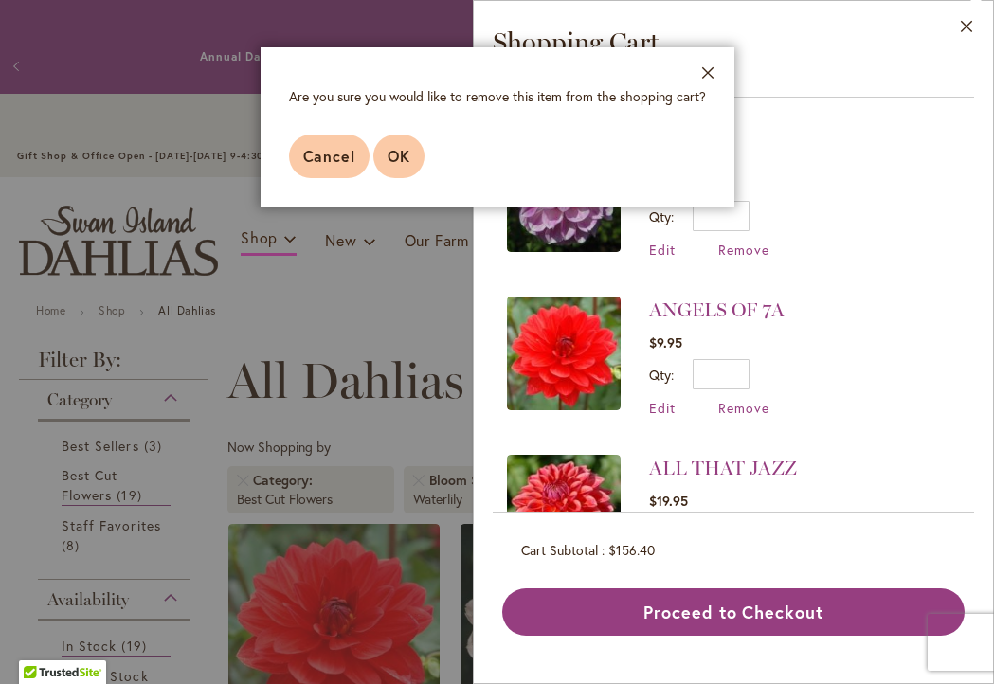
click at [401, 150] on span "OK" at bounding box center [398, 156] width 23 height 20
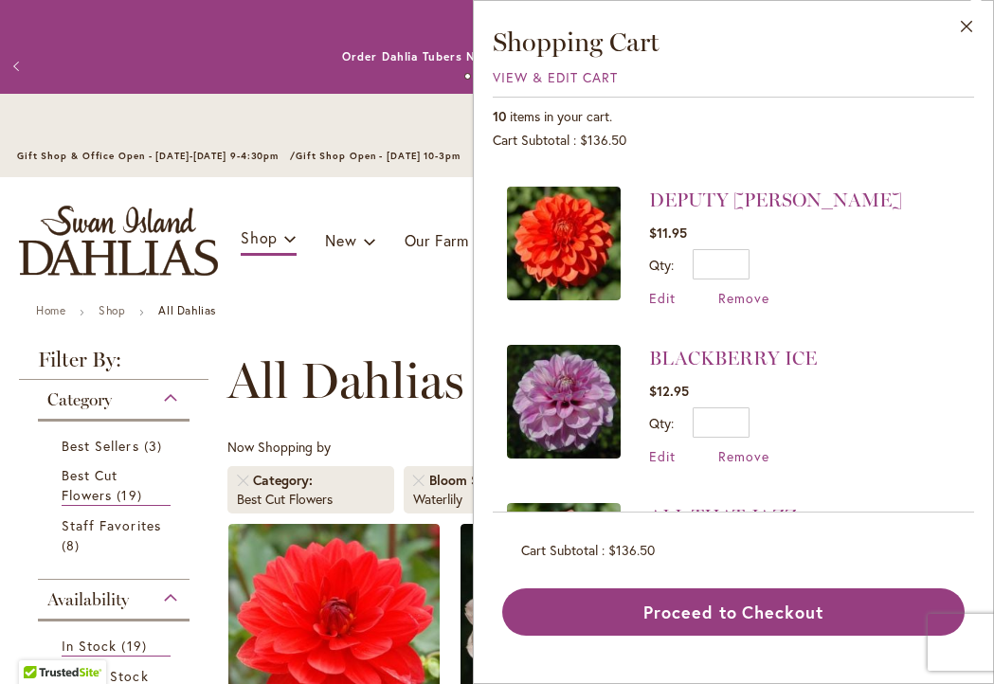
scroll to position [940, 0]
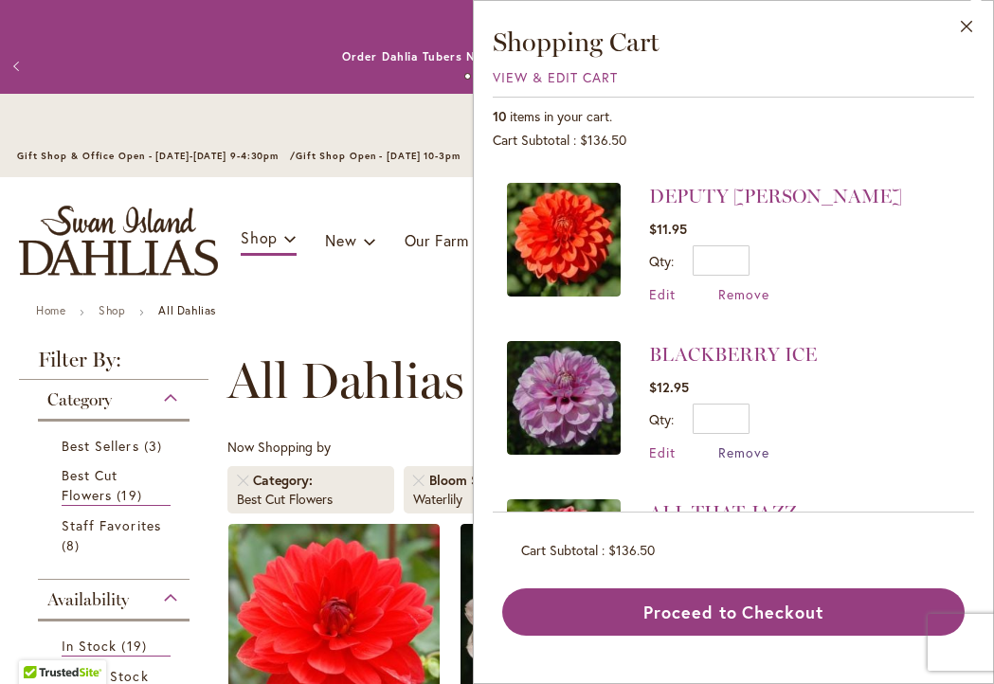
click at [765, 446] on span "Remove" at bounding box center [743, 452] width 51 height 18
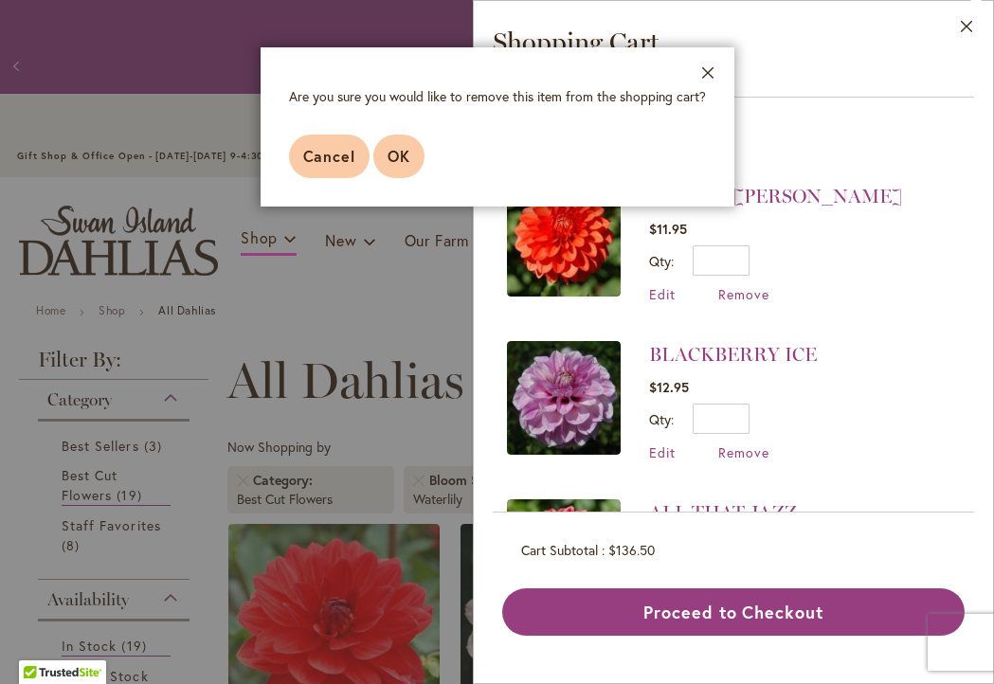
click at [407, 162] on span "OK" at bounding box center [398, 156] width 23 height 20
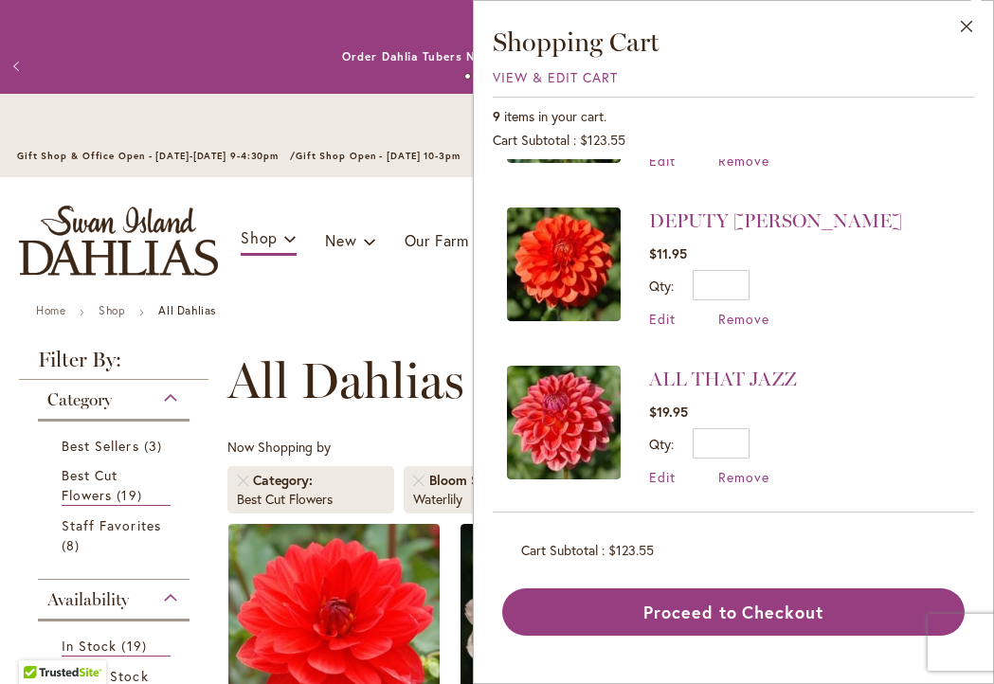
scroll to position [0, 0]
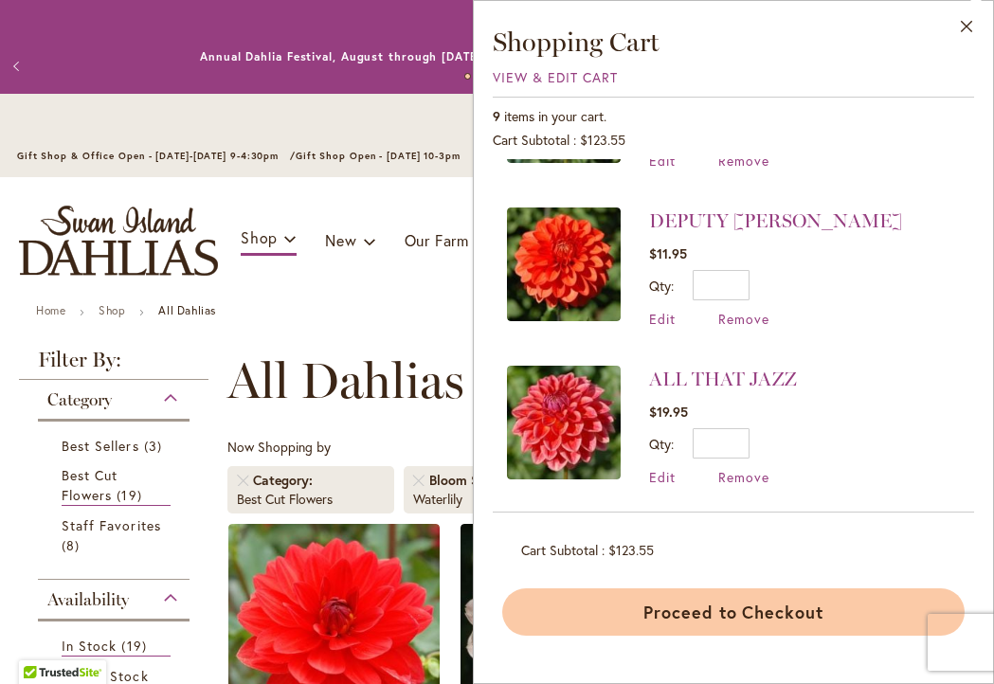
click at [739, 608] on button "Proceed to Checkout" at bounding box center [733, 611] width 462 height 47
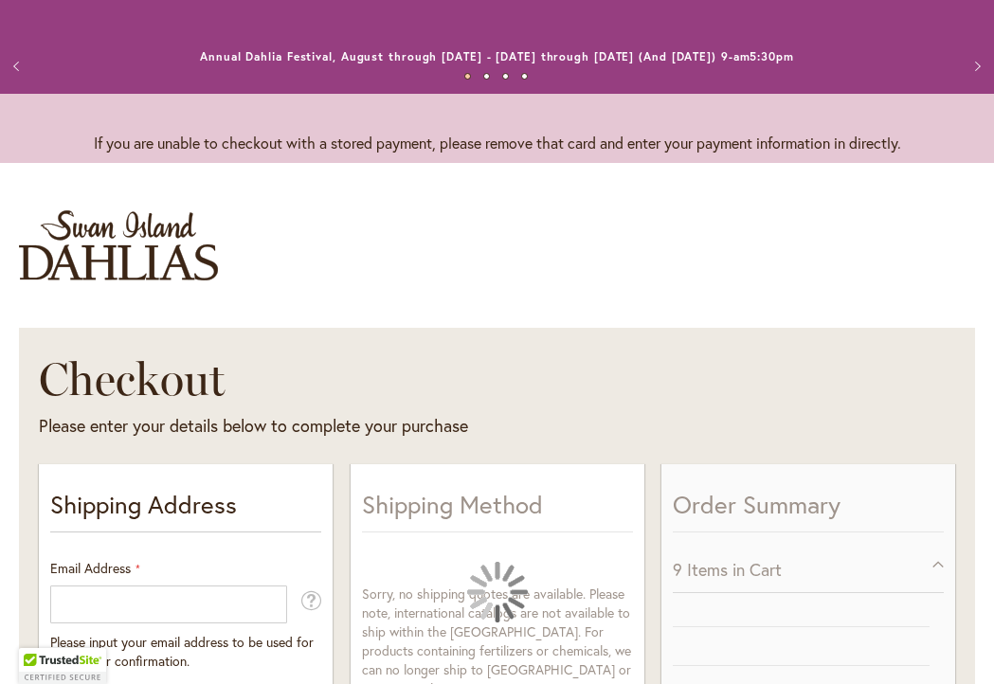
select select "**"
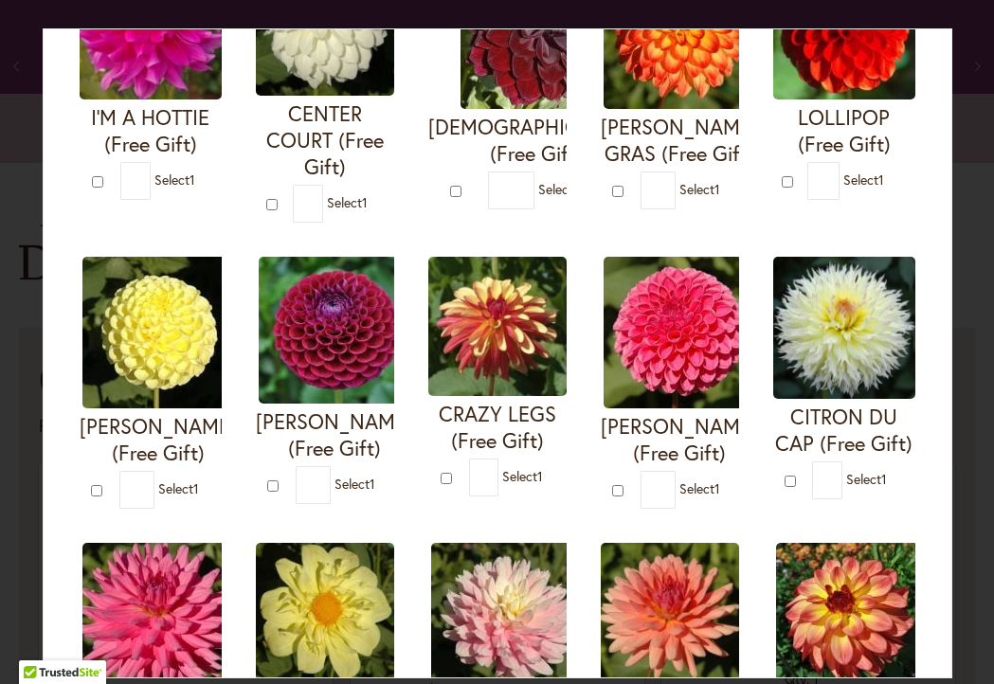
scroll to position [236, 0]
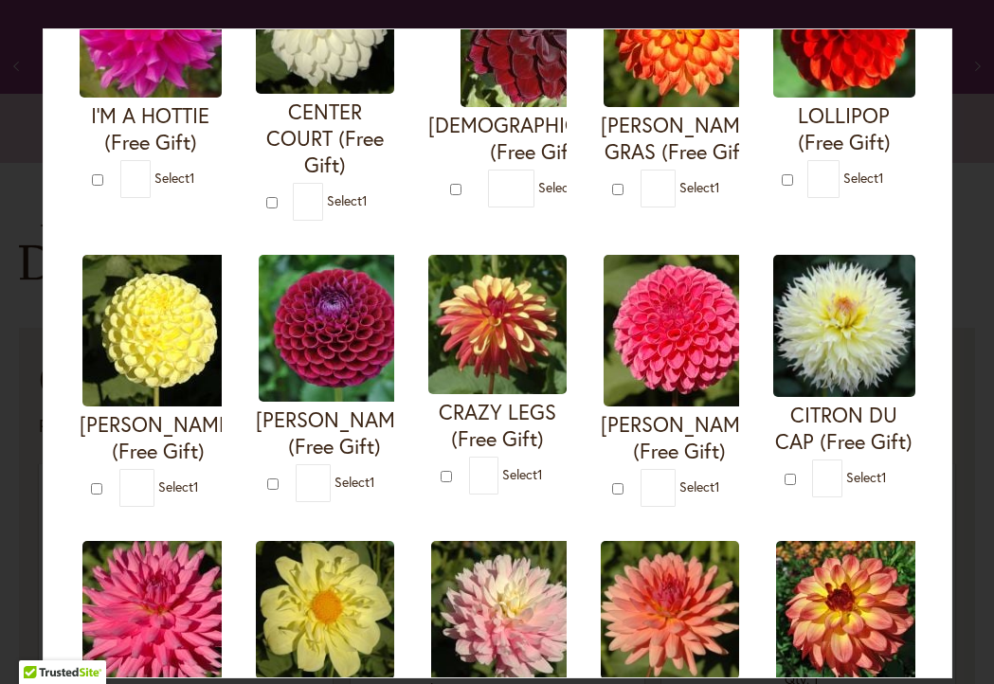
type input "*"
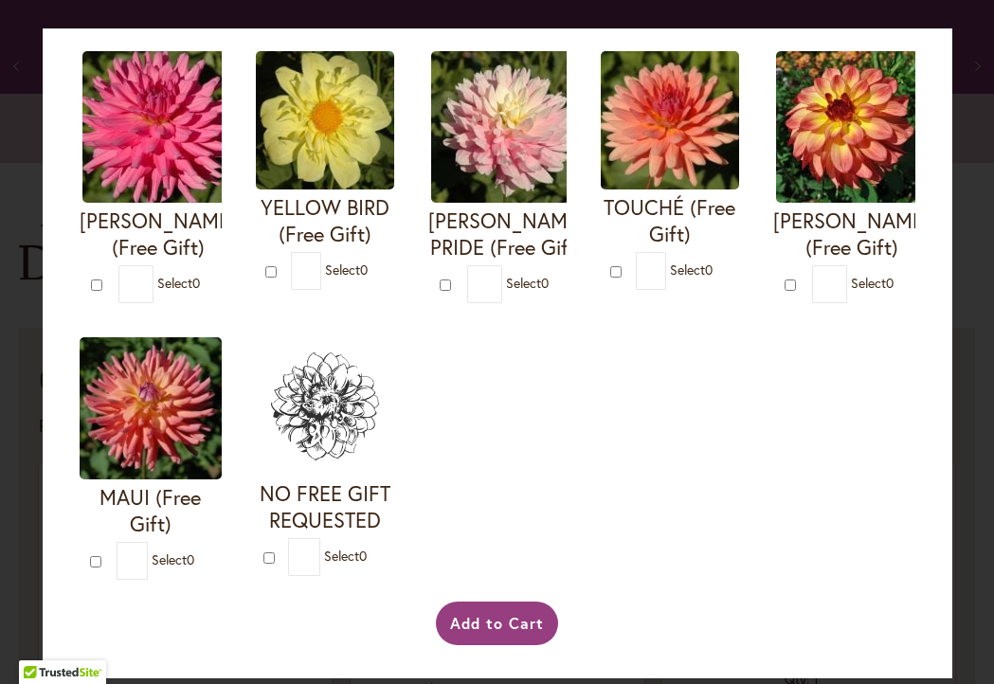
scroll to position [750, 0]
click at [484, 621] on button "Add to Cart" at bounding box center [497, 624] width 122 height 44
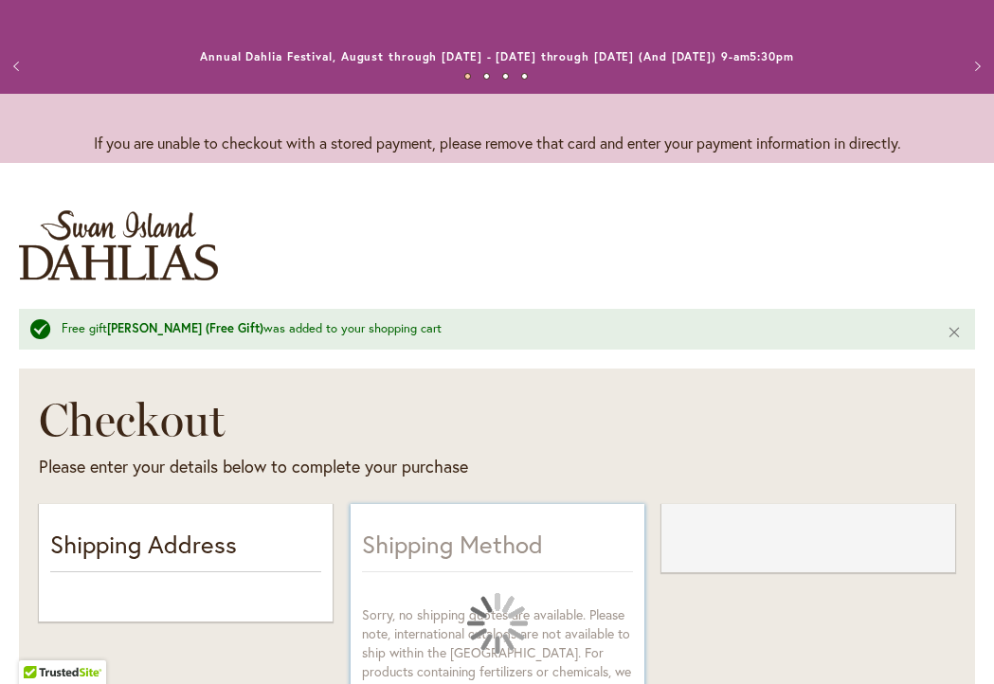
select select "**"
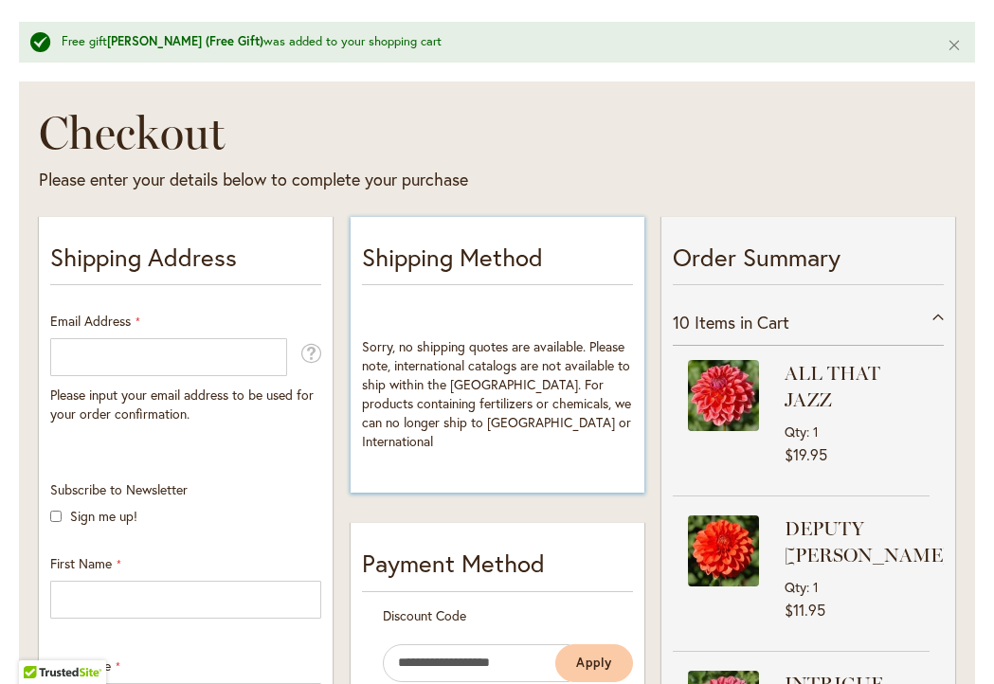
scroll to position [316, 0]
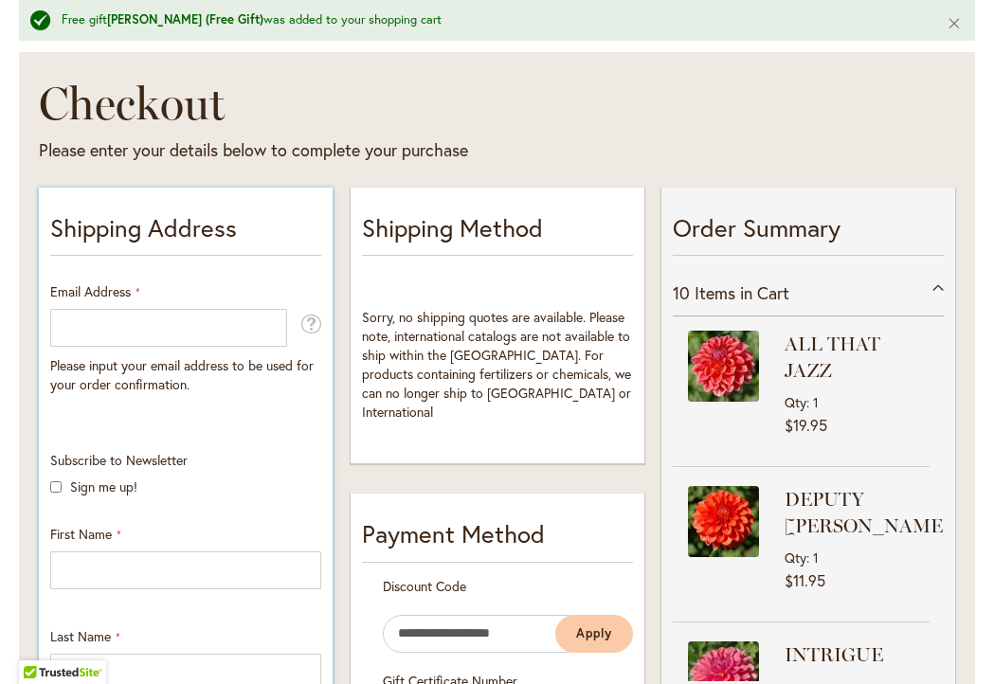
drag, startPoint x: 52, startPoint y: 302, endPoint x: 64, endPoint y: 309, distance: 14.0
click at [55, 304] on div "Email Address Please input your email address to be used for your order confirm…" at bounding box center [185, 338] width 271 height 112
type input "**********"
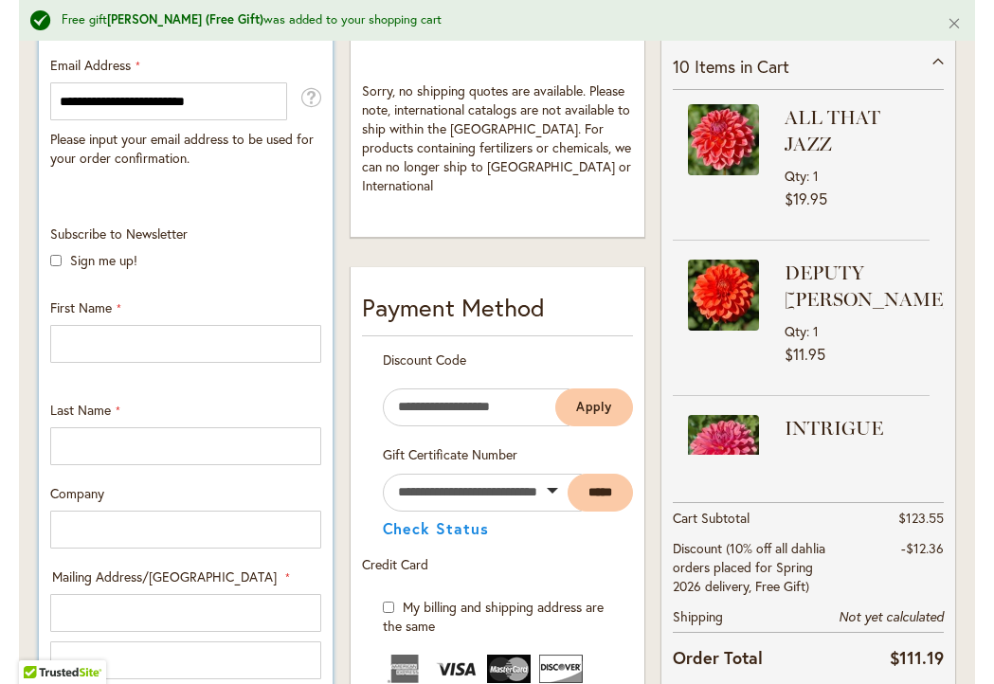
scroll to position [541, 0]
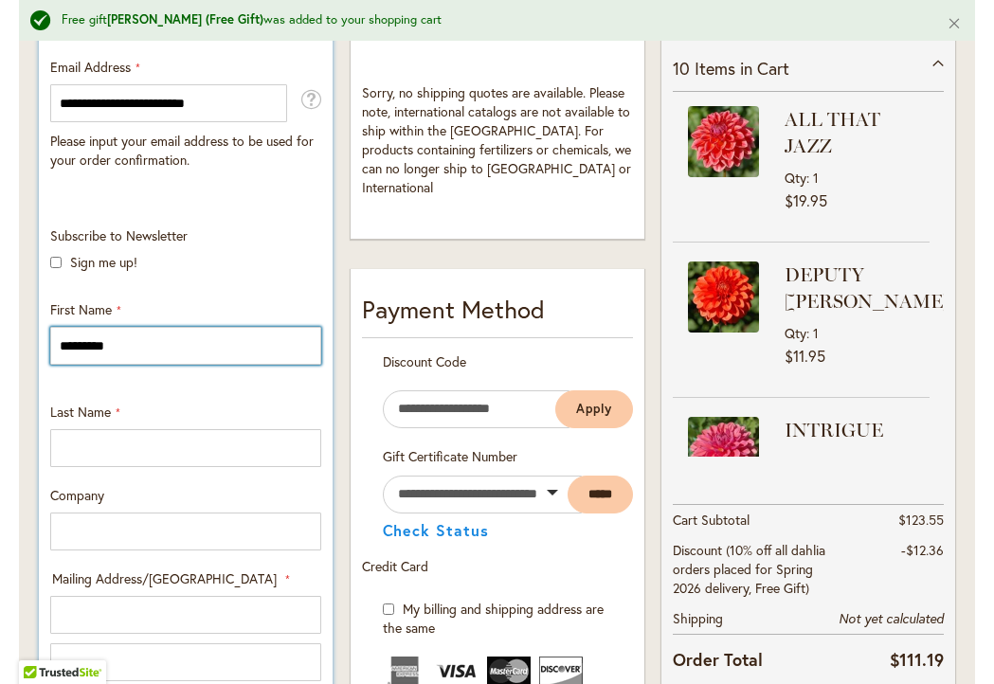
type input "*********"
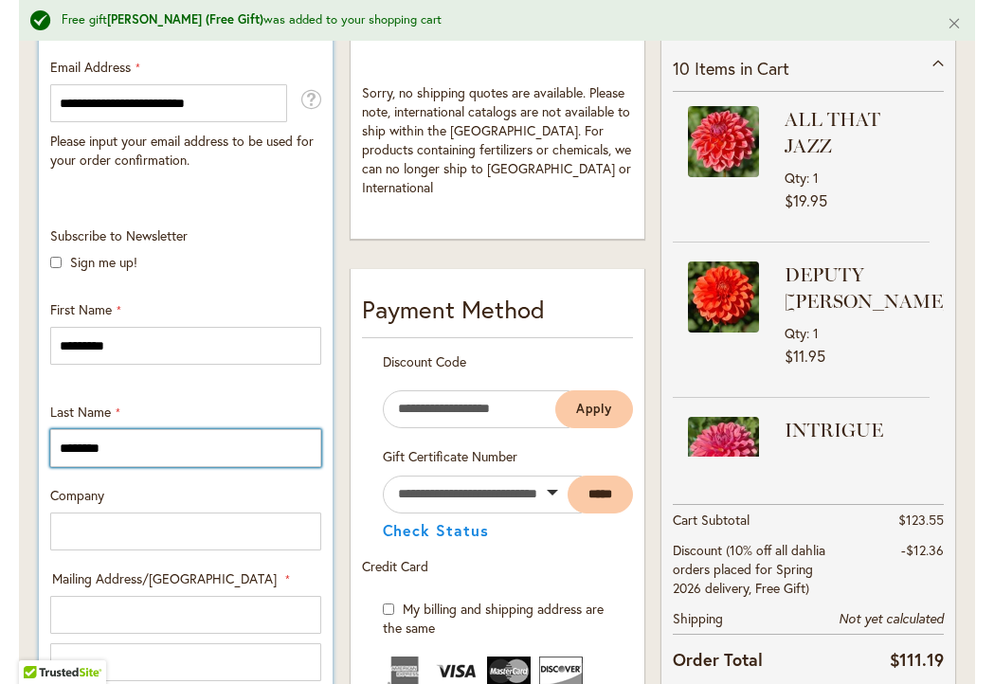
type input "********"
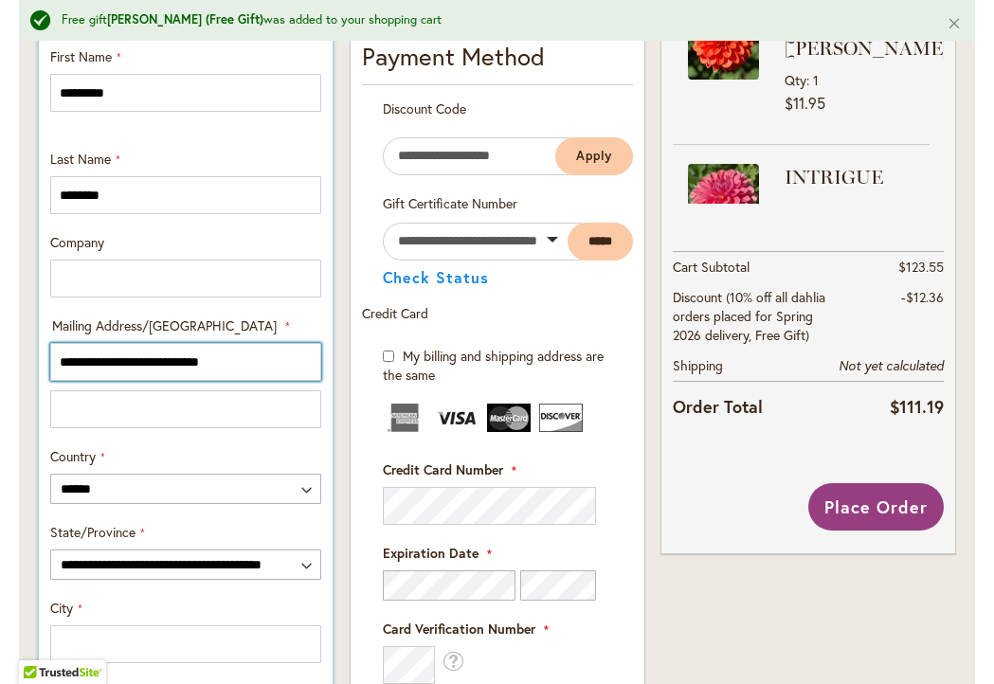
scroll to position [0, 1]
type input "**********"
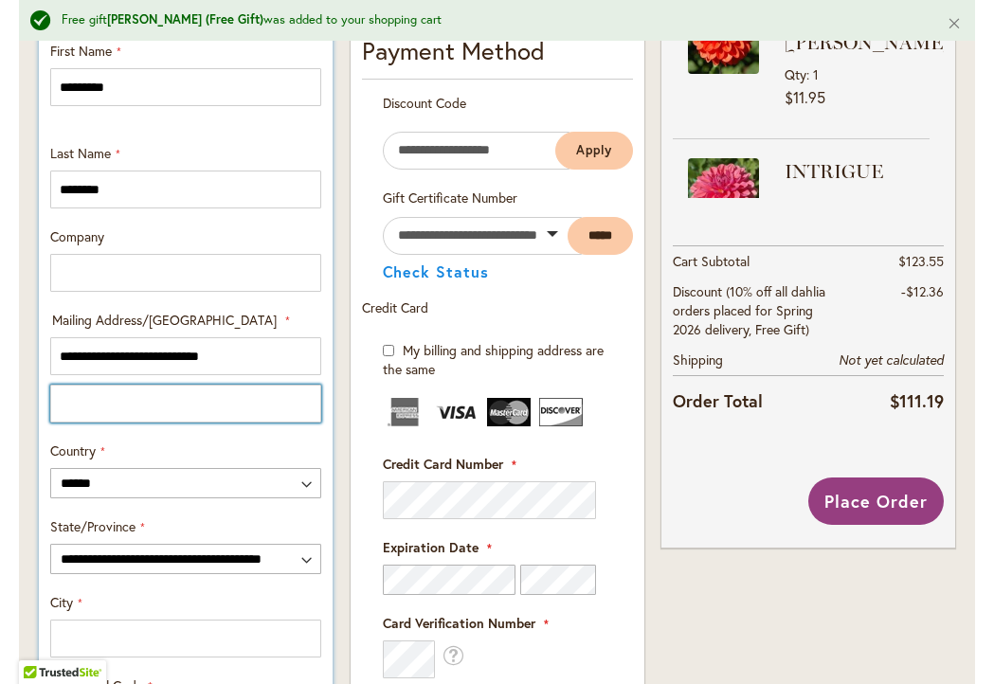
scroll to position [0, 0]
type input "********"
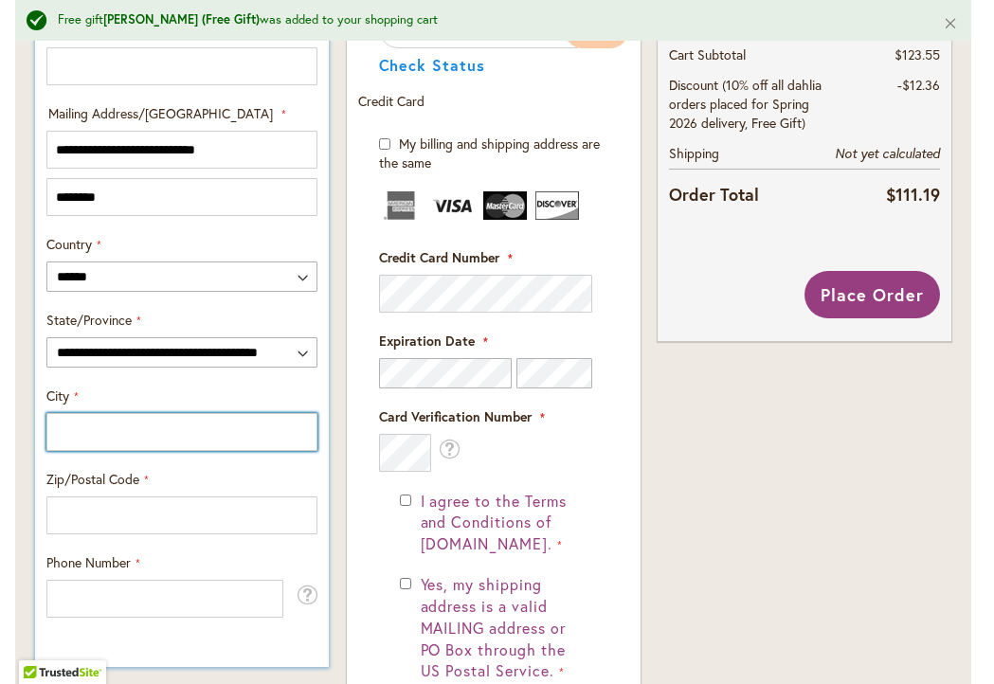
scroll to position [1012, 4]
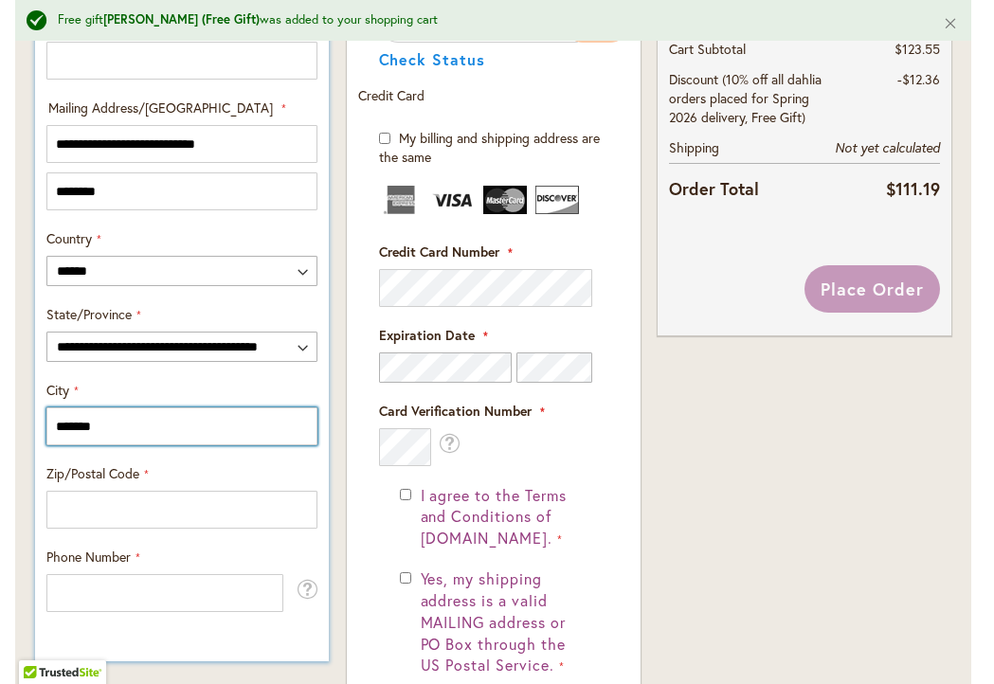
type input "*******"
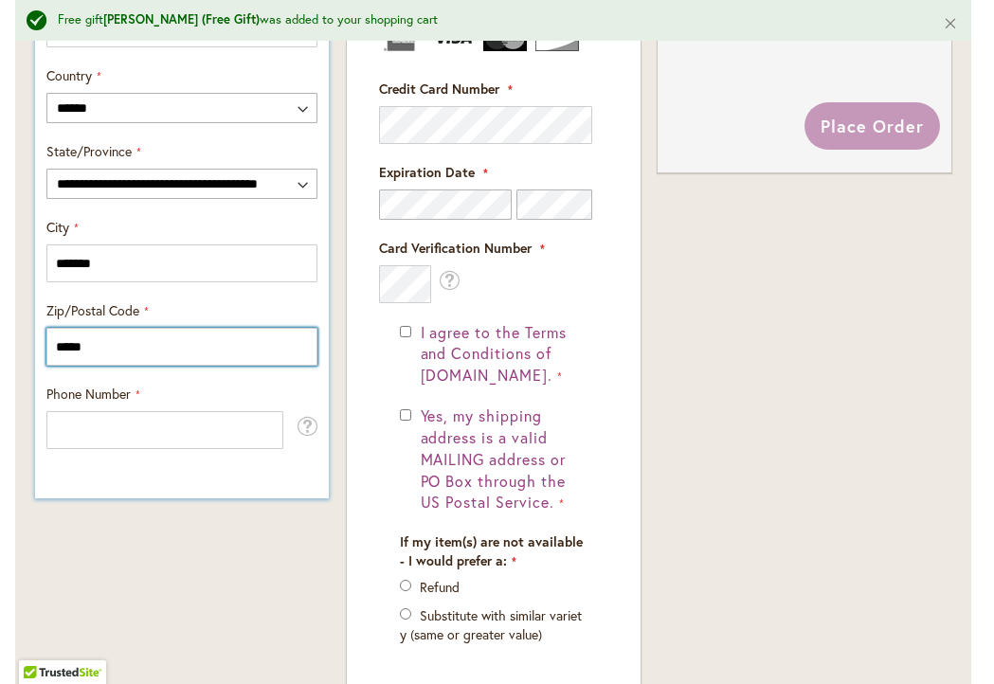
scroll to position [1173, 4]
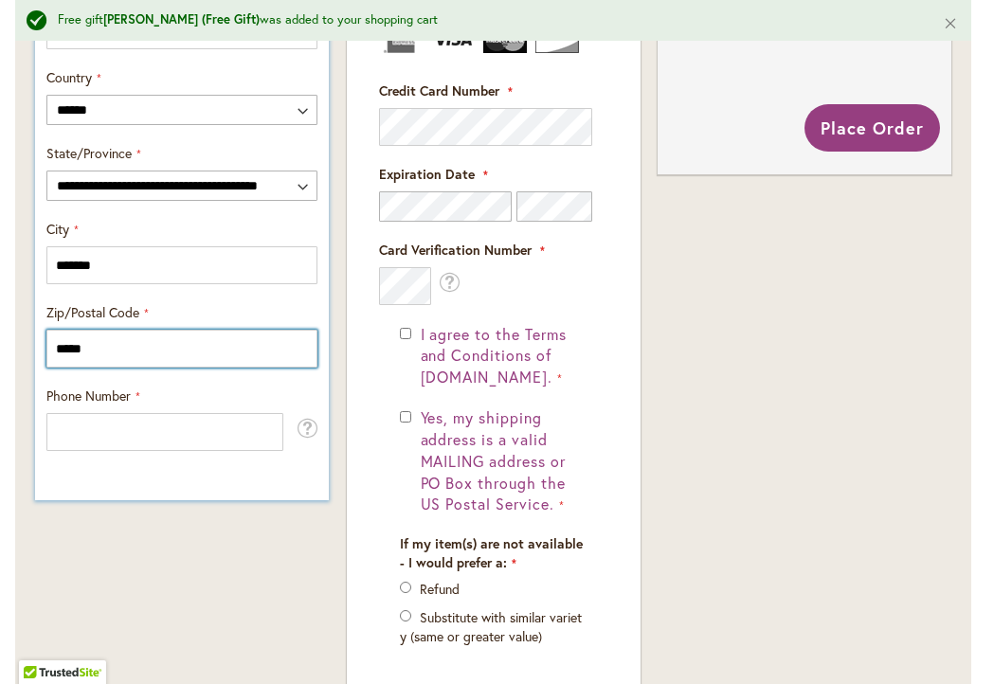
type input "*****"
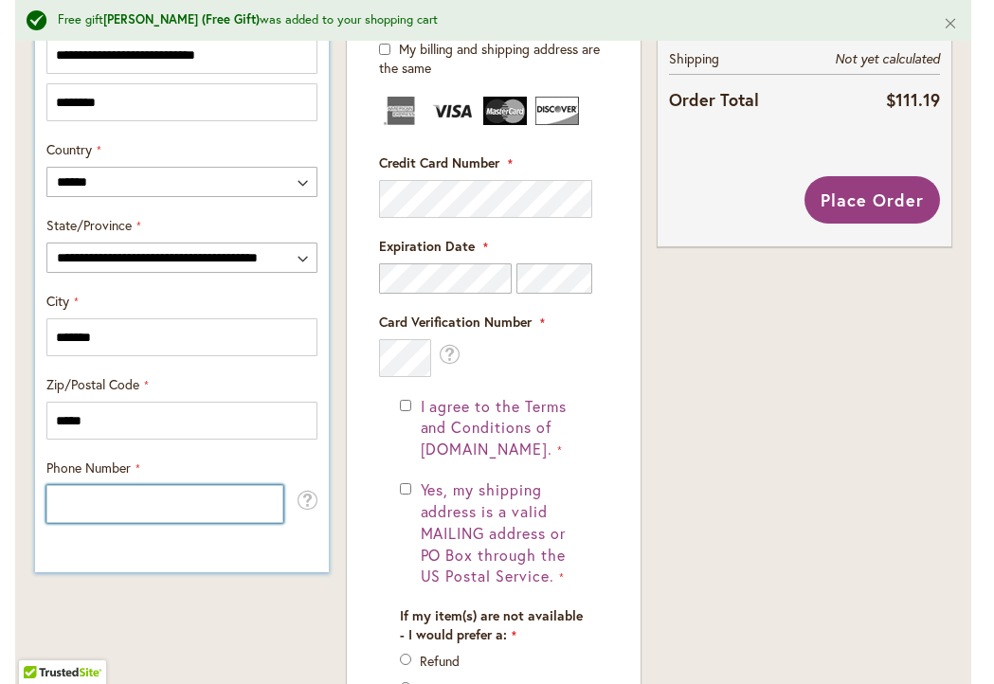
scroll to position [1097, 4]
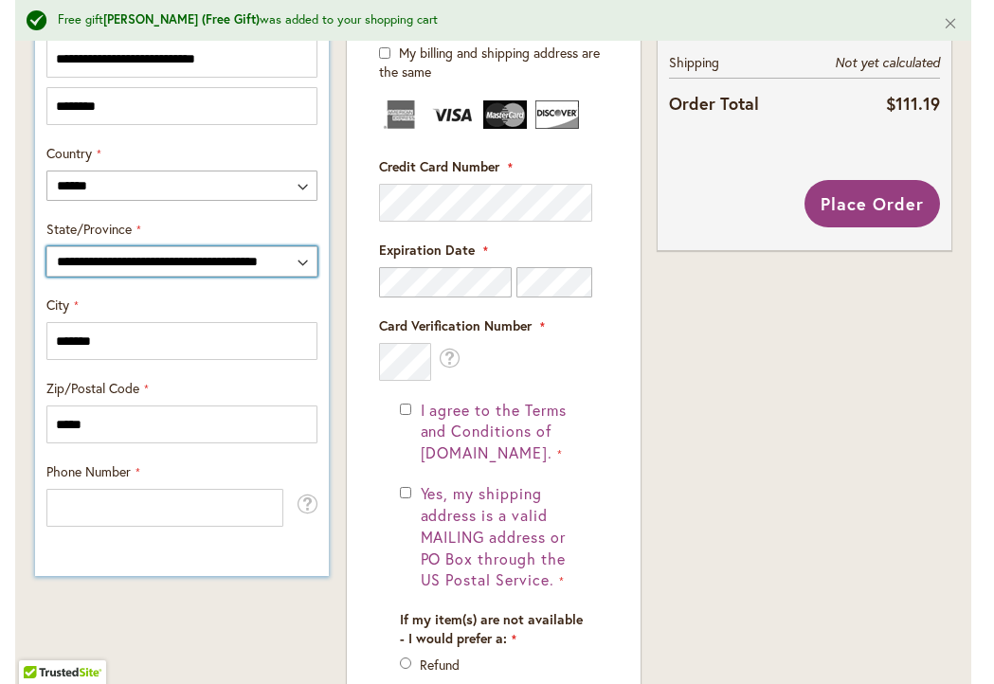
select select "**"
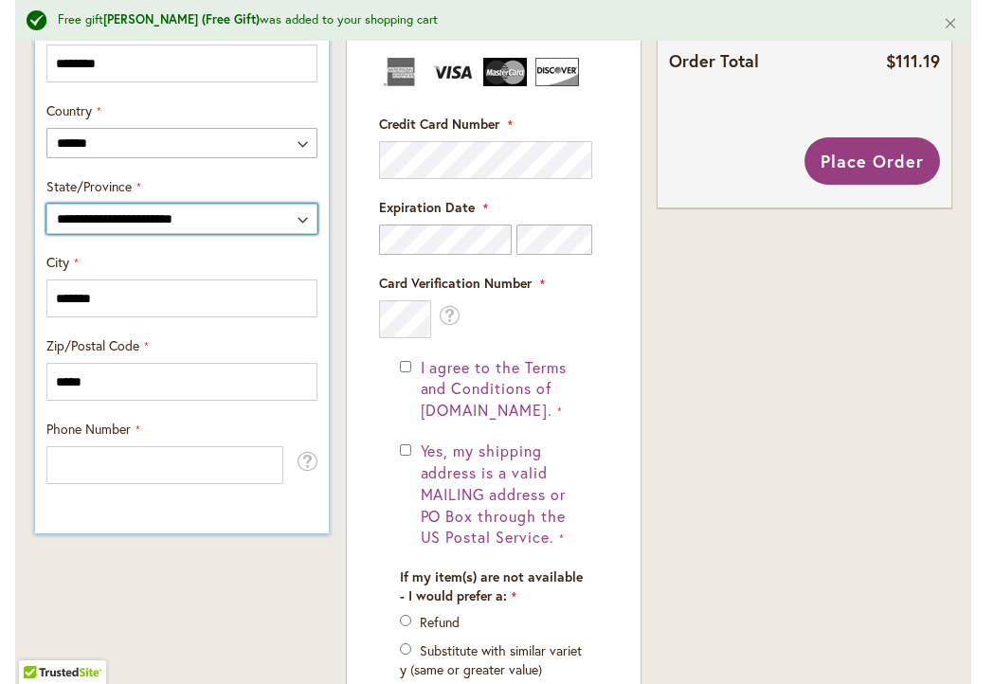
scroll to position [1167, 4]
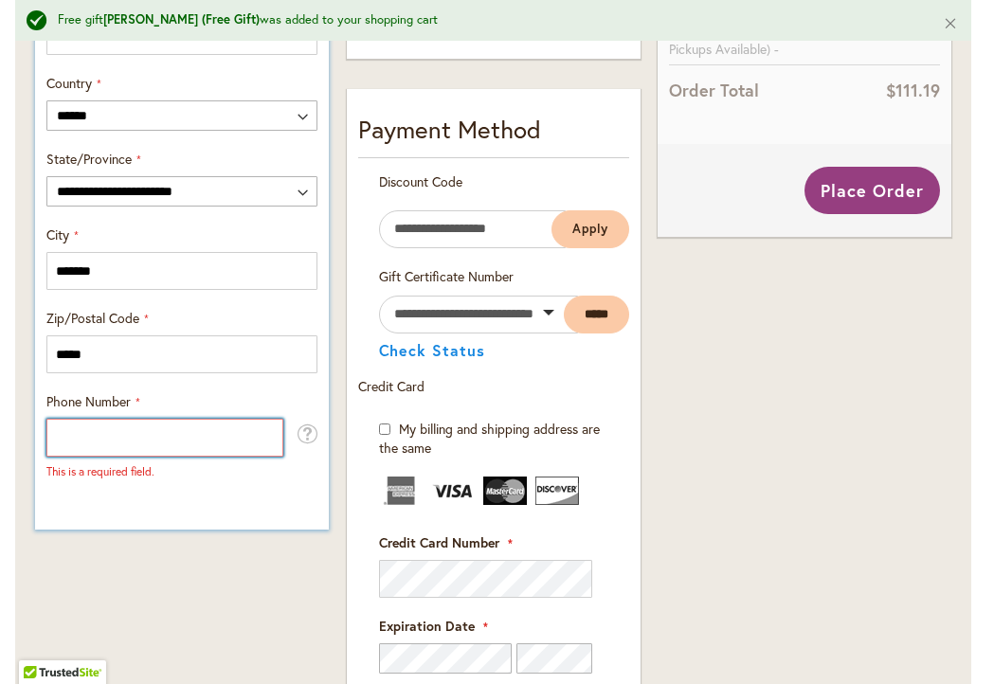
click at [75, 423] on input "Phone Number" at bounding box center [164, 438] width 237 height 38
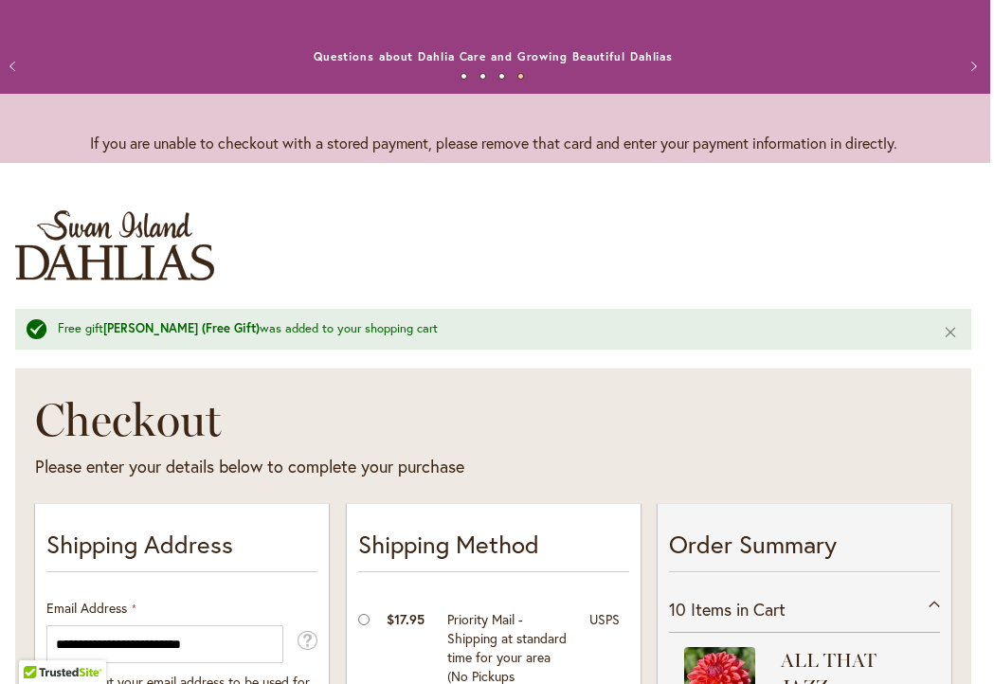
scroll to position [0, 4]
type input "**********"
click at [58, 145] on p "If you are unable to checkout with a stored payment, please remove that card an…" at bounding box center [493, 143] width 994 height 22
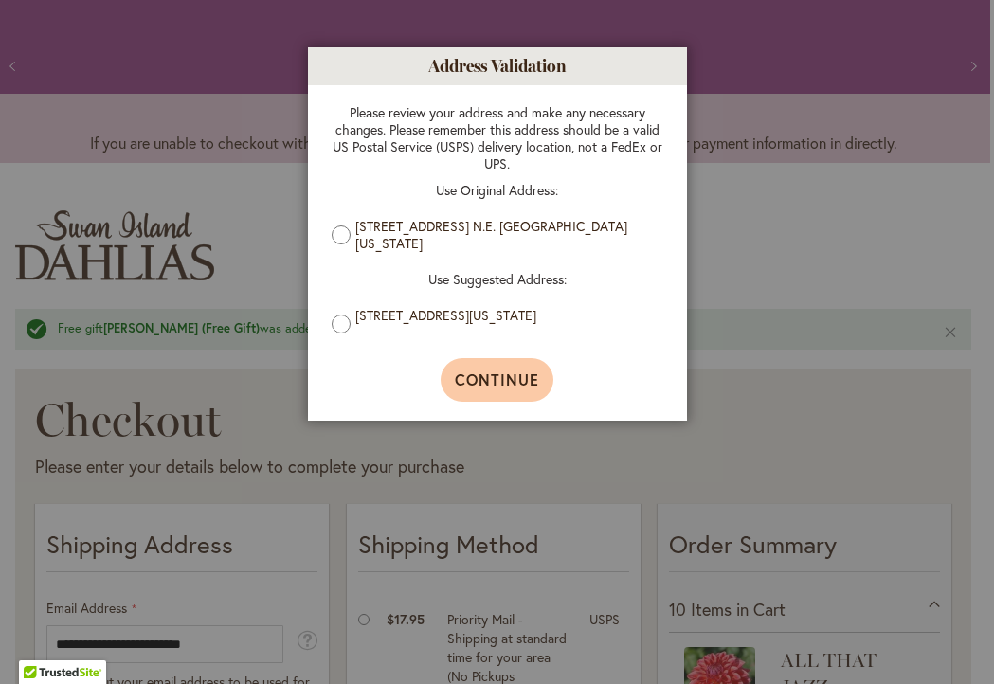
click at [531, 386] on span "Continue" at bounding box center [497, 379] width 84 height 20
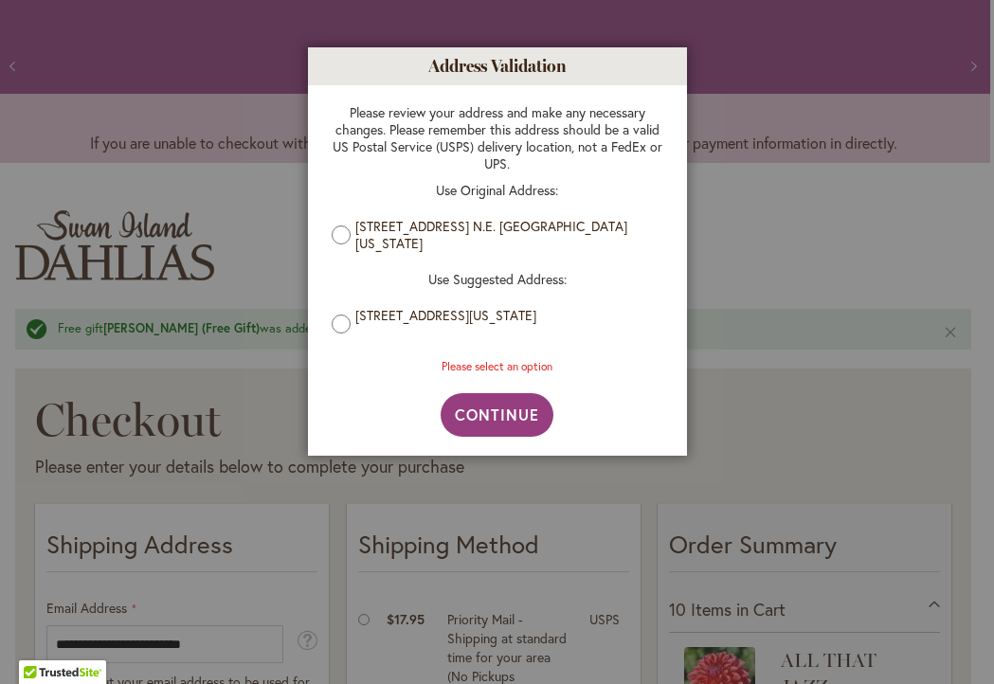
click at [740, 229] on div at bounding box center [497, 342] width 994 height 684
drag, startPoint x: 309, startPoint y: 61, endPoint x: 342, endPoint y: 70, distance: 34.5
click at [315, 63] on h1 "Address Validation" at bounding box center [497, 66] width 379 height 38
click at [497, 417] on span "Continue" at bounding box center [497, 415] width 84 height 20
click at [492, 397] on button "Continue" at bounding box center [496, 415] width 113 height 44
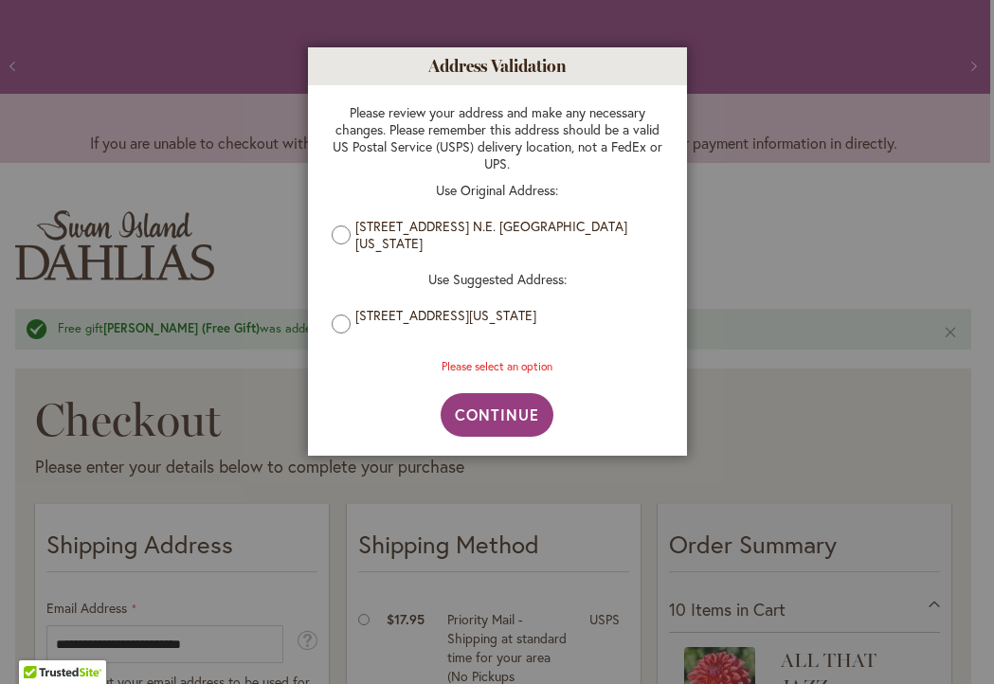
click at [764, 242] on div at bounding box center [497, 342] width 994 height 684
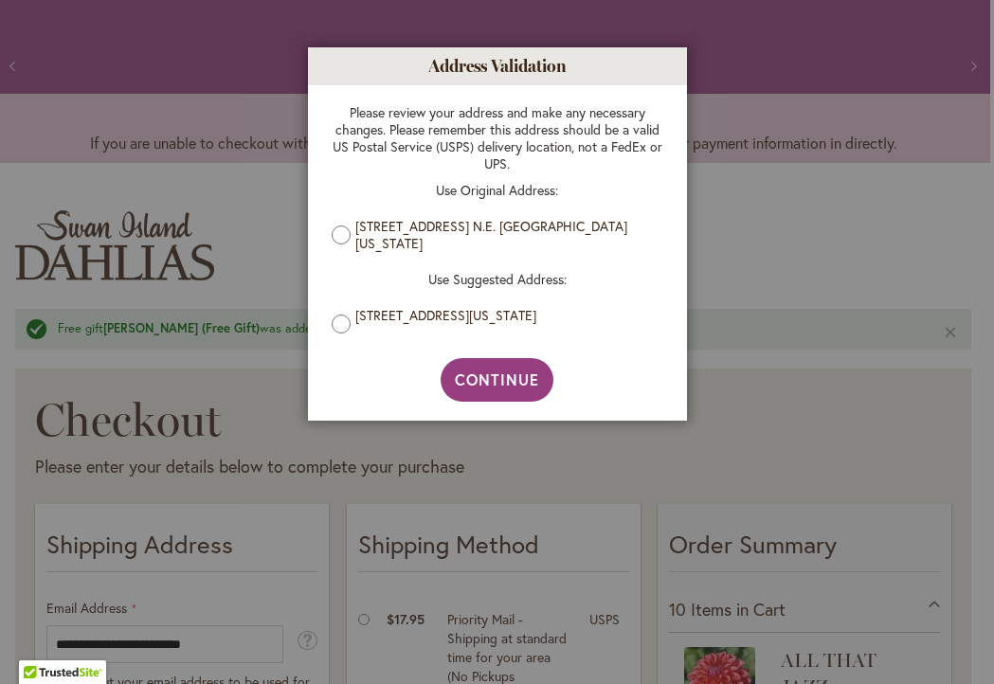
scroll to position [0, 0]
click at [498, 377] on span "Continue" at bounding box center [497, 379] width 84 height 20
type input "**********"
type input "*******"
type input "**********"
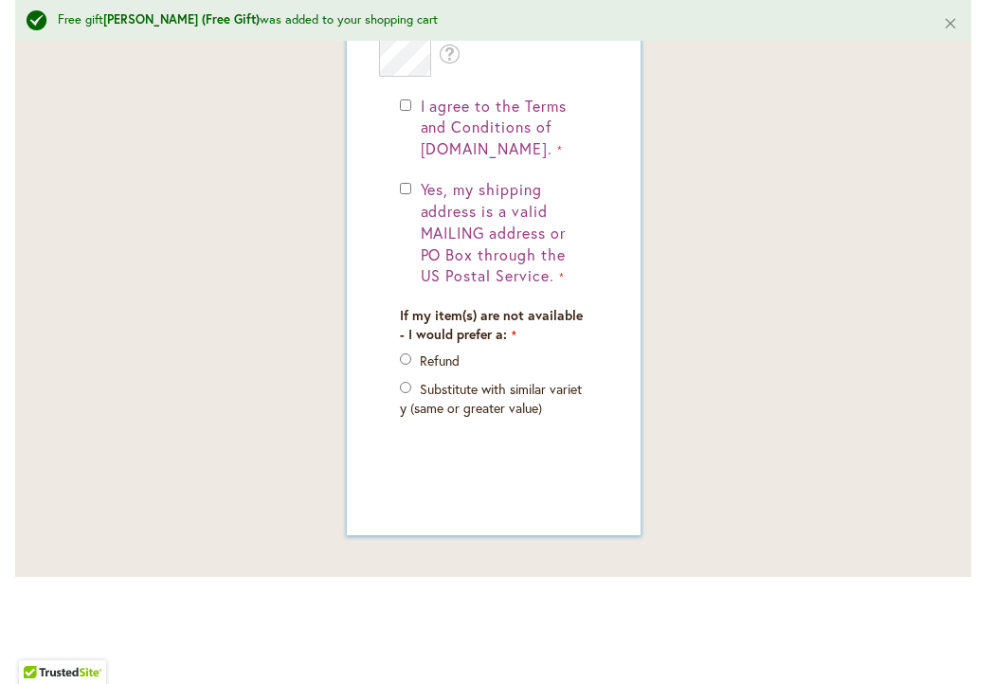
scroll to position [1846, 4]
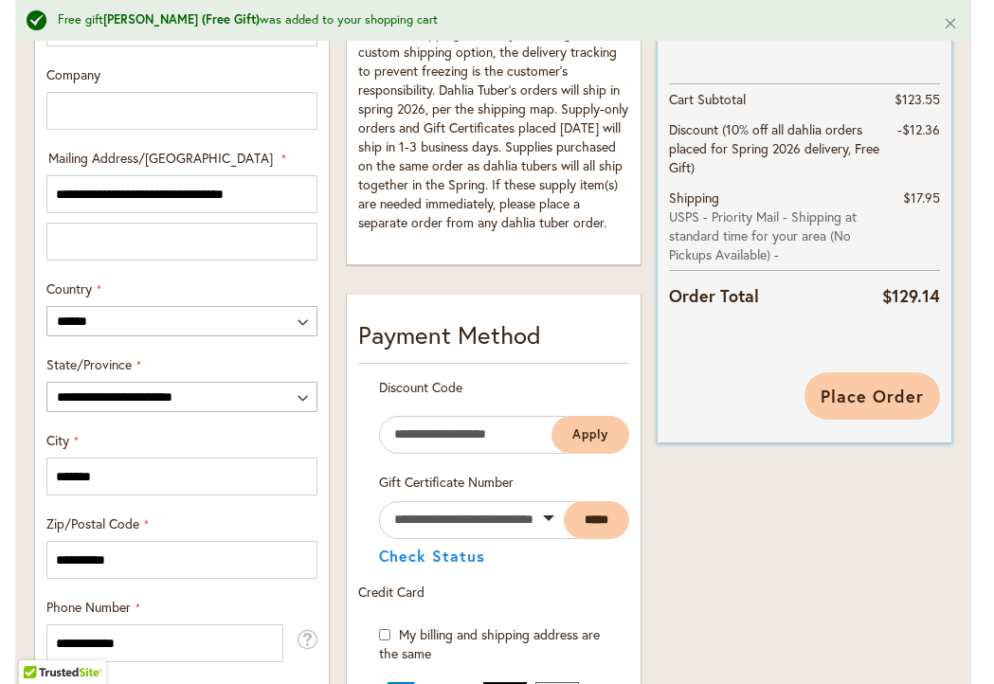
click at [893, 393] on span "Place Order" at bounding box center [871, 396] width 103 height 23
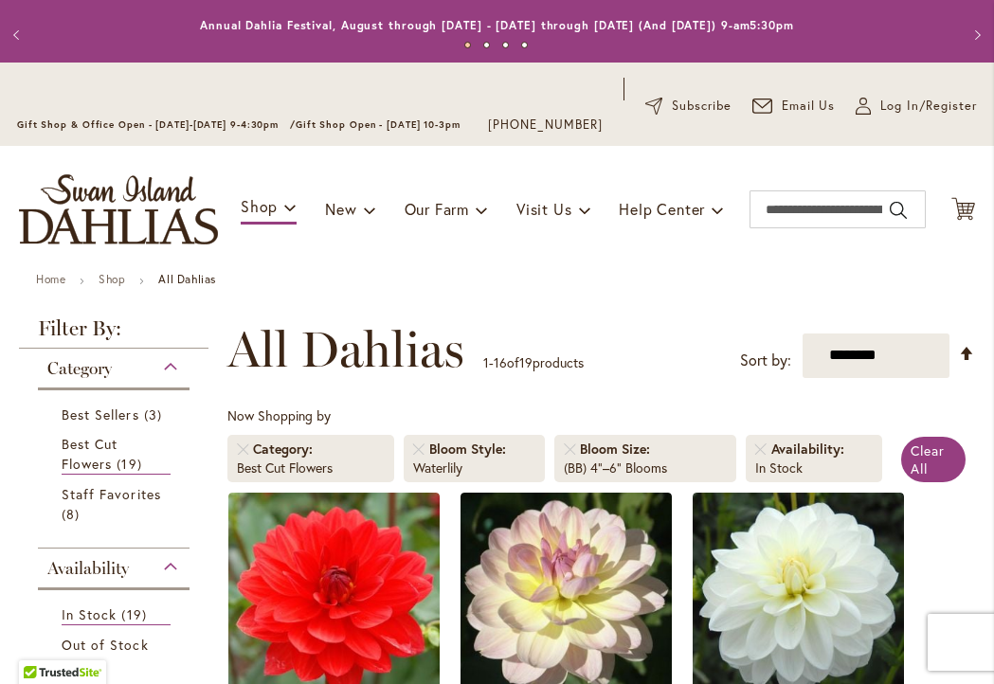
scroll to position [35, 0]
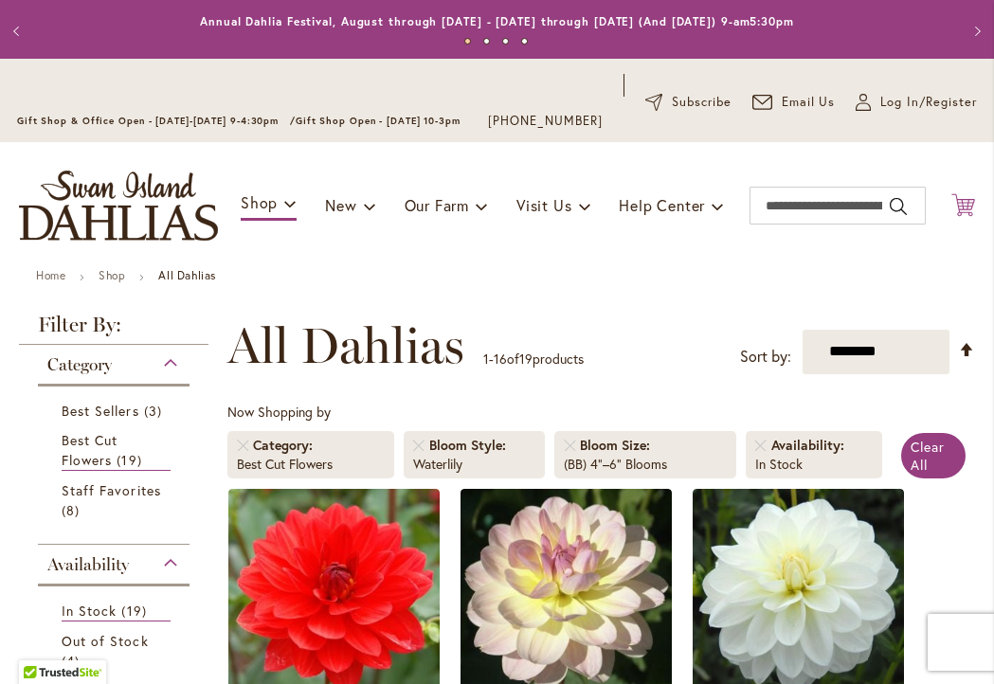
click at [962, 216] on icon at bounding box center [963, 204] width 24 height 23
